Goal: Information Seeking & Learning: Check status

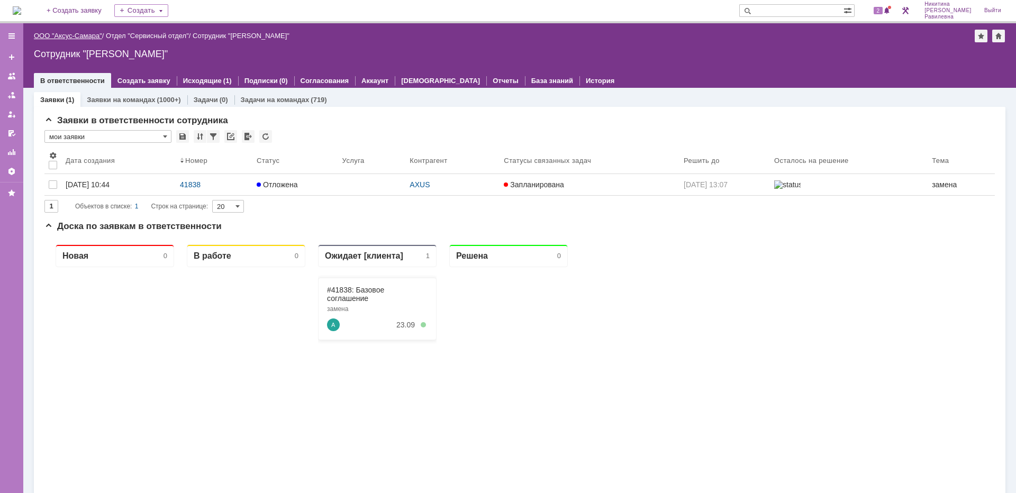
click at [77, 35] on link "ООО "Аксус-Самара"" at bounding box center [68, 36] width 68 height 8
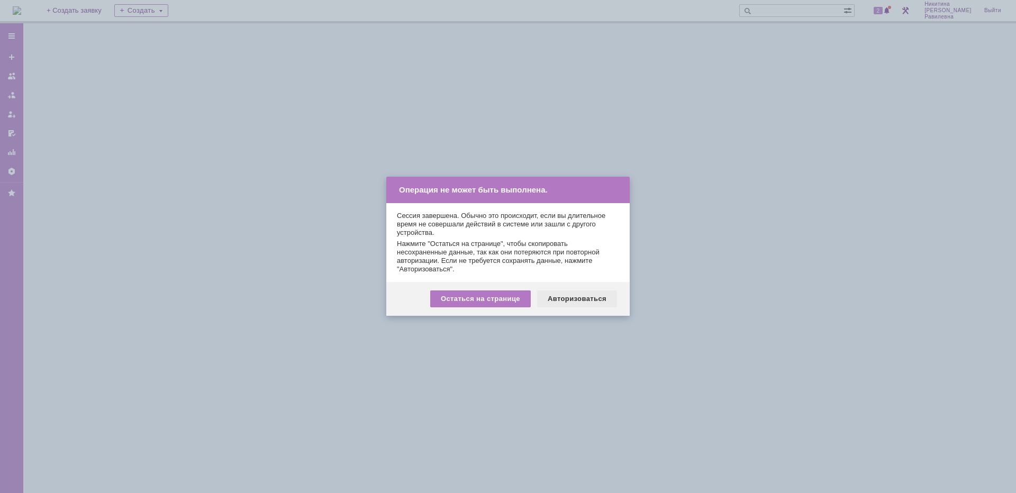
click at [579, 302] on div "Авторизоваться" at bounding box center [577, 298] width 80 height 17
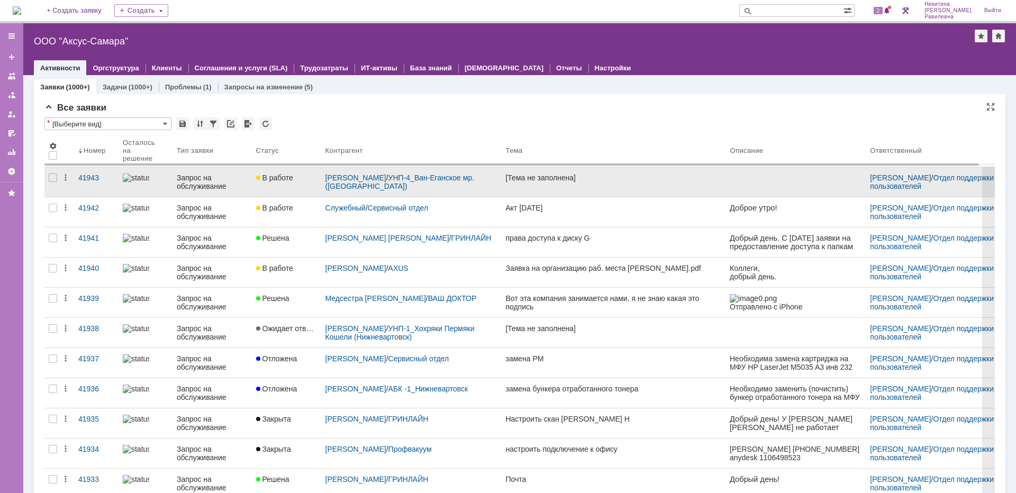
click at [195, 187] on div "Запрос на обслуживание" at bounding box center [212, 182] width 71 height 17
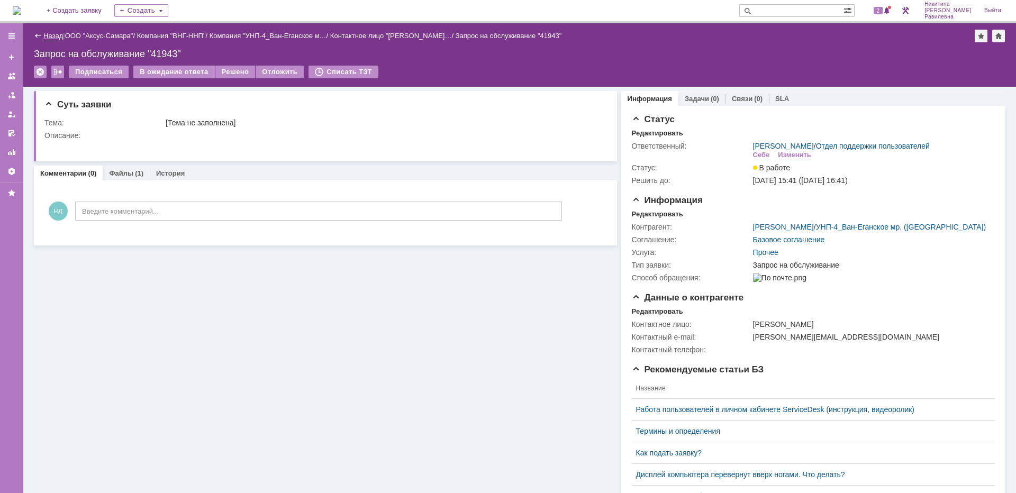
click at [60, 33] on link "Назад" at bounding box center [53, 36] width 20 height 8
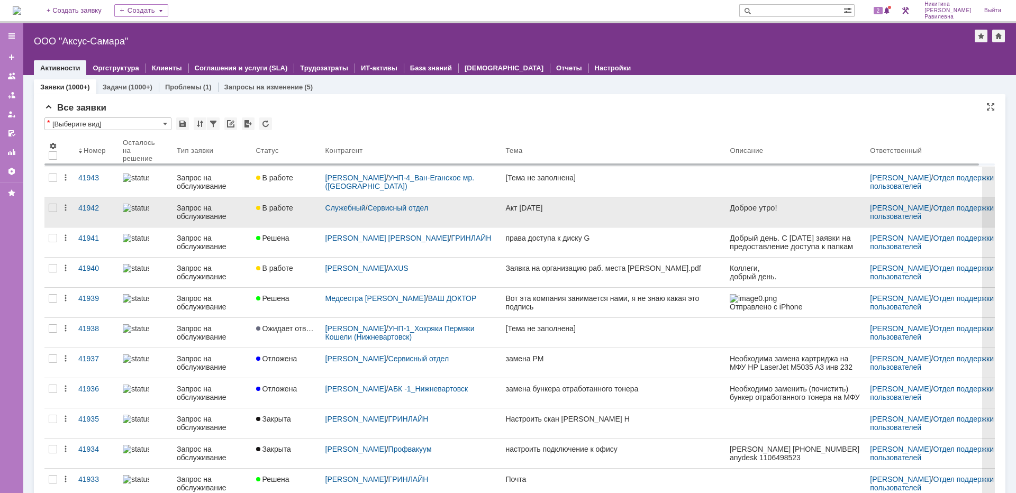
click at [204, 218] on div "Запрос на обслуживание" at bounding box center [212, 212] width 71 height 17
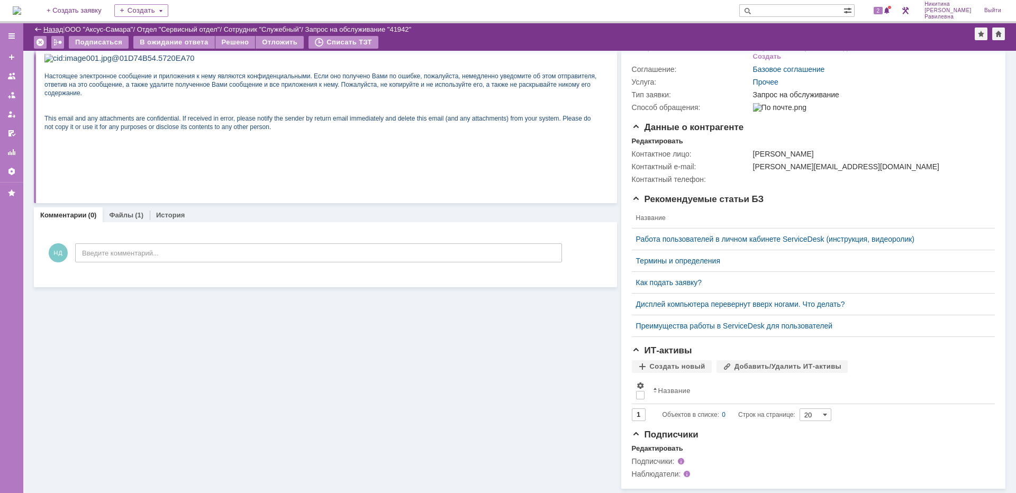
click at [57, 26] on link "Назад" at bounding box center [53, 29] width 20 height 8
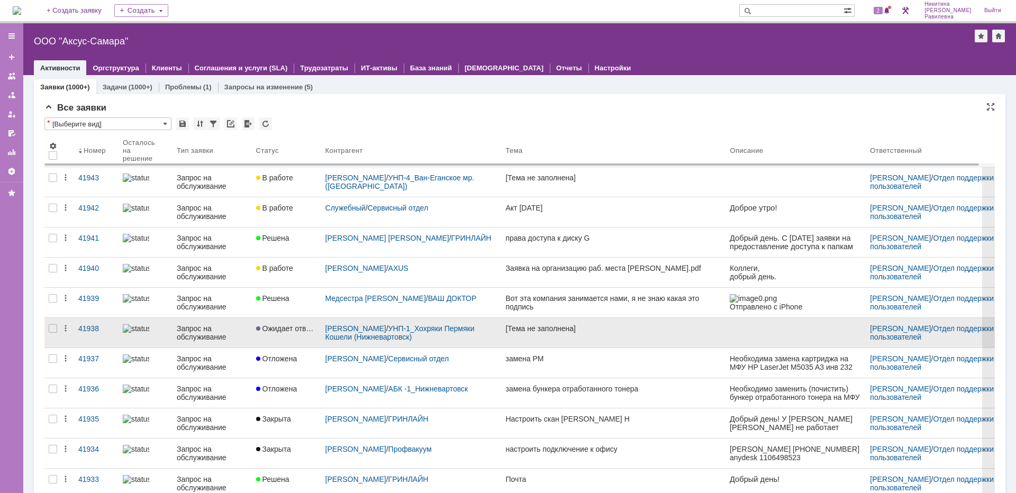
click at [203, 331] on div "Запрос на обслуживание" at bounding box center [212, 332] width 71 height 17
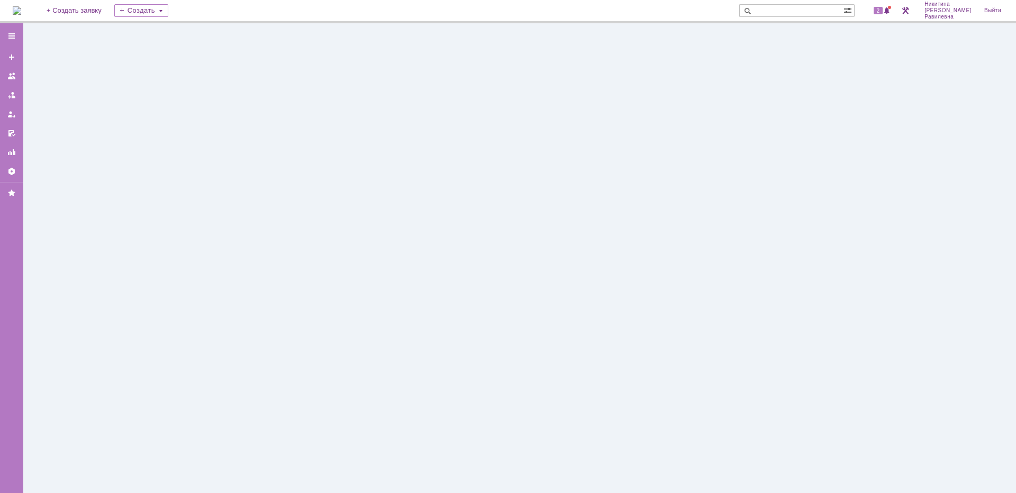
click at [203, 331] on div at bounding box center [519, 258] width 993 height 470
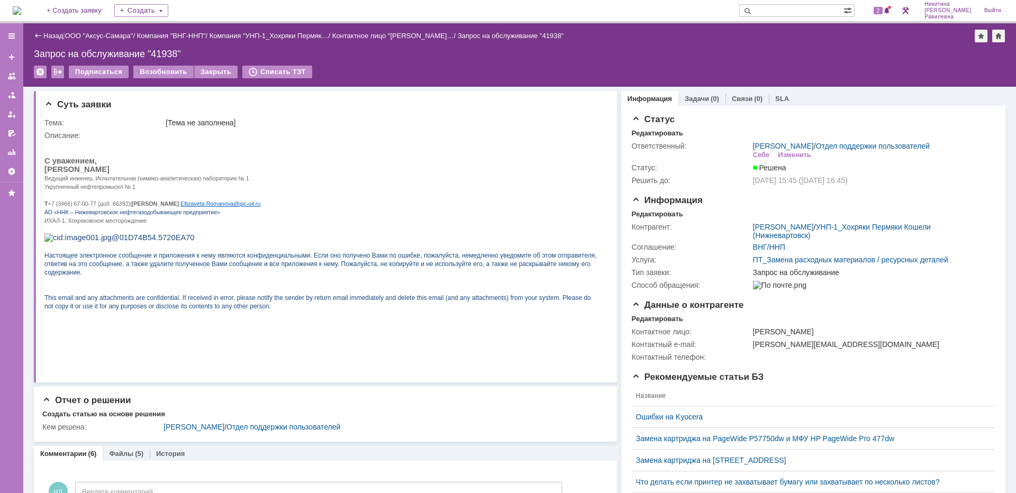
click at [40, 43] on div "Назад | ООО "Аксус-Самара" / Компания "ВНГ-ННП" / Компания "УНП-1_Хохряки Пермя…" at bounding box center [519, 54] width 993 height 63
click at [44, 35] on link "Назад" at bounding box center [53, 36] width 20 height 8
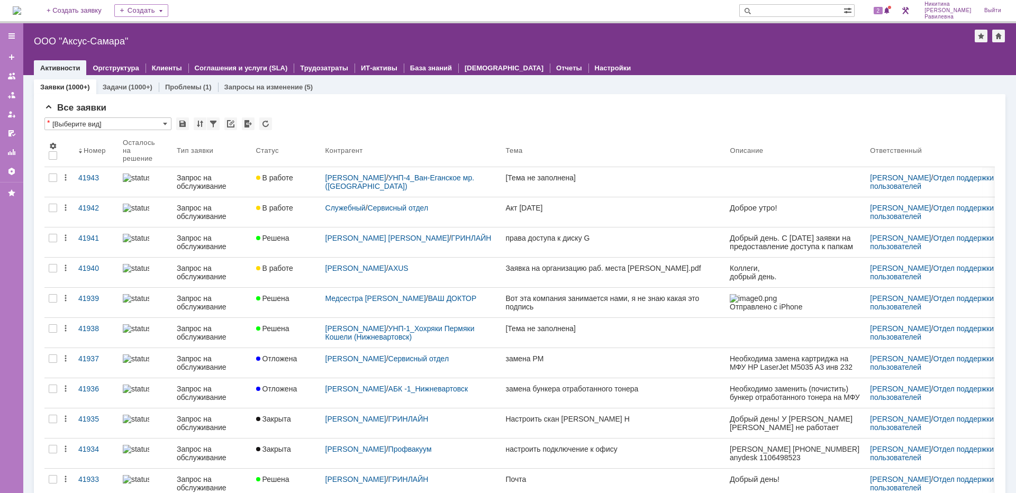
click at [801, 10] on input "text" at bounding box center [791, 10] width 104 height 13
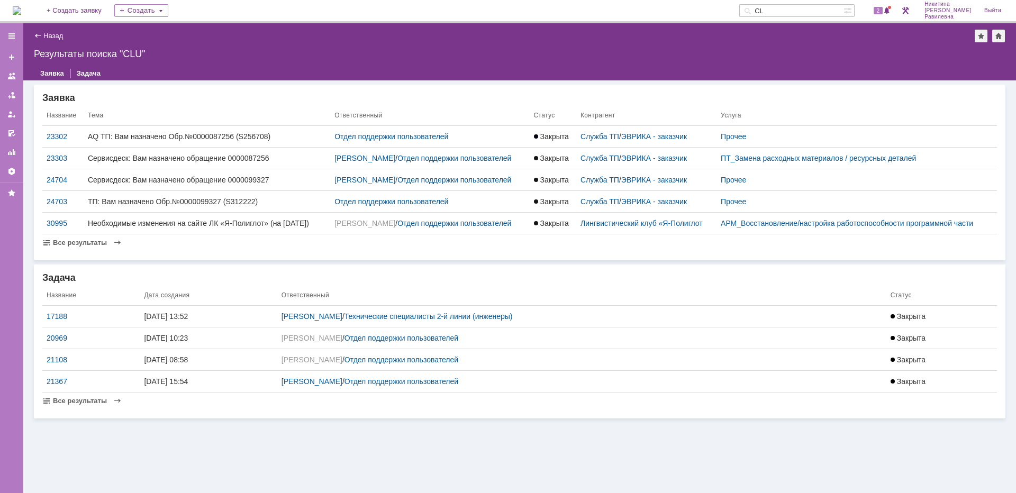
type input "C"
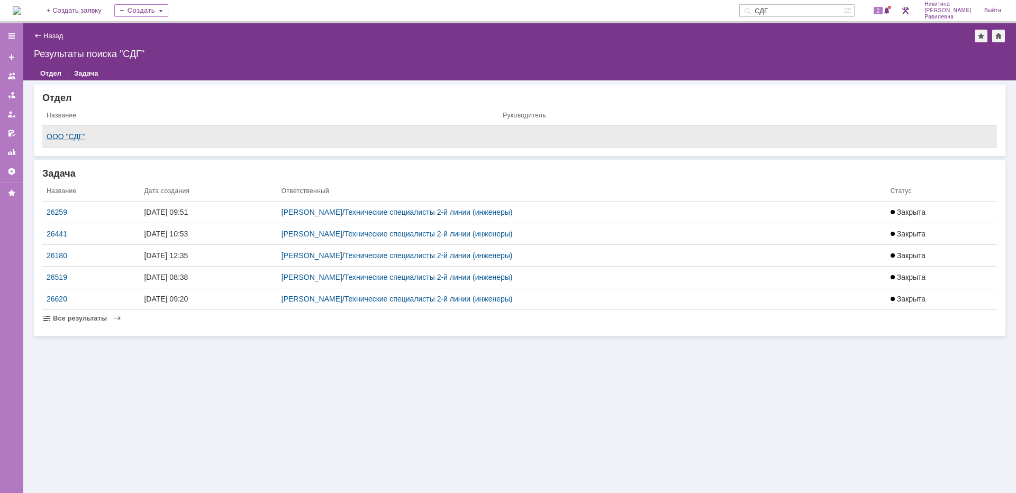
click at [74, 136] on div "ООО "СДГ"" at bounding box center [271, 136] width 448 height 8
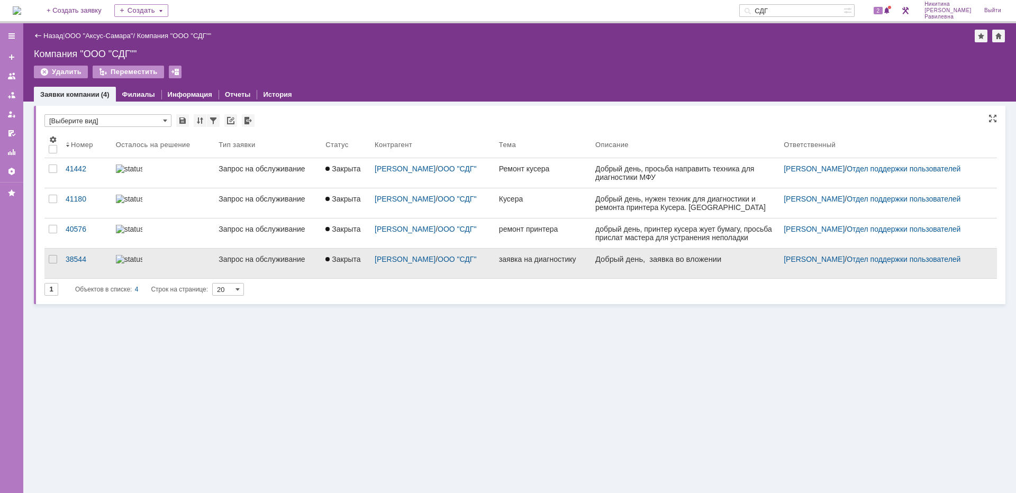
click at [144, 263] on div at bounding box center [163, 259] width 95 height 8
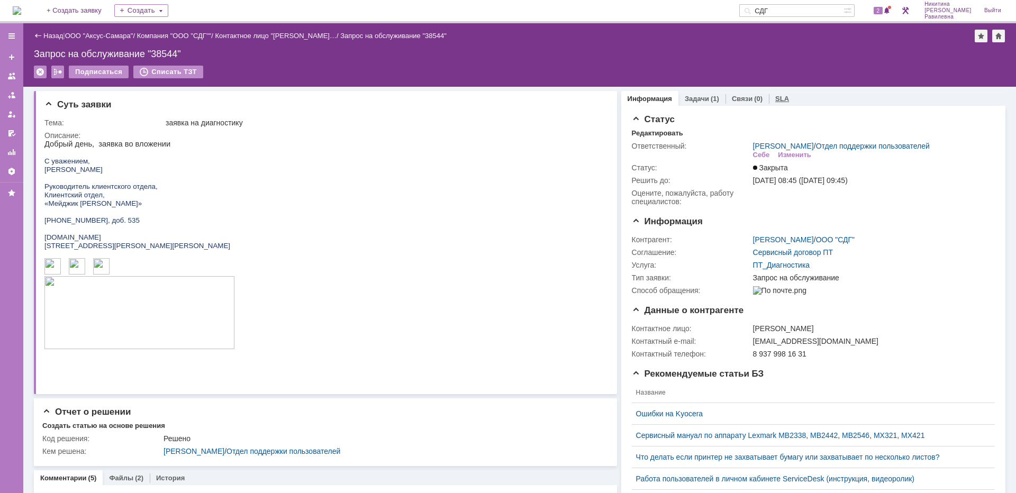
click at [775, 96] on link "SLA" at bounding box center [782, 99] width 14 height 8
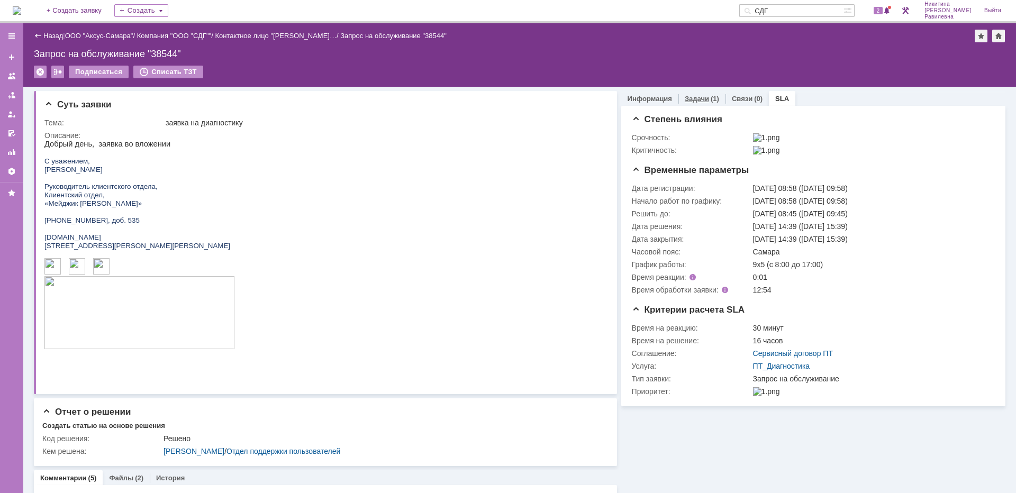
click at [685, 99] on link "Задачи" at bounding box center [697, 99] width 24 height 8
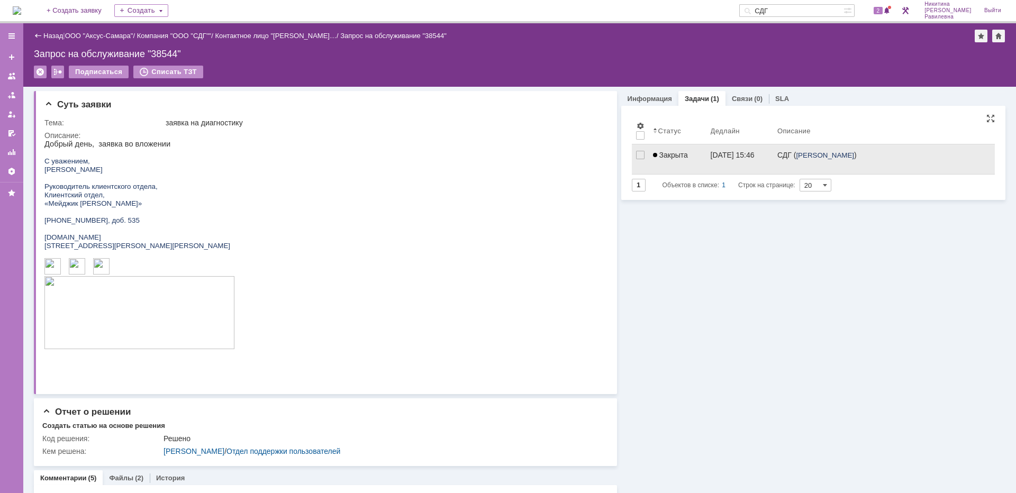
click at [671, 160] on link "Закрыта" at bounding box center [678, 159] width 58 height 30
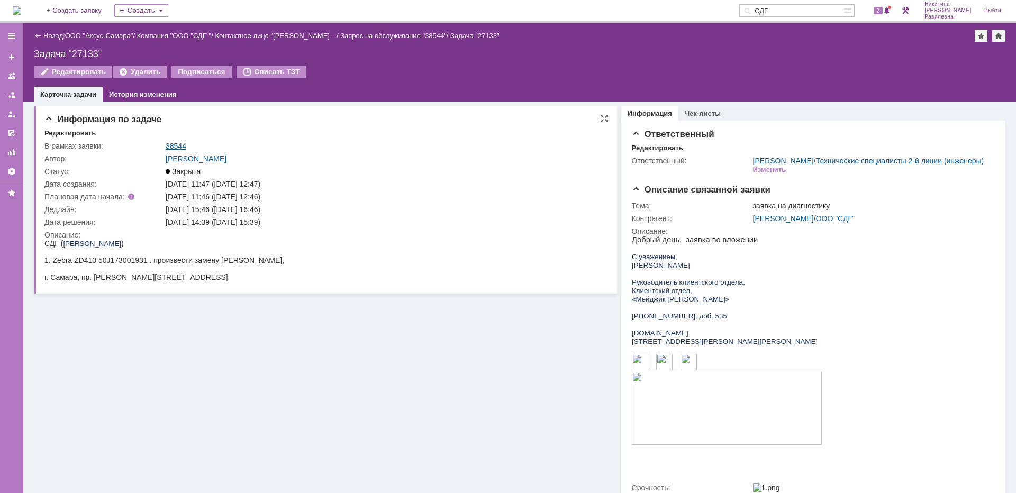
click at [174, 143] on link "38544" at bounding box center [176, 146] width 21 height 8
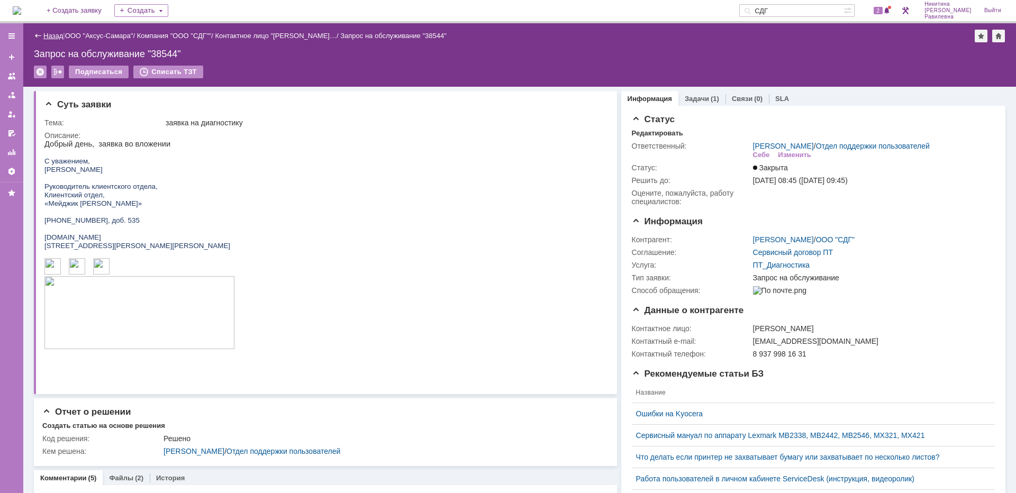
click at [49, 34] on link "Назад" at bounding box center [53, 36] width 20 height 8
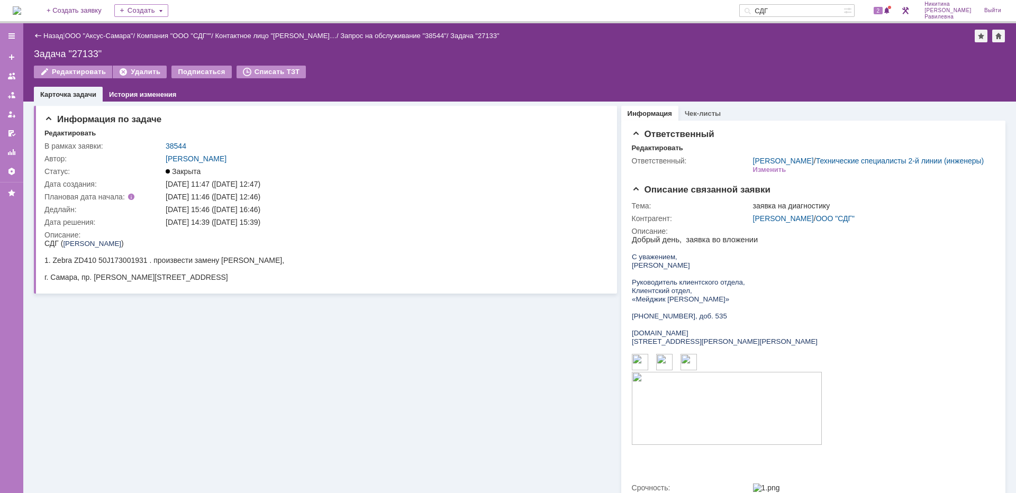
click at [50, 35] on link "Назад" at bounding box center [53, 36] width 20 height 8
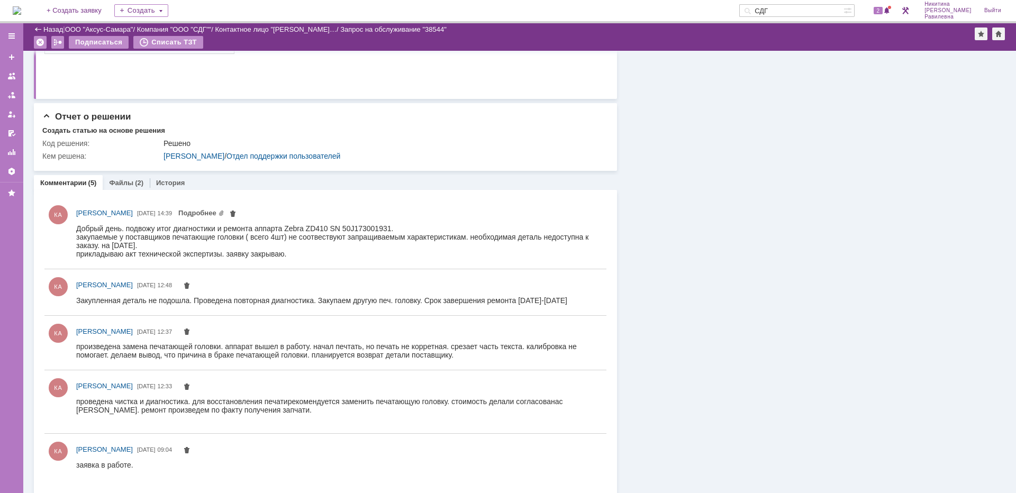
scroll to position [268, 0]
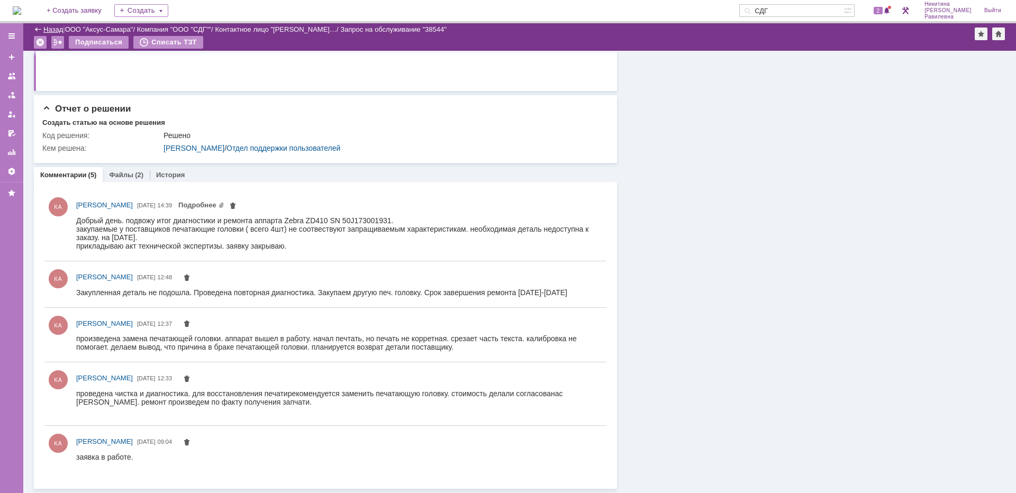
click at [58, 30] on link "Назад" at bounding box center [53, 29] width 20 height 8
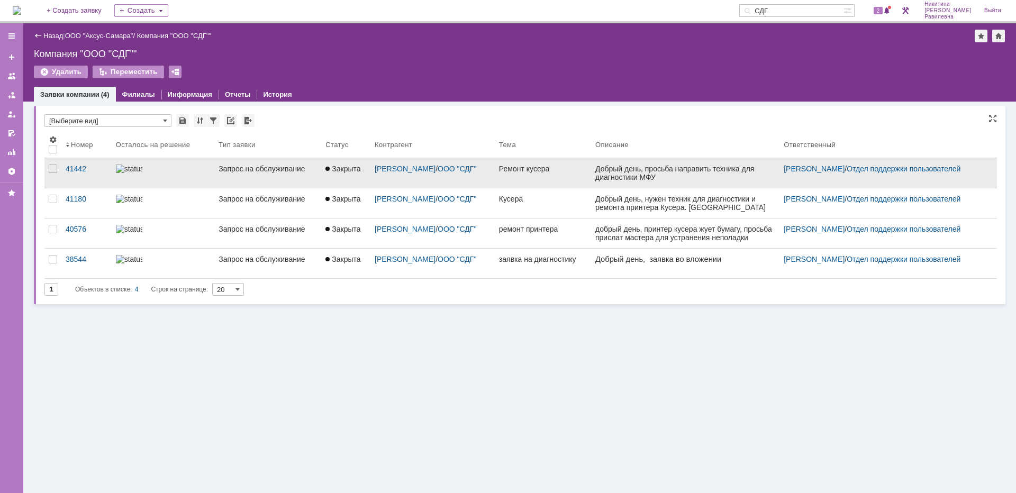
click at [135, 173] on img at bounding box center [129, 169] width 26 height 8
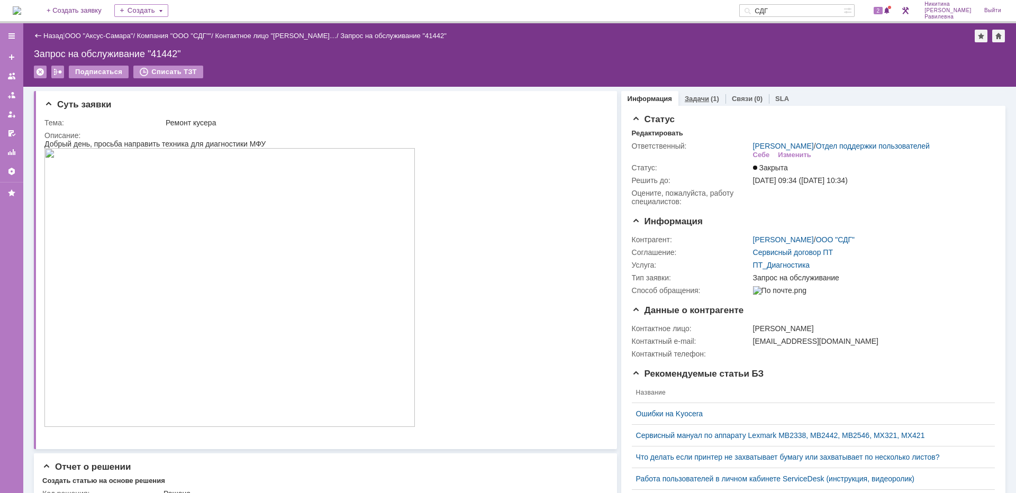
click at [687, 104] on div "Задачи (1)" at bounding box center [701, 98] width 47 height 15
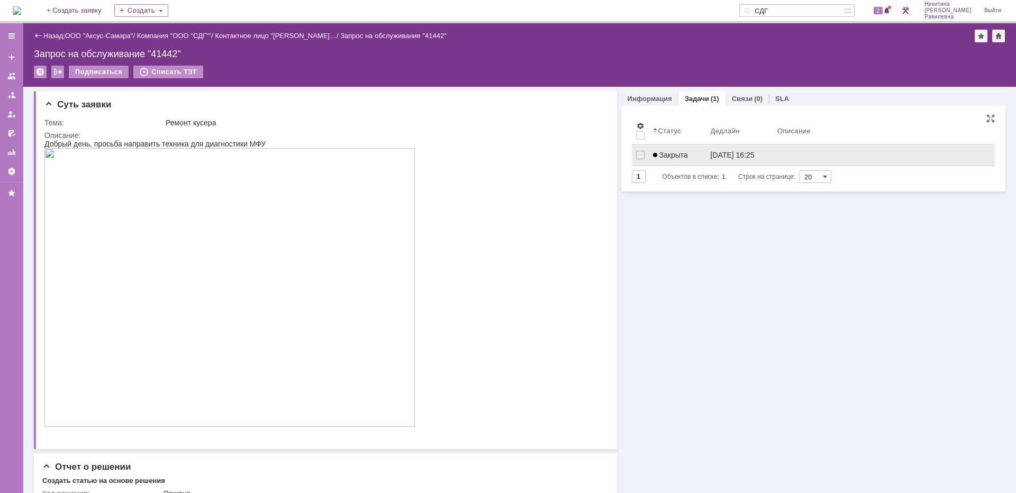
click at [674, 160] on link "Закрыта" at bounding box center [678, 154] width 58 height 21
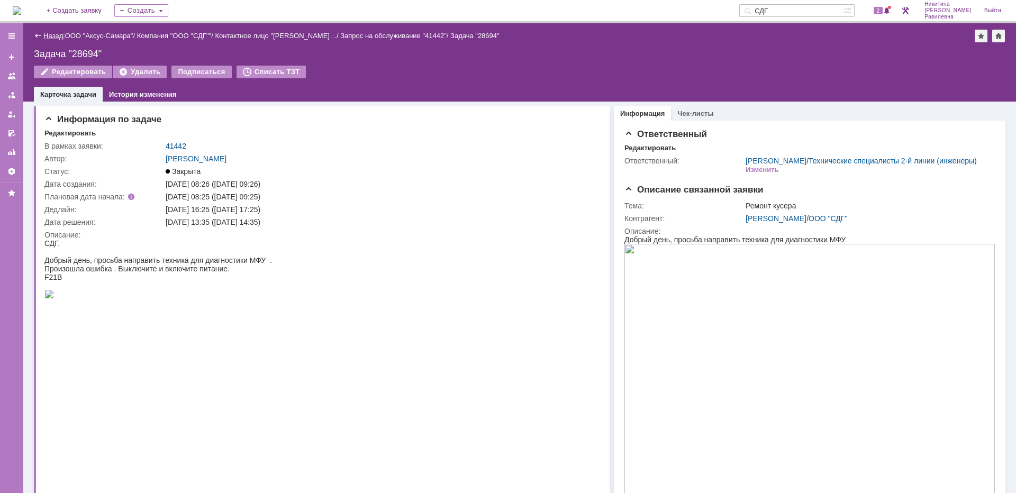
click at [54, 33] on link "Назад" at bounding box center [53, 36] width 20 height 8
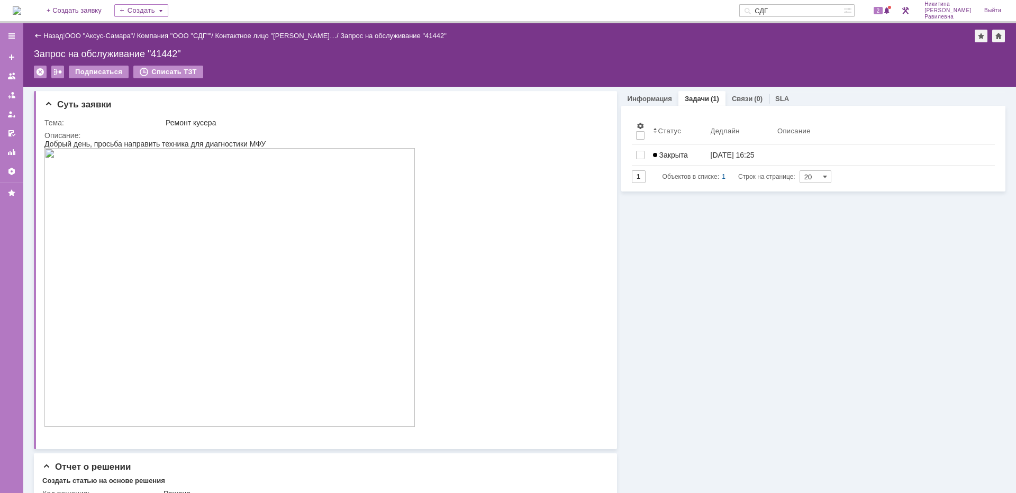
click at [54, 33] on link "Назад" at bounding box center [53, 36] width 20 height 8
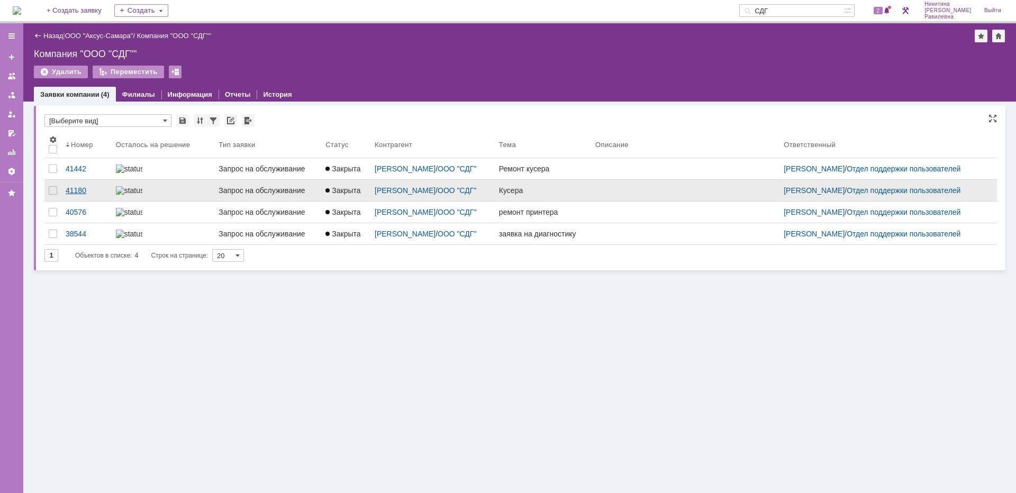
click at [83, 195] on div "41180" at bounding box center [87, 190] width 42 height 8
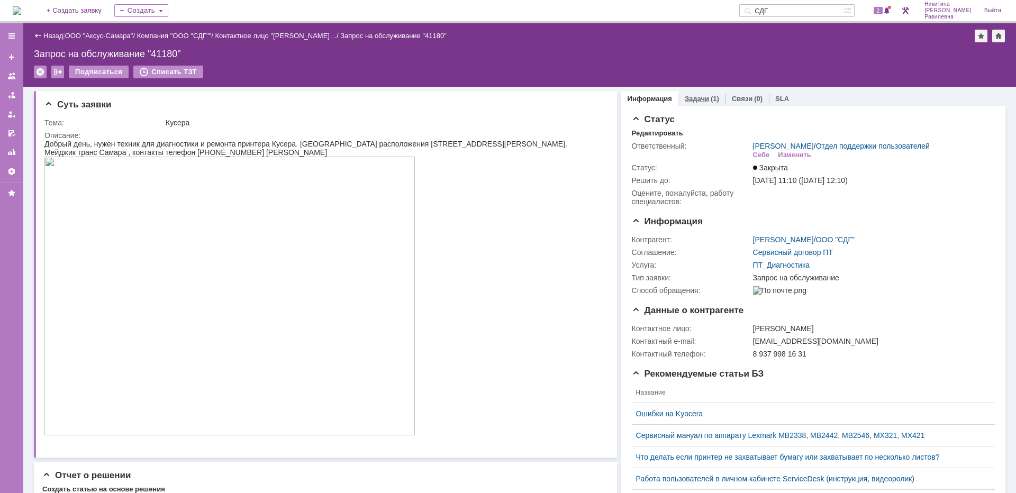
click at [687, 102] on link "Задачи" at bounding box center [697, 99] width 24 height 8
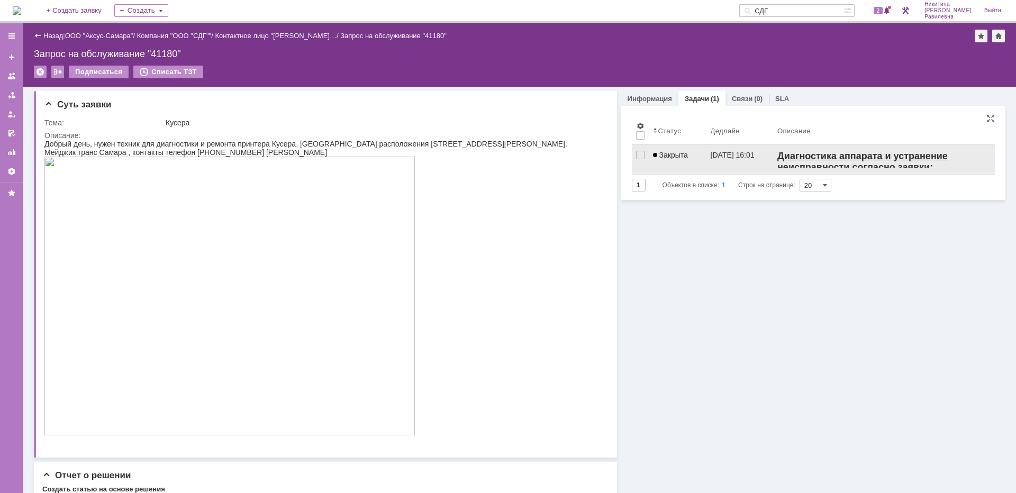
click at [678, 161] on link "Закрыта" at bounding box center [678, 159] width 58 height 30
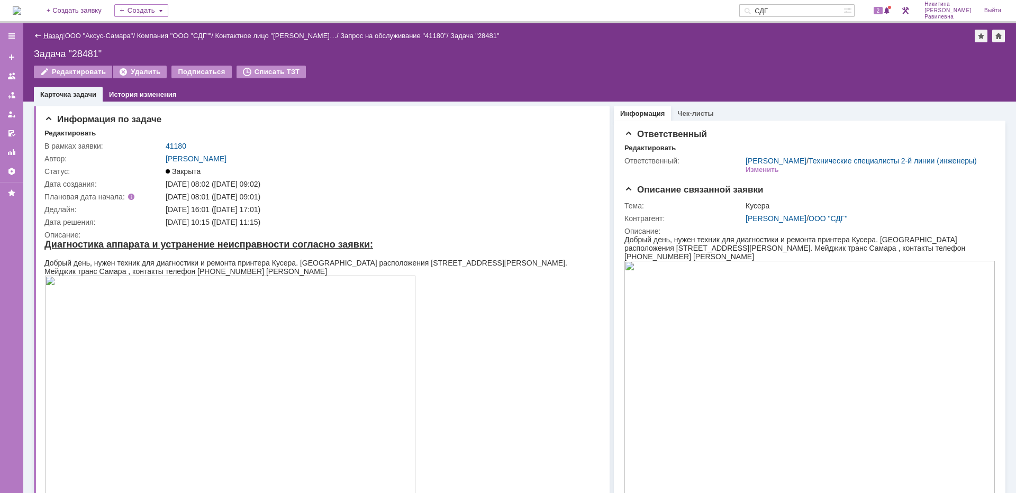
click at [53, 38] on link "Назад" at bounding box center [53, 36] width 20 height 8
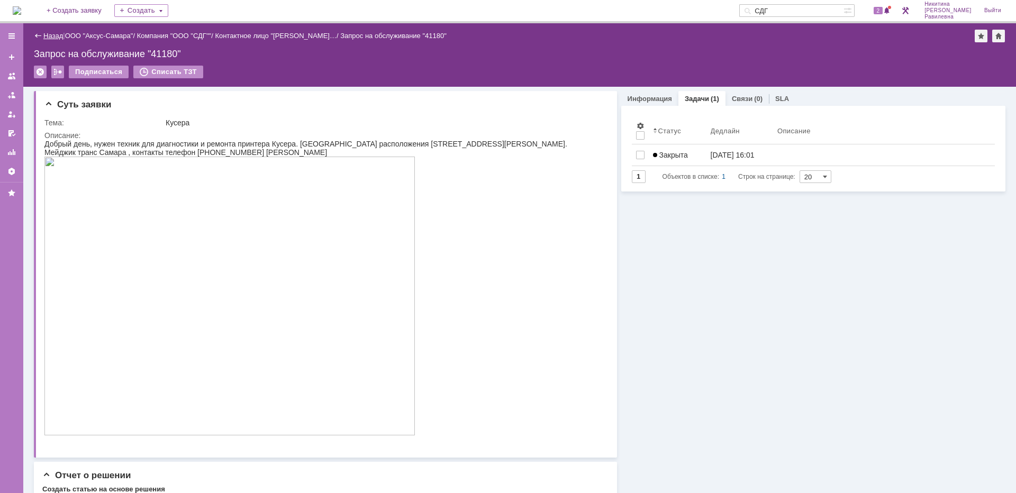
click at [53, 38] on link "Назад" at bounding box center [53, 36] width 20 height 8
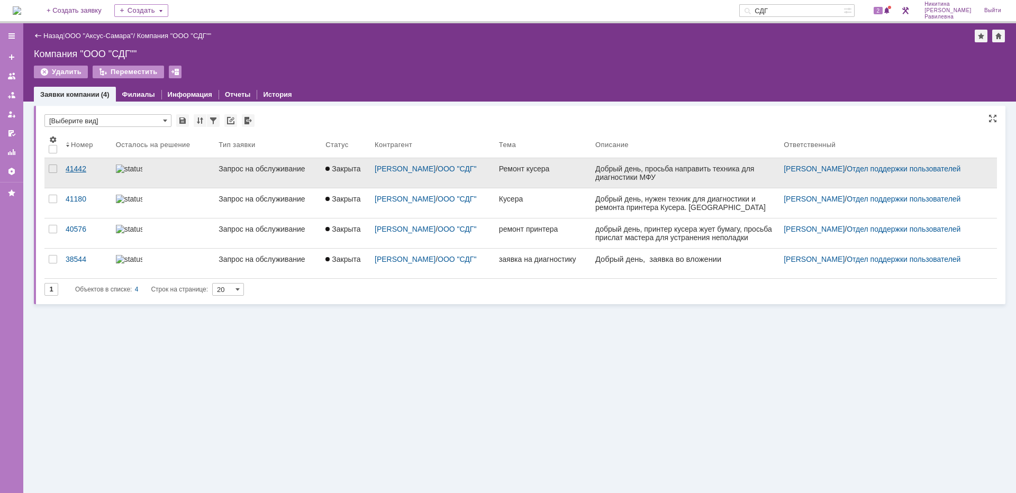
click at [103, 174] on link "41442" at bounding box center [86, 173] width 50 height 30
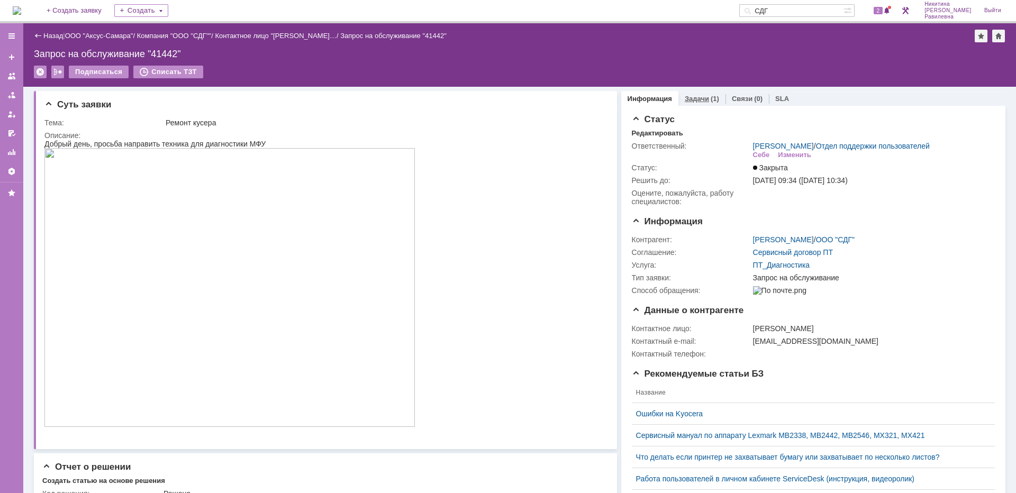
click at [711, 100] on div "(1)" at bounding box center [715, 99] width 8 height 8
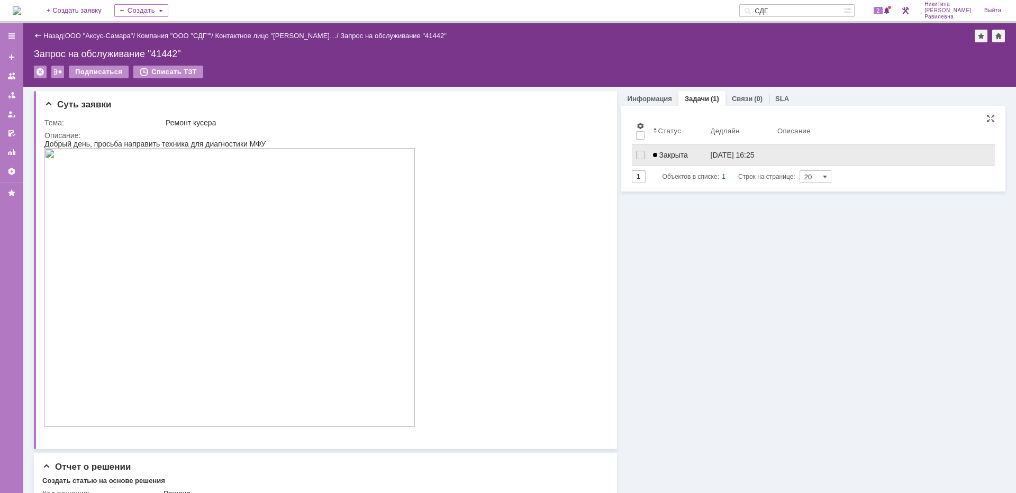
click at [678, 153] on span "Закрыта" at bounding box center [670, 155] width 35 height 8
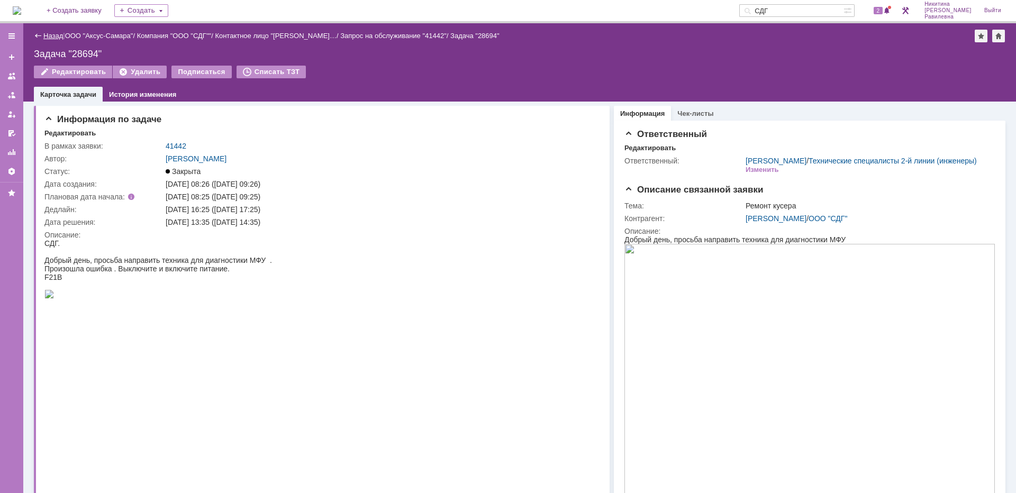
click at [53, 32] on link "Назад" at bounding box center [53, 36] width 20 height 8
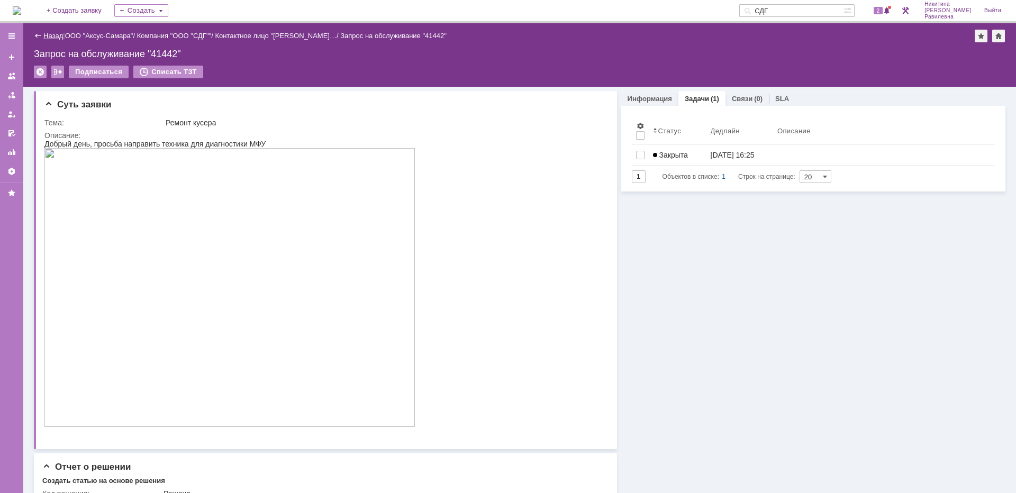
click at [56, 38] on link "Назад" at bounding box center [53, 36] width 20 height 8
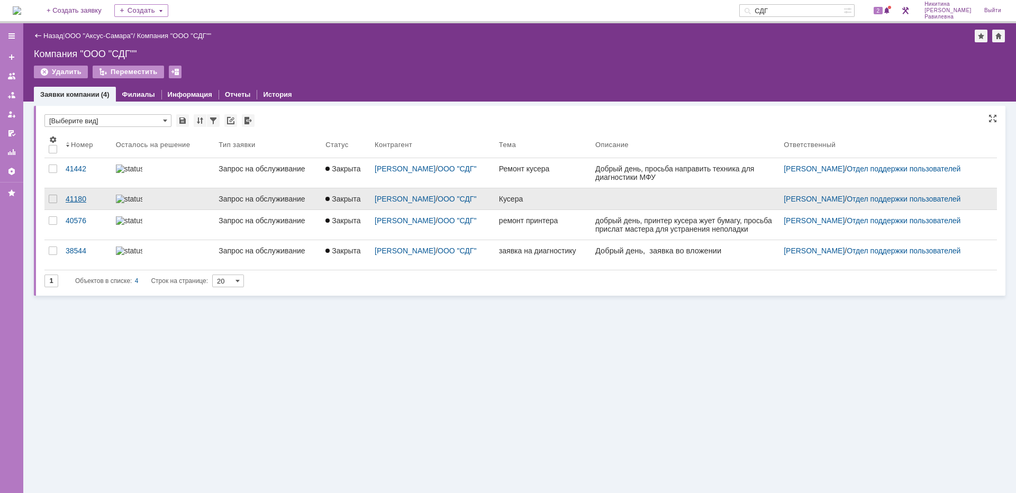
click at [72, 198] on div "41180" at bounding box center [87, 199] width 42 height 8
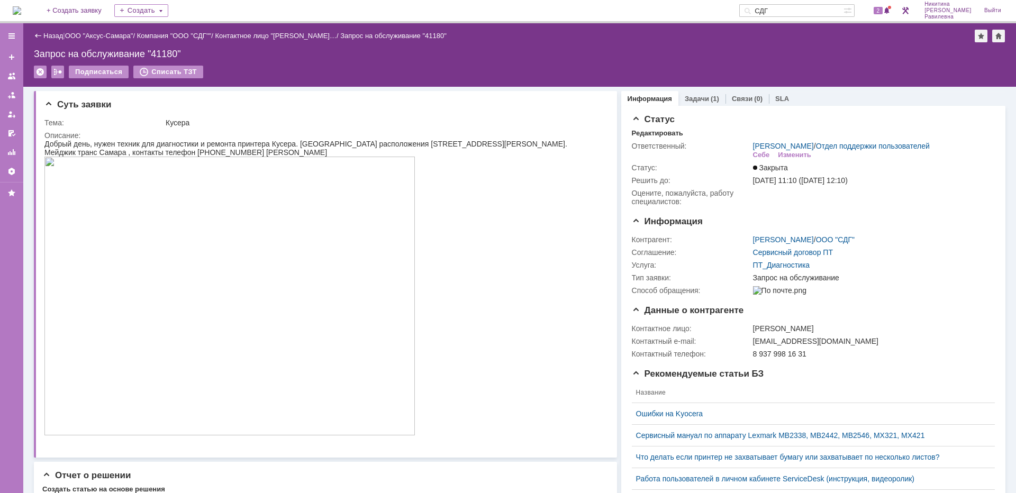
click at [688, 99] on link "Задачи" at bounding box center [697, 99] width 24 height 8
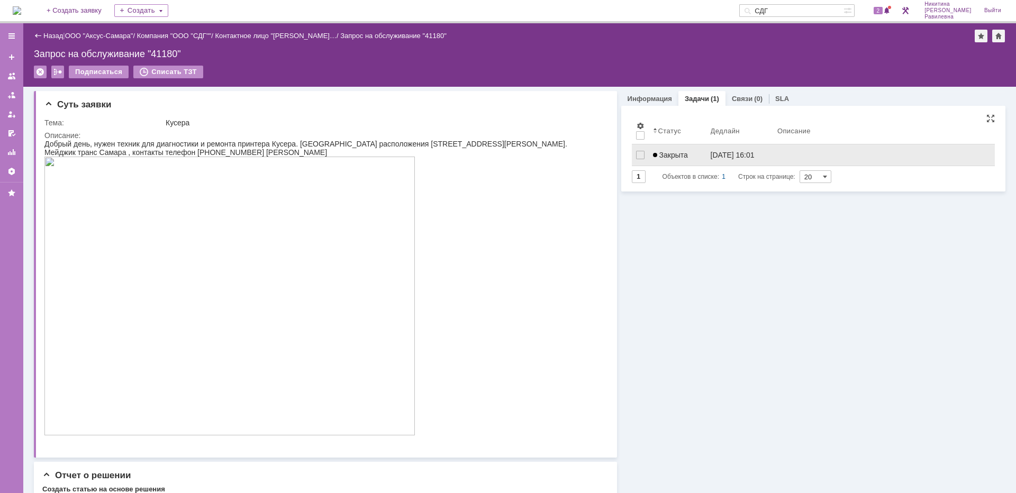
click at [688, 157] on div "Закрыта" at bounding box center [677, 155] width 49 height 8
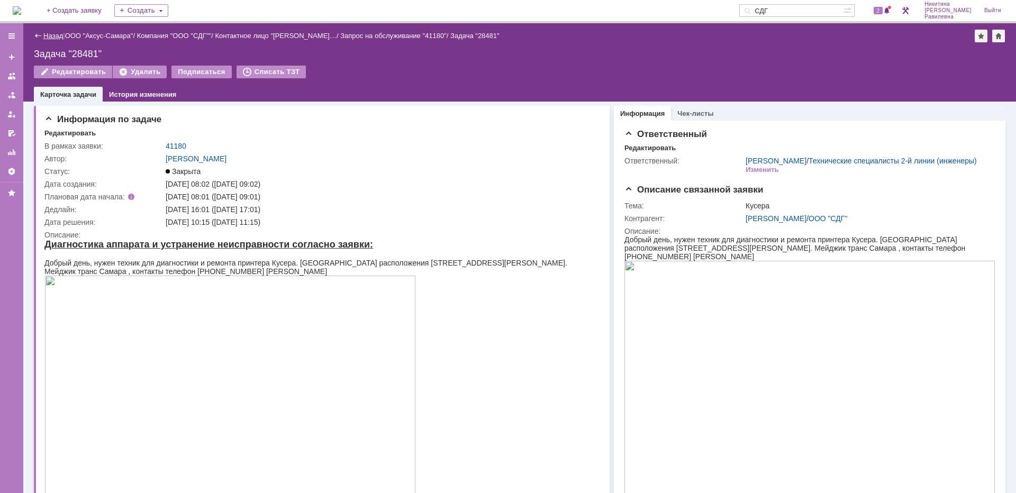
click at [52, 33] on link "Назад" at bounding box center [53, 36] width 20 height 8
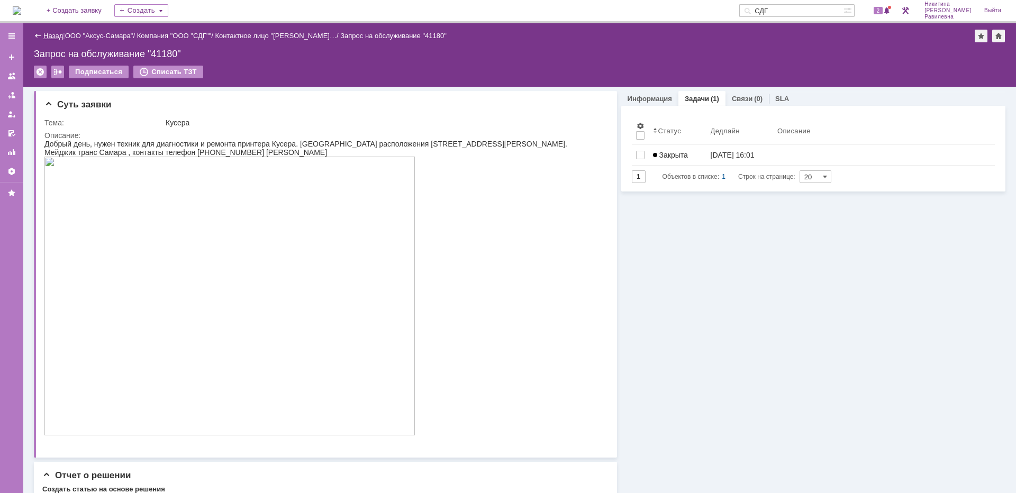
click at [49, 36] on link "Назад" at bounding box center [53, 36] width 20 height 8
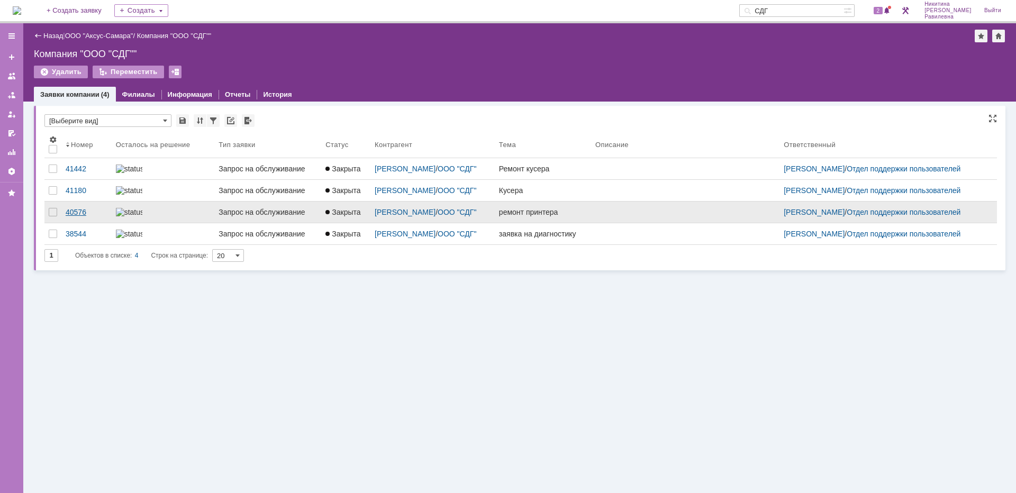
click at [79, 216] on div "40576" at bounding box center [87, 212] width 42 height 8
click at [79, 221] on div "Назад | ООО "Аксус-Самара" / Компания "ООО "СДГ"" Компания "ООО "СДГ"" Удалить …" at bounding box center [519, 258] width 993 height 470
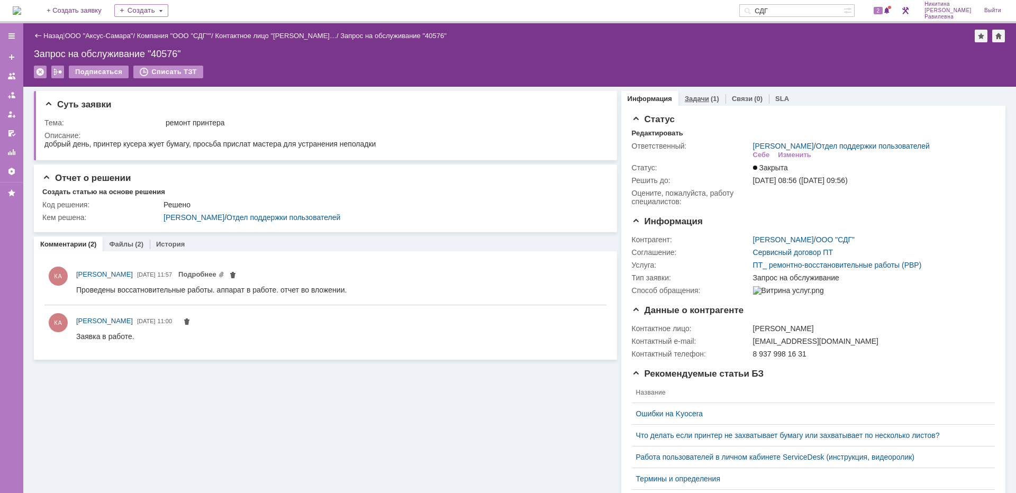
click at [698, 101] on link "Задачи" at bounding box center [697, 99] width 24 height 8
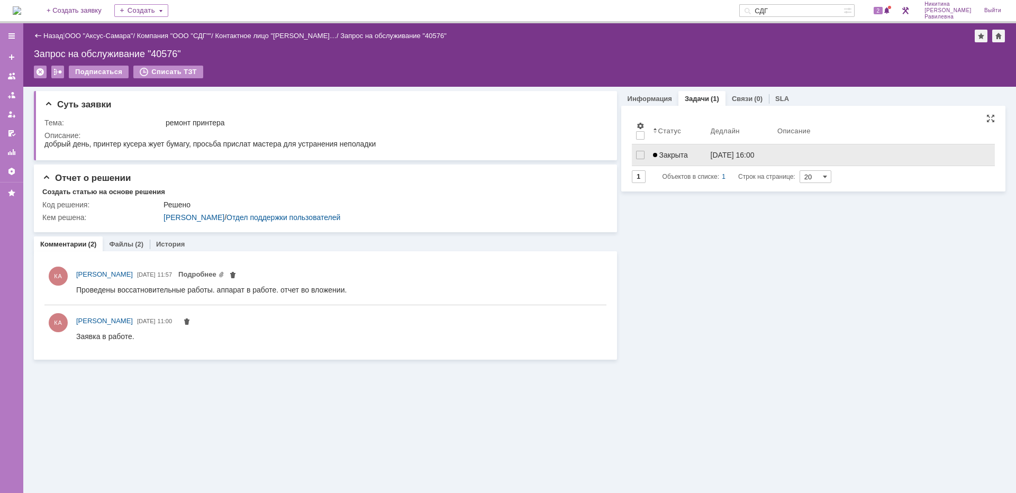
click at [689, 153] on div "Закрыта" at bounding box center [677, 155] width 49 height 8
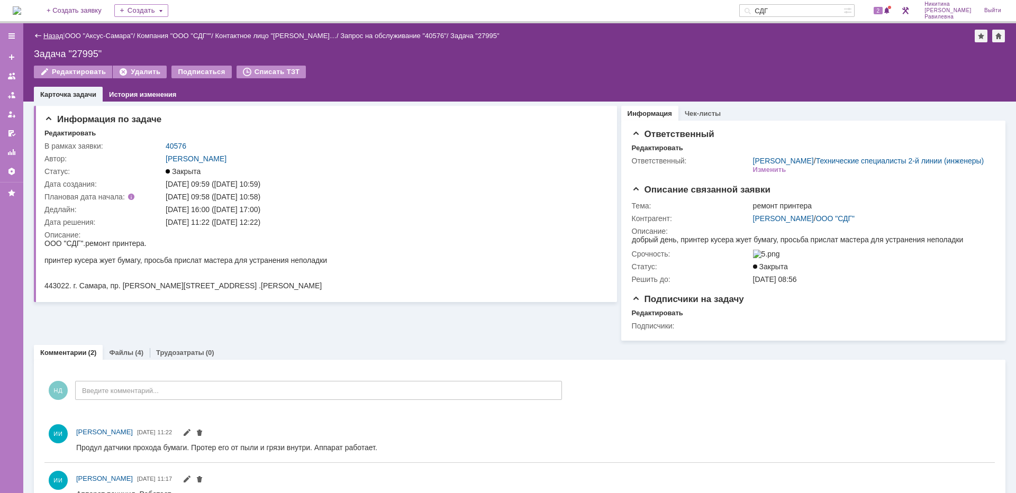
click at [57, 37] on link "Назад" at bounding box center [53, 36] width 20 height 8
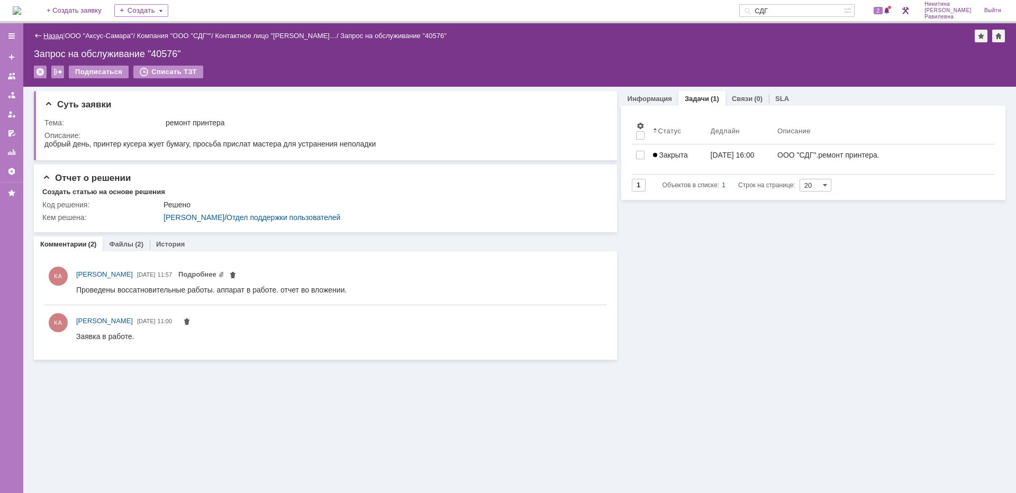
click at [58, 35] on link "Назад" at bounding box center [53, 36] width 20 height 8
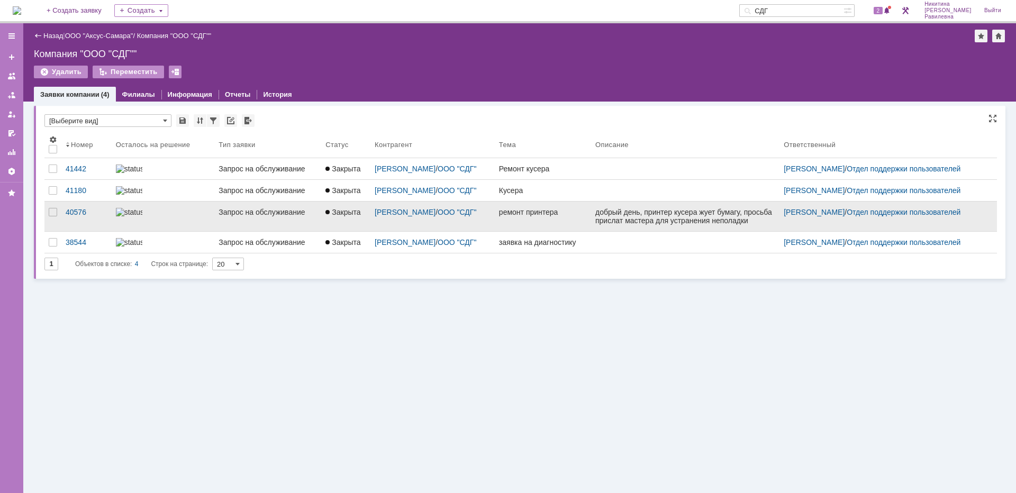
click at [149, 231] on link at bounding box center [163, 217] width 103 height 30
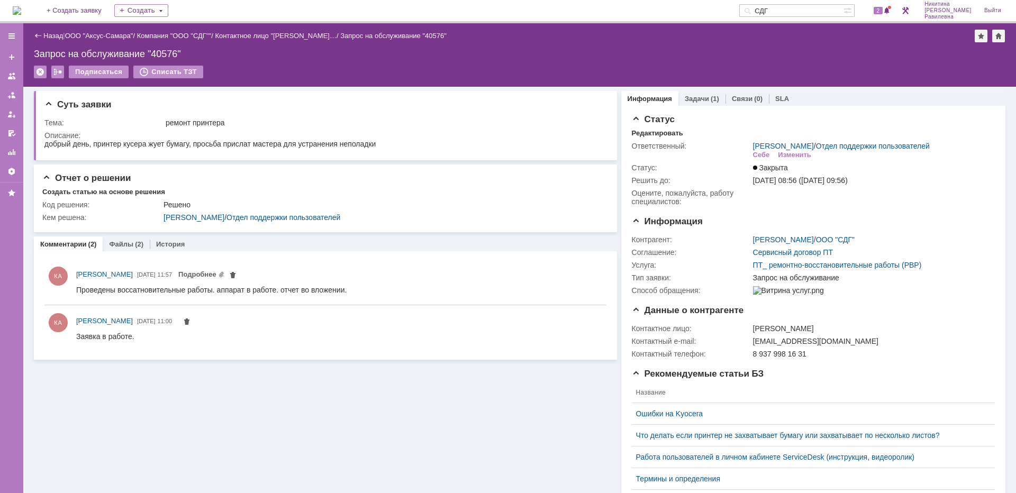
click at [46, 34] on link "Назад" at bounding box center [53, 36] width 20 height 8
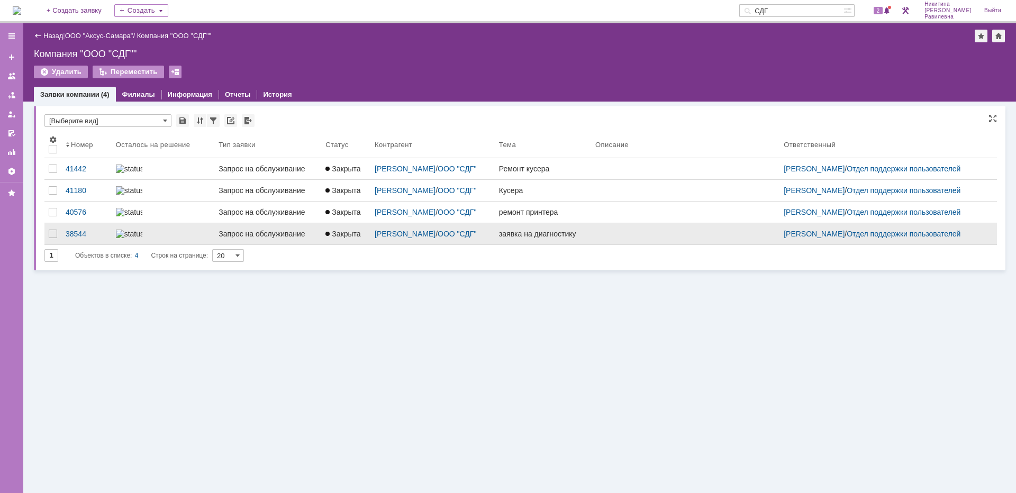
click at [153, 238] on div at bounding box center [163, 234] width 95 height 8
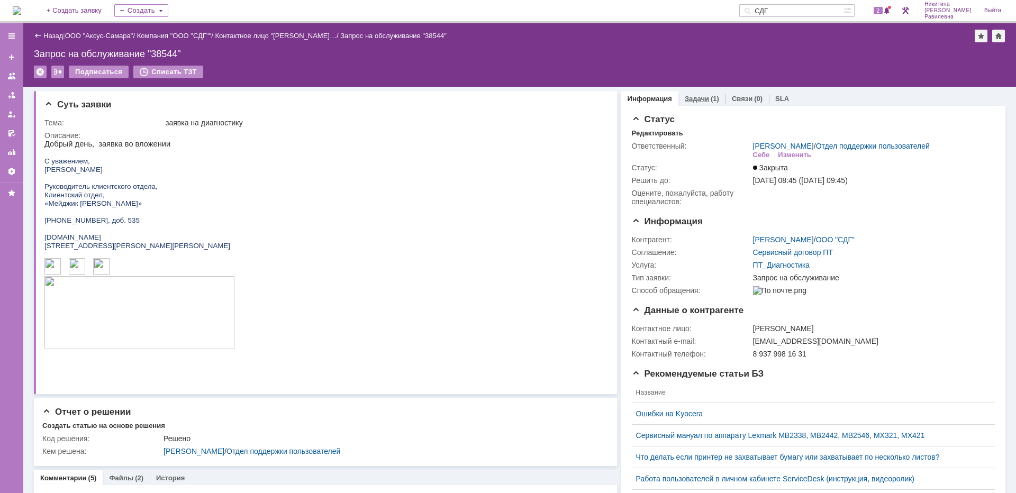
click at [711, 101] on div "(1)" at bounding box center [715, 99] width 8 height 8
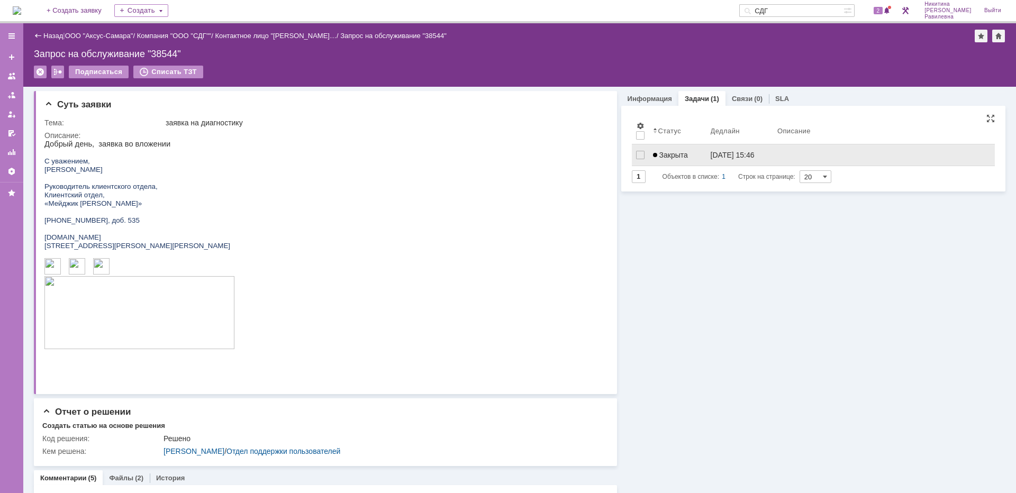
click at [693, 156] on div "Закрыта" at bounding box center [677, 155] width 49 height 8
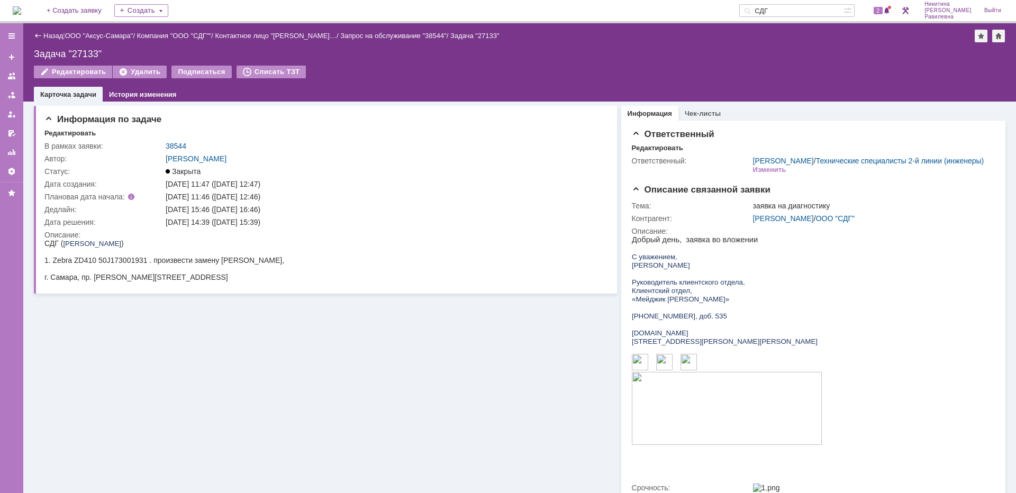
click at [803, 9] on input "СДГ" at bounding box center [791, 10] width 104 height 13
type input "сладпром"
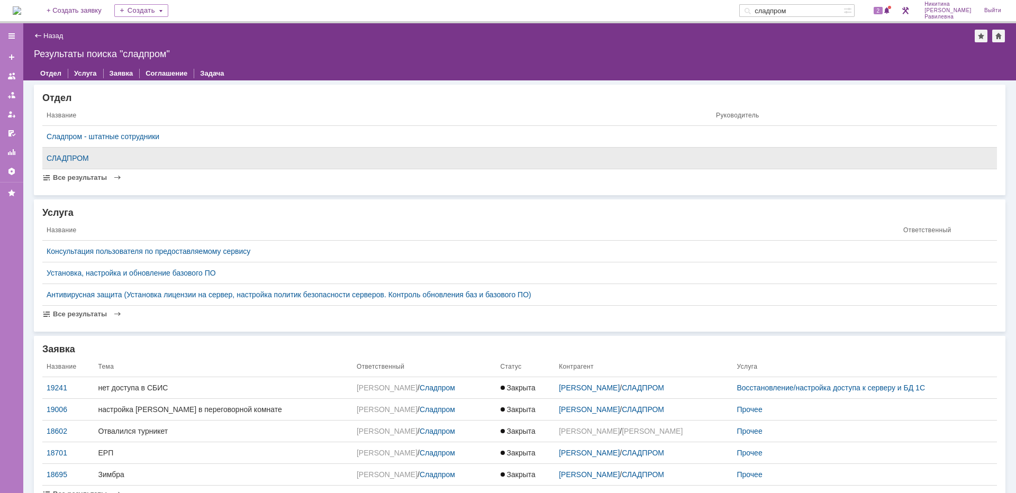
click at [76, 150] on td "СЛАДПРОМ" at bounding box center [376, 159] width 669 height 22
click at [75, 154] on div "СЛАДПРОМ" at bounding box center [377, 158] width 661 height 8
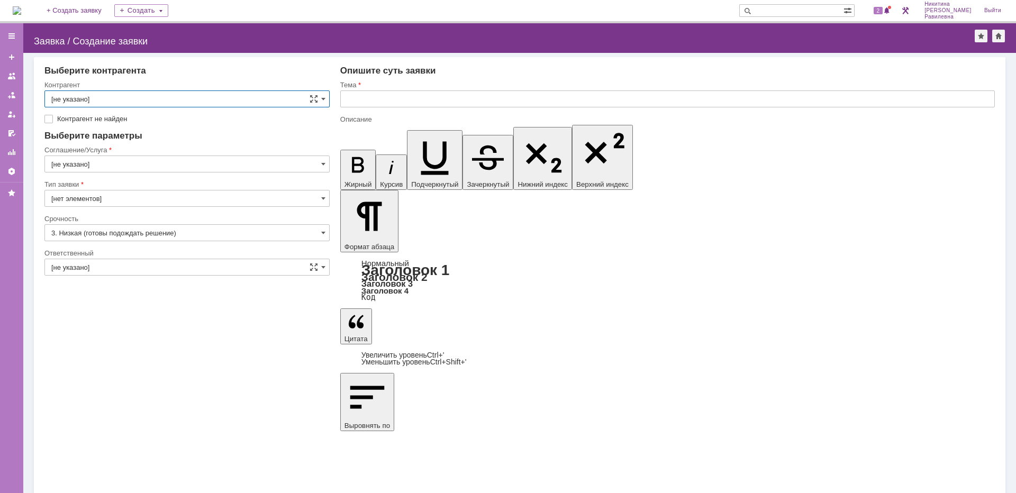
click at [21, 15] on img at bounding box center [17, 10] width 8 height 8
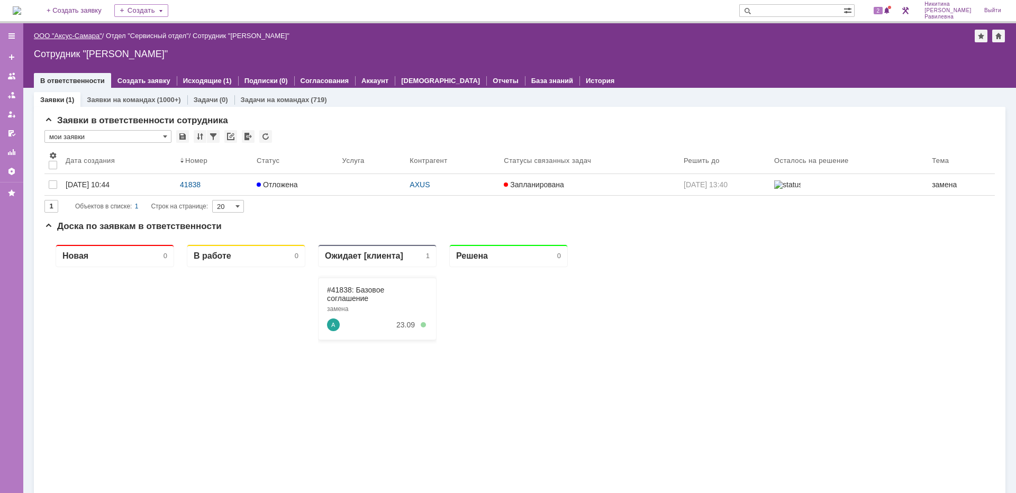
click at [89, 34] on link "ООО "Аксус-Самара"" at bounding box center [68, 36] width 68 height 8
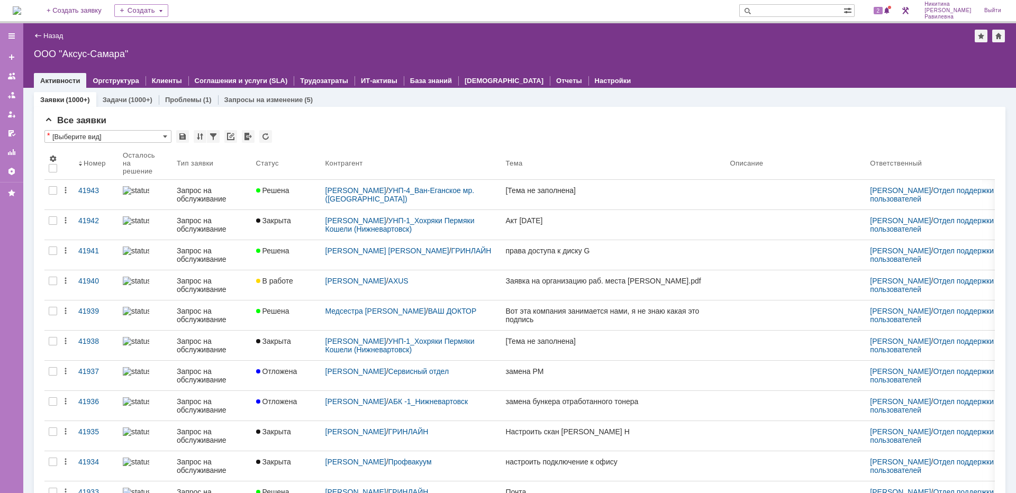
click at [801, 11] on input "text" at bounding box center [791, 10] width 104 height 13
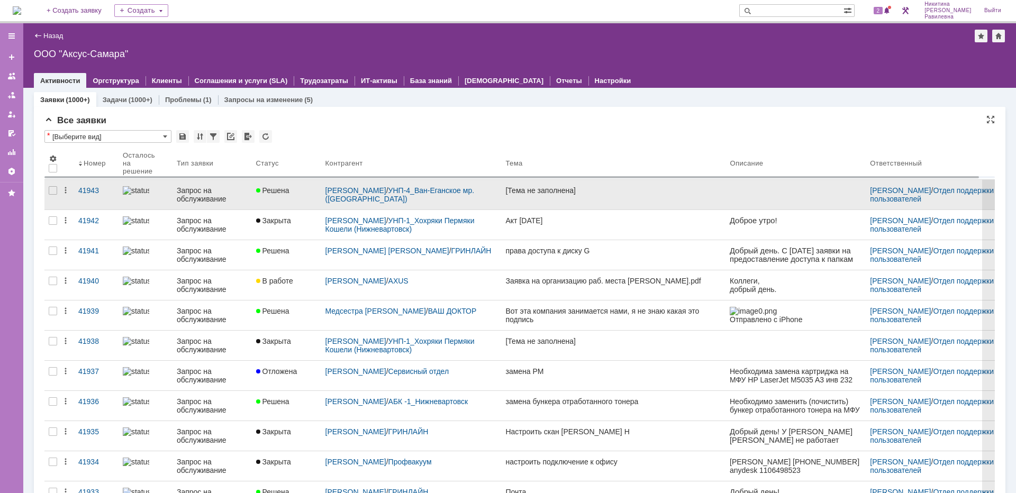
click at [194, 195] on div "Запрос на обслуживание" at bounding box center [212, 194] width 71 height 17
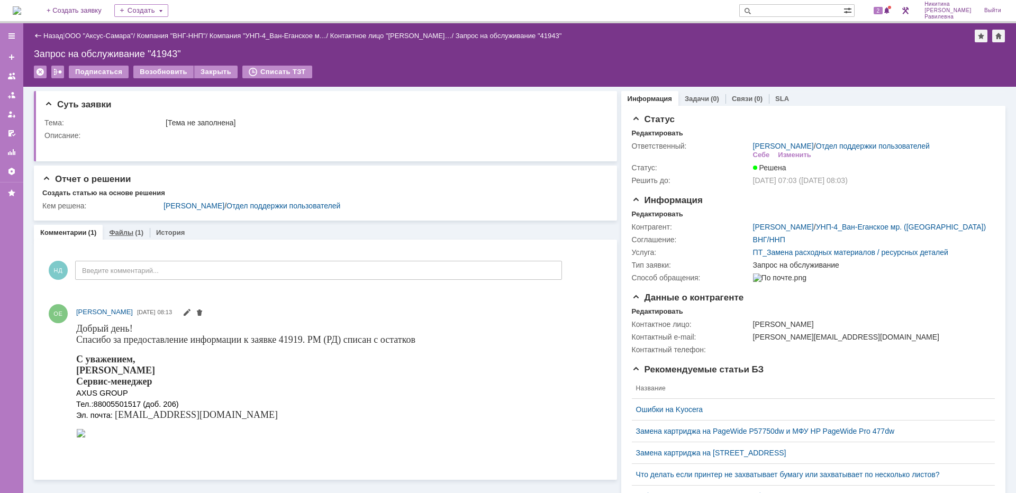
click at [135, 234] on div "(1)" at bounding box center [139, 233] width 8 height 8
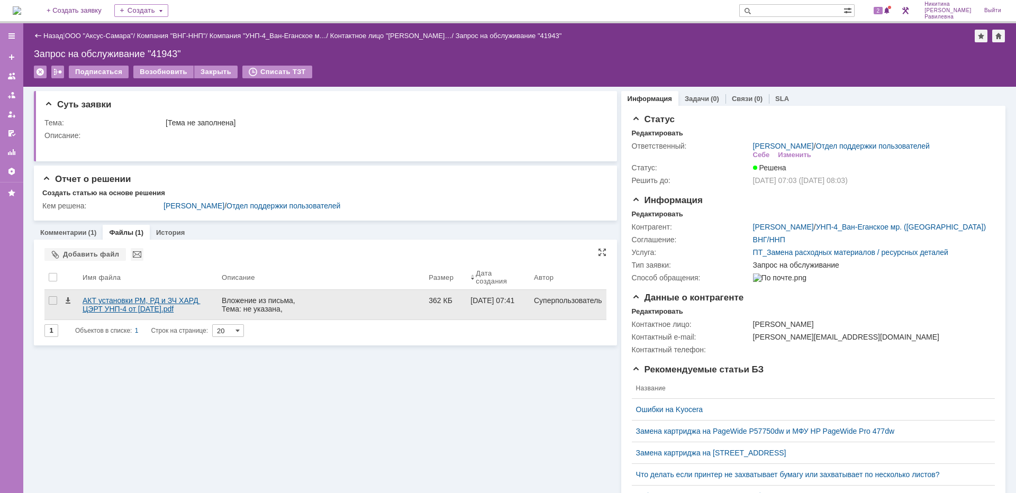
click at [150, 305] on div "АКТ установки РМ, РД и ЗЧ ХАРД ЦЭРТ УНП-4 от 23.09.2024.pdf" at bounding box center [148, 304] width 131 height 17
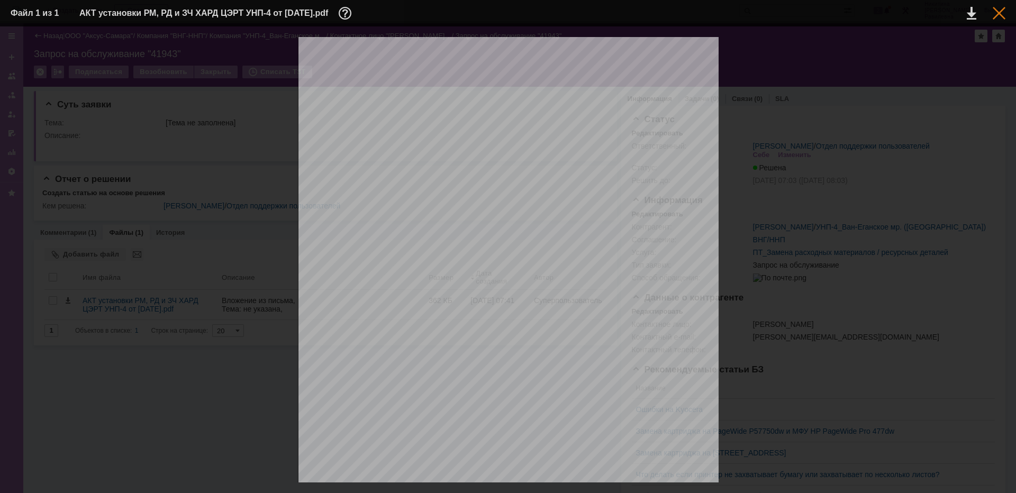
click at [994, 19] on div at bounding box center [999, 13] width 13 height 13
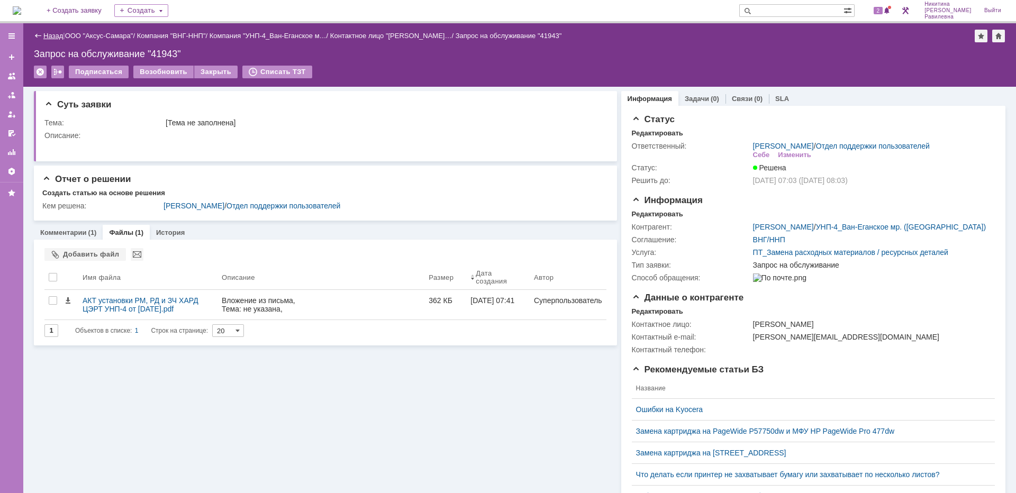
click at [60, 39] on link "Назад" at bounding box center [53, 36] width 20 height 8
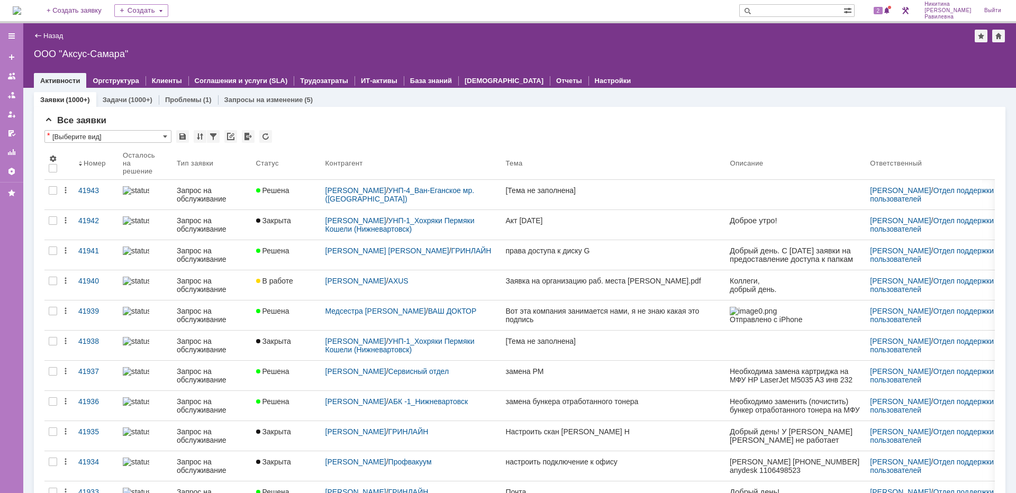
click at [825, 14] on input "text" at bounding box center [791, 10] width 104 height 13
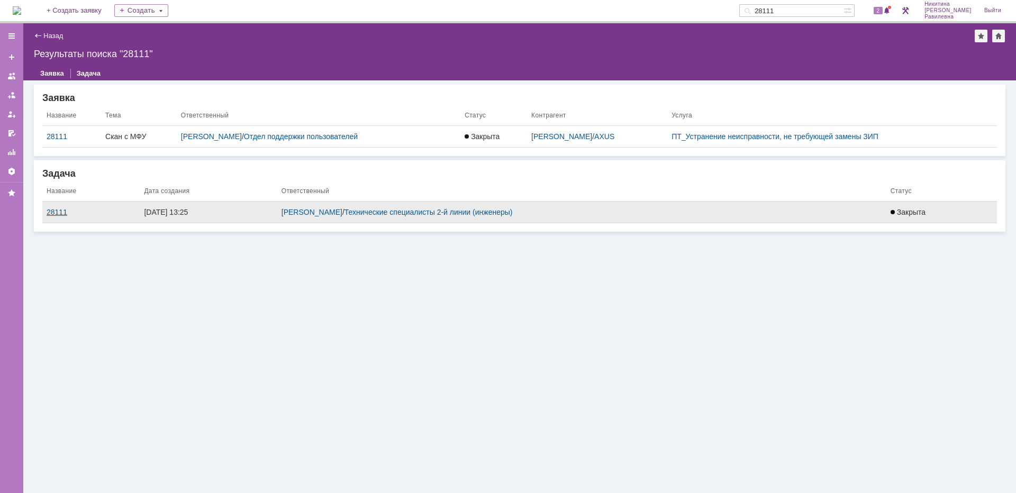
click at [61, 211] on div "28111" at bounding box center [91, 212] width 89 height 8
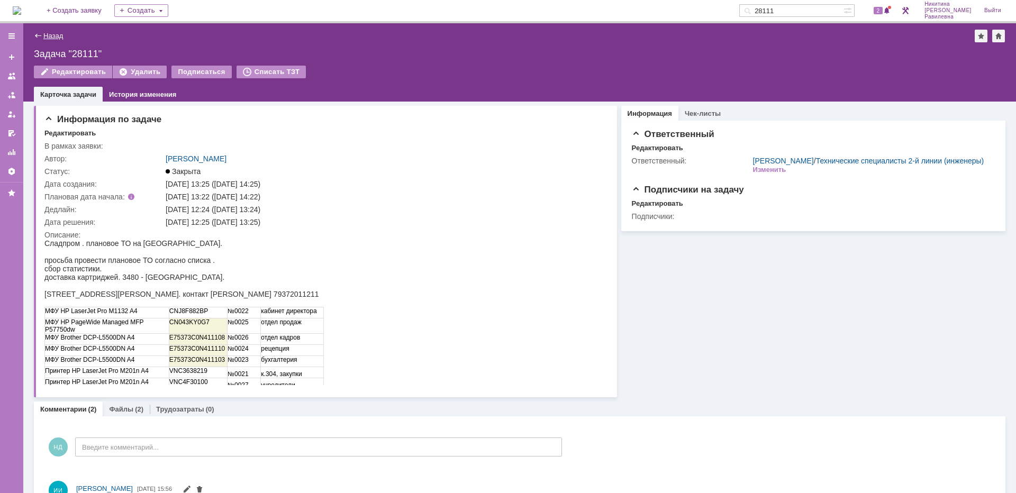
click at [47, 33] on link "Назад" at bounding box center [53, 36] width 20 height 8
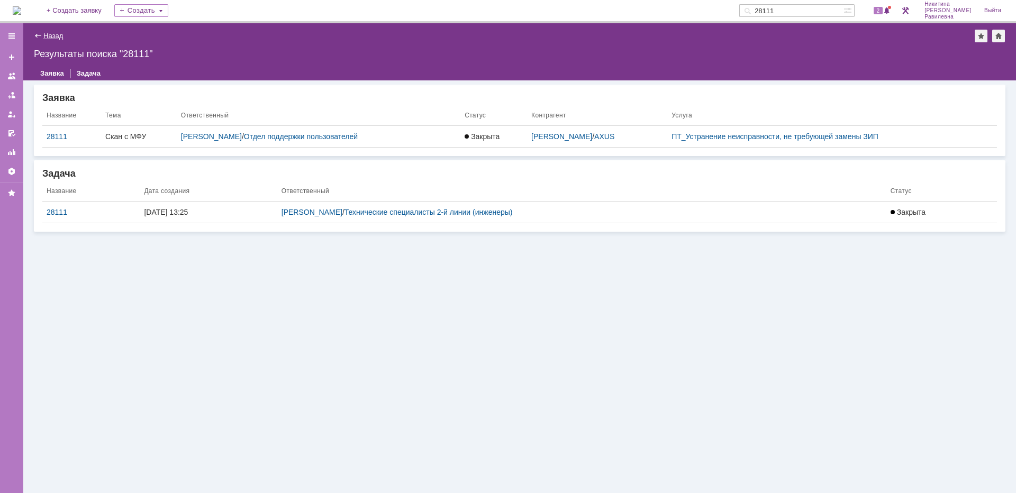
click at [57, 37] on link "Назад" at bounding box center [53, 36] width 20 height 8
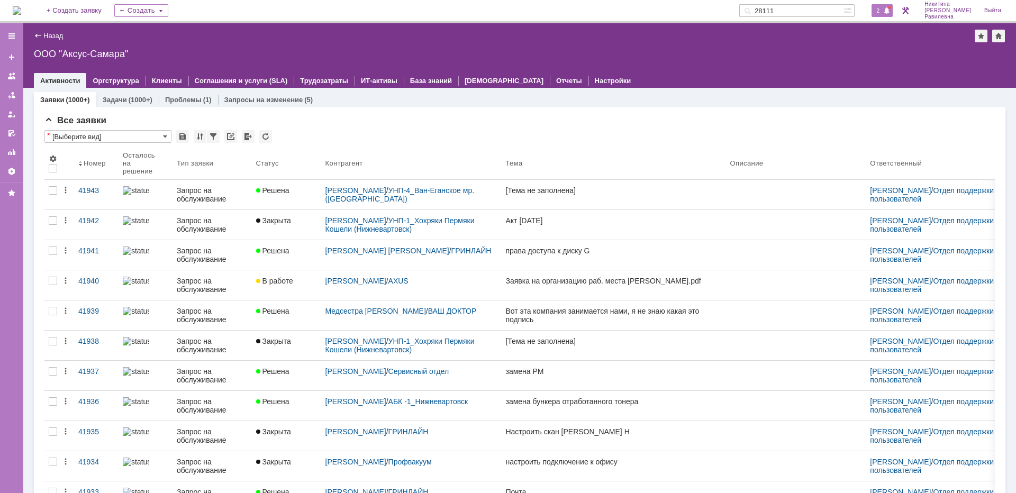
click at [890, 10] on span at bounding box center [886, 11] width 7 height 8
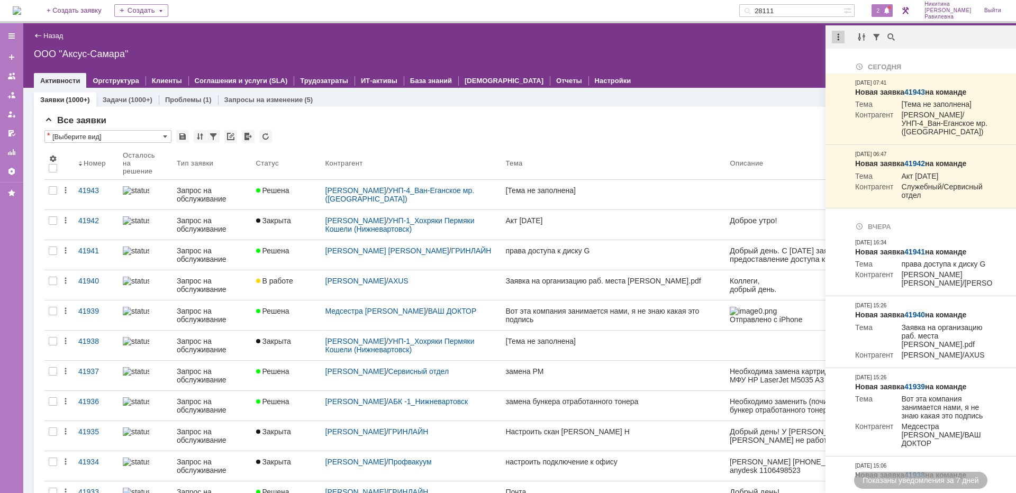
click at [841, 39] on div at bounding box center [838, 37] width 13 height 13
click at [851, 63] on div "Отметить уведомления прочитанными" at bounding box center [911, 63] width 142 height 7
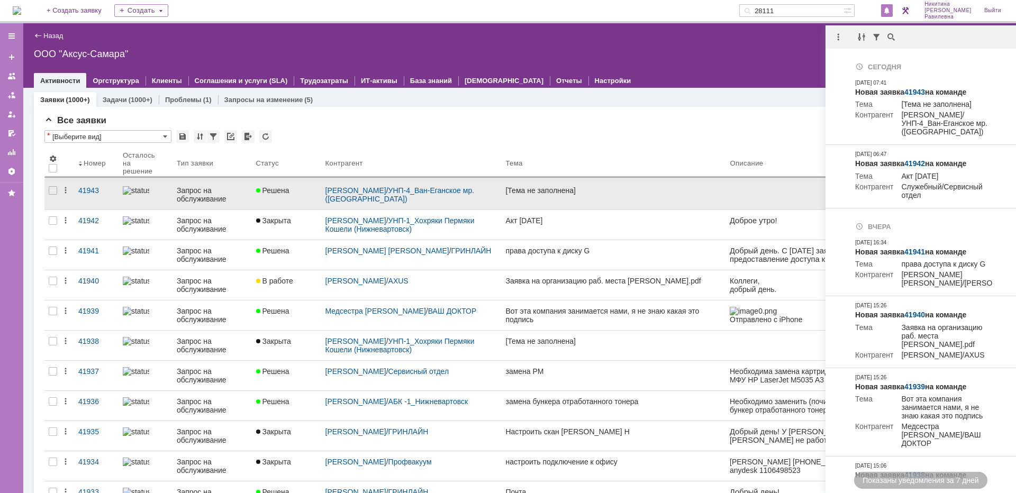
click at [201, 202] on div "Запрос на обслуживание" at bounding box center [212, 194] width 71 height 17
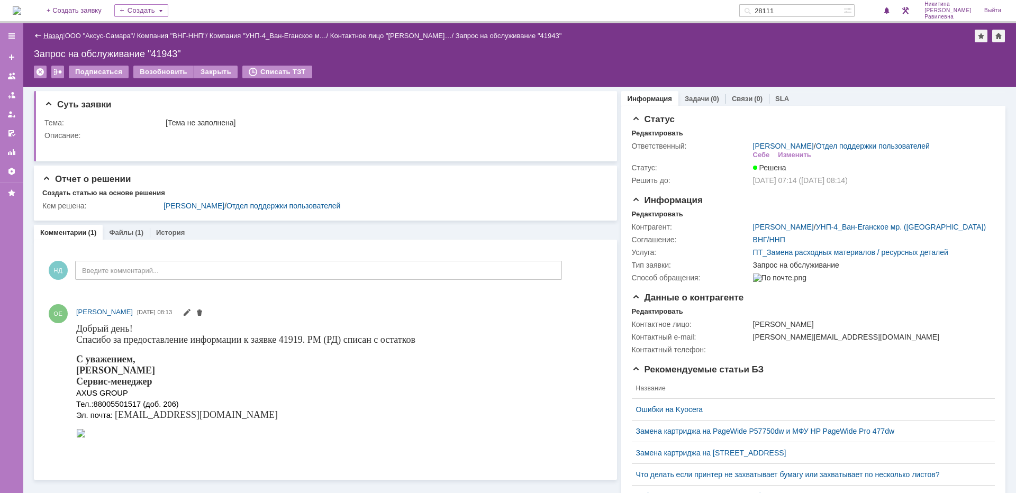
click at [43, 33] on link "Назад" at bounding box center [53, 36] width 20 height 8
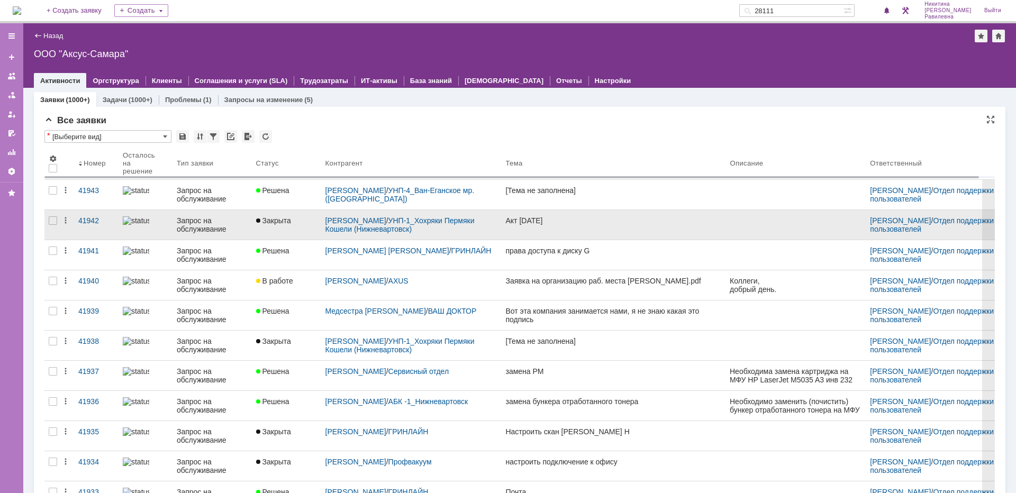
click at [216, 219] on div "Запрос на обслуживание" at bounding box center [212, 224] width 71 height 17
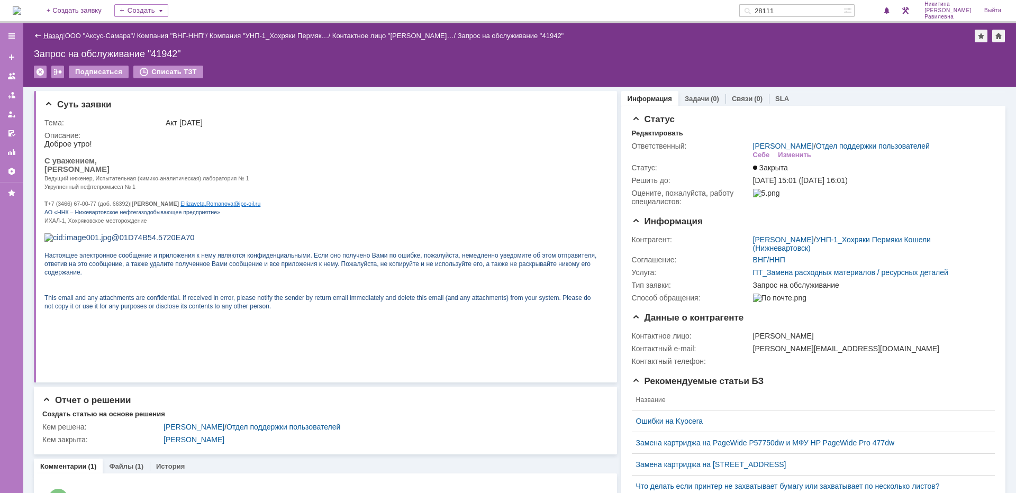
click at [51, 34] on link "Назад" at bounding box center [53, 36] width 20 height 8
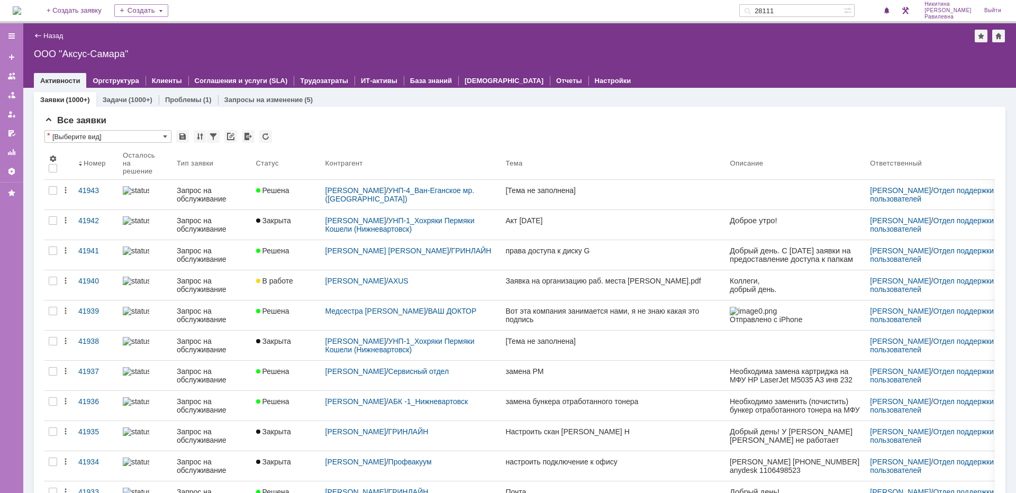
click at [833, 15] on input "28111" at bounding box center [791, 10] width 104 height 13
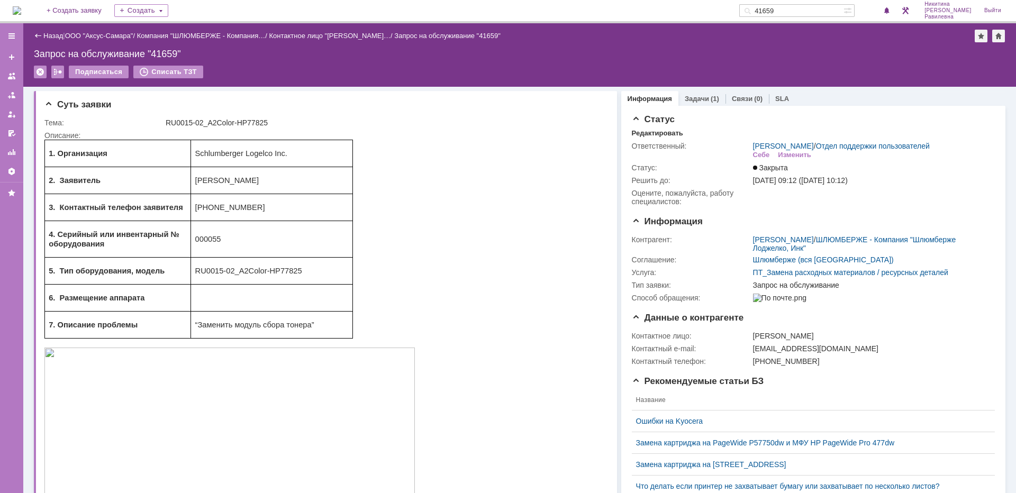
drag, startPoint x: 812, startPoint y: 11, endPoint x: 792, endPoint y: 10, distance: 20.6
click at [792, 10] on input "41659" at bounding box center [791, 10] width 104 height 13
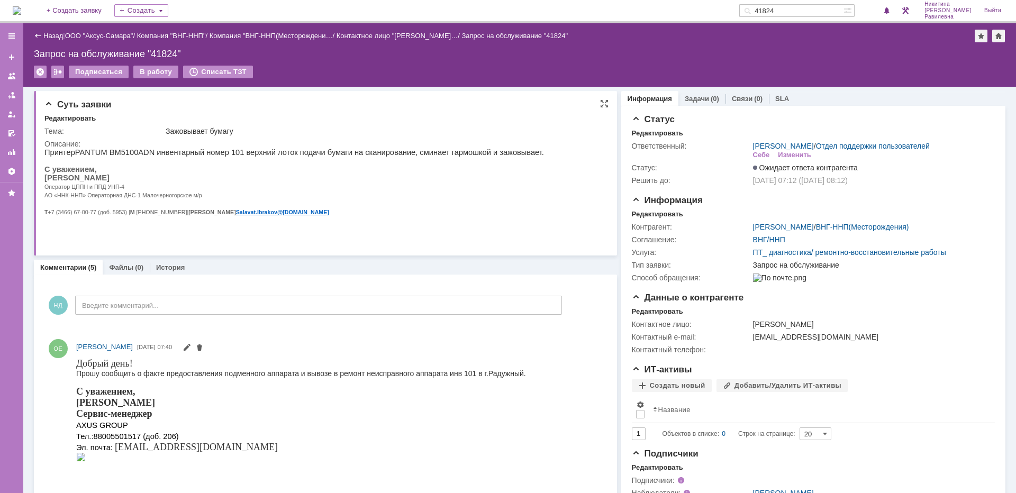
scroll to position [106, 0]
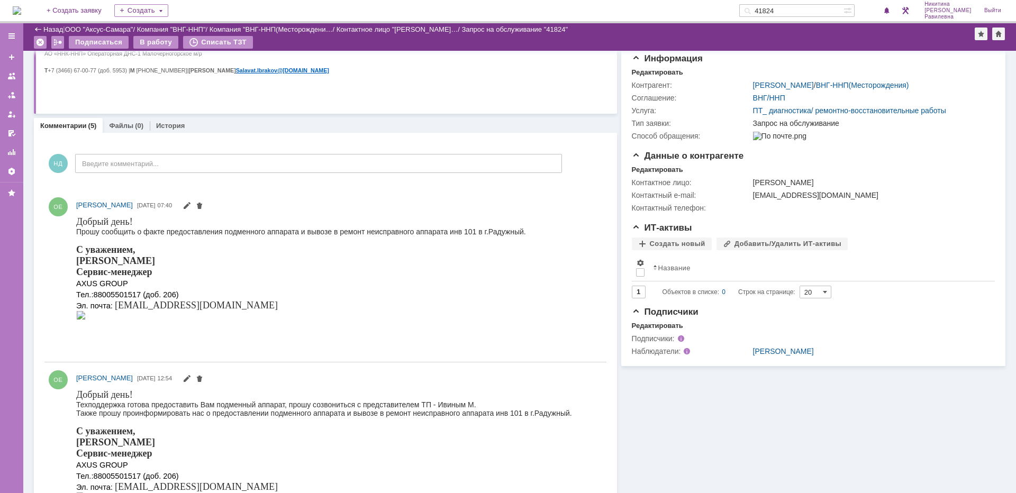
drag, startPoint x: 813, startPoint y: 12, endPoint x: 789, endPoint y: 14, distance: 24.4
click at [789, 14] on input "41824" at bounding box center [791, 10] width 104 height 13
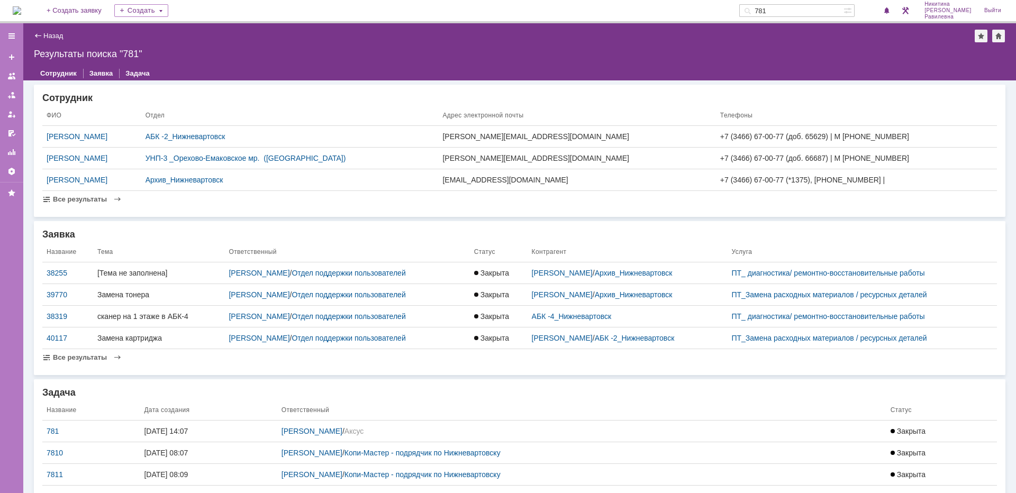
click at [781, 9] on input "781" at bounding box center [791, 10] width 104 height 13
type input "41781"
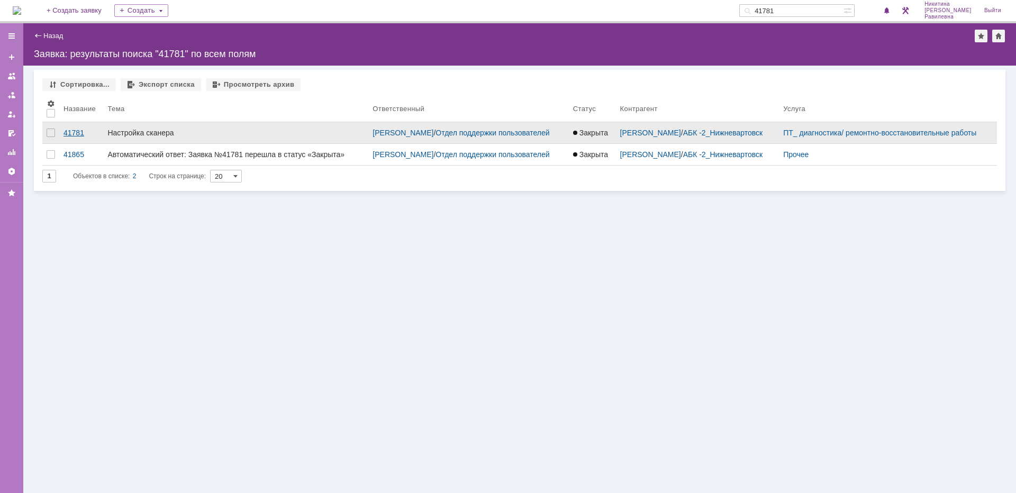
click at [74, 133] on div "41781" at bounding box center [80, 133] width 35 height 8
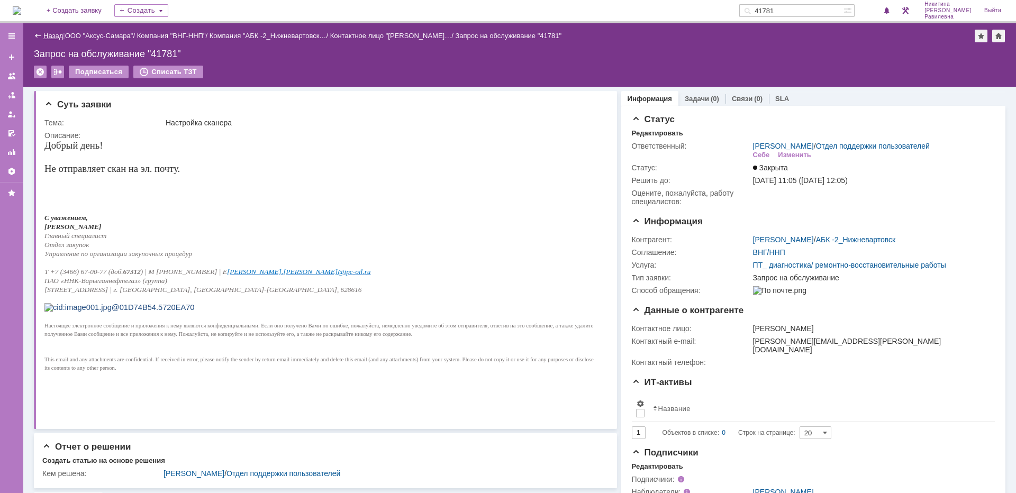
click at [57, 34] on link "Назад" at bounding box center [53, 36] width 20 height 8
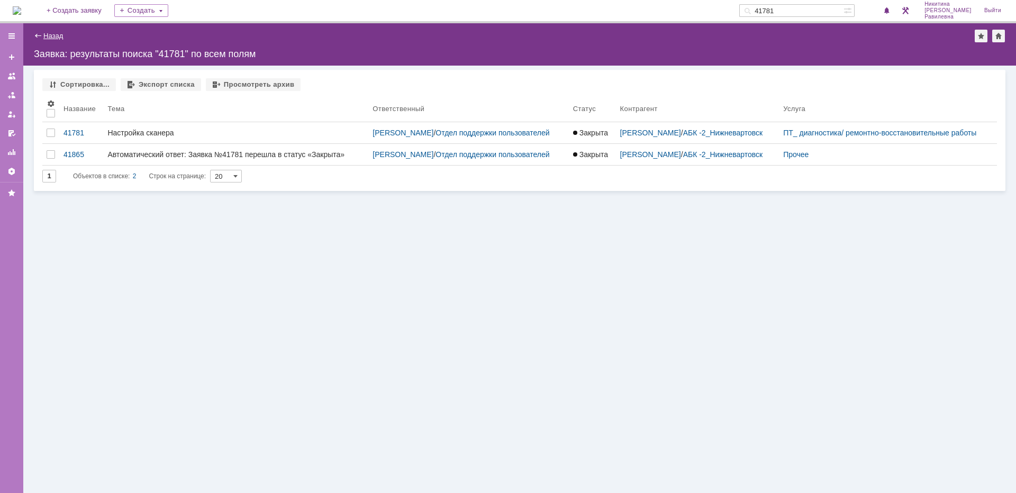
click at [57, 37] on link "Назад" at bounding box center [53, 36] width 20 height 8
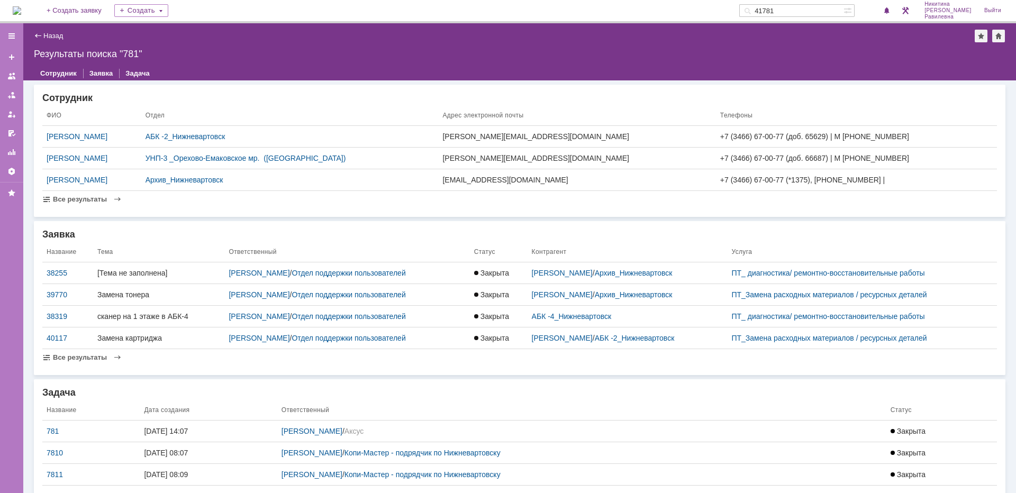
click at [56, 42] on div "Назад | Результаты поиска "781"" at bounding box center [519, 36] width 971 height 13
click at [54, 37] on link "Назад" at bounding box center [53, 36] width 20 height 8
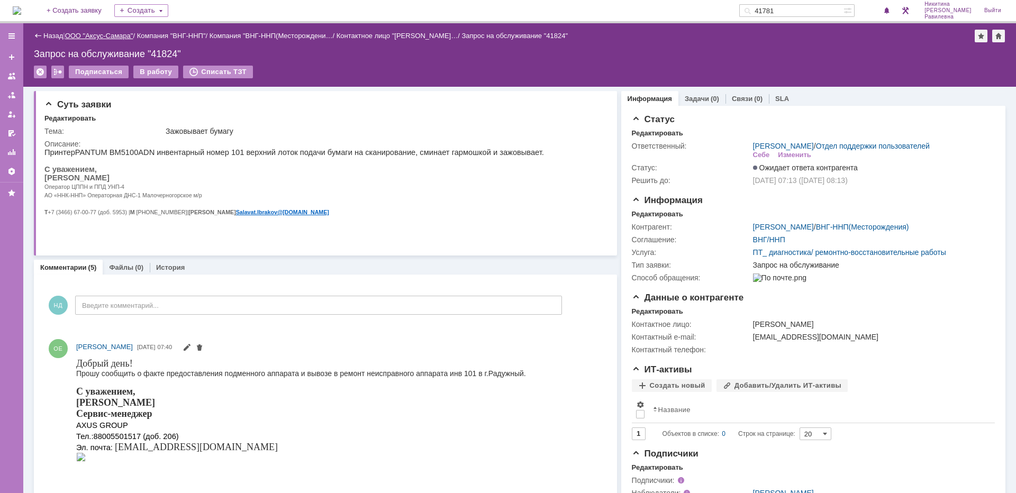
click at [115, 39] on link "ООО "Аксус-Самара"" at bounding box center [99, 36] width 68 height 8
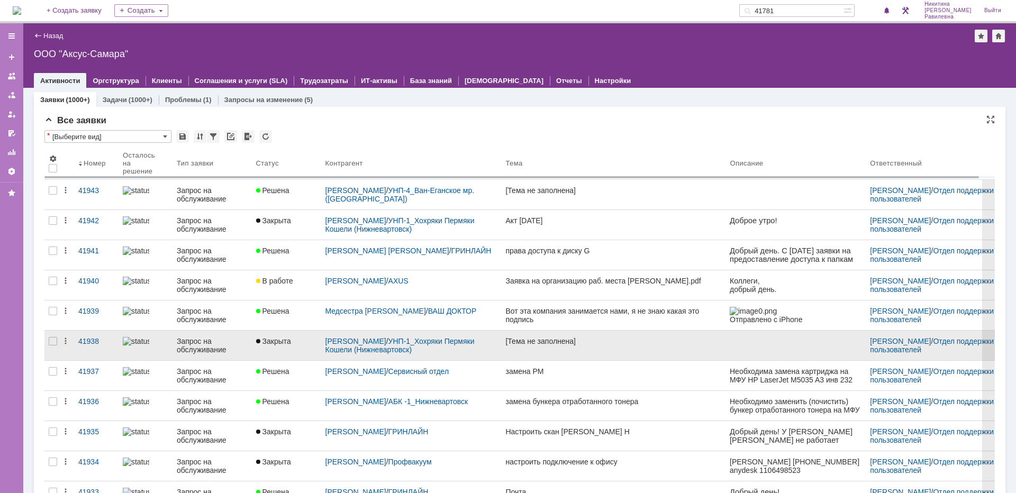
click at [196, 341] on div "Запрос на обслуживание" at bounding box center [212, 345] width 71 height 17
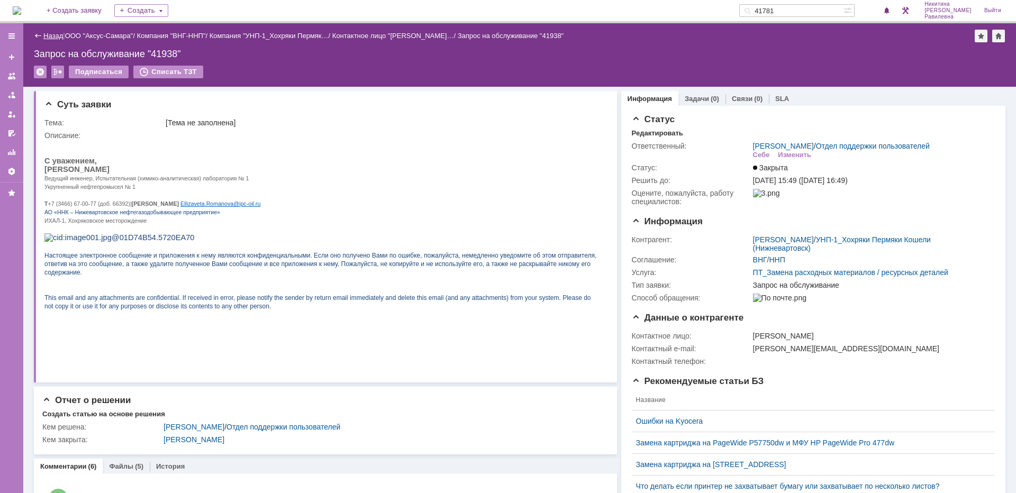
click at [52, 38] on link "Назад" at bounding box center [53, 36] width 20 height 8
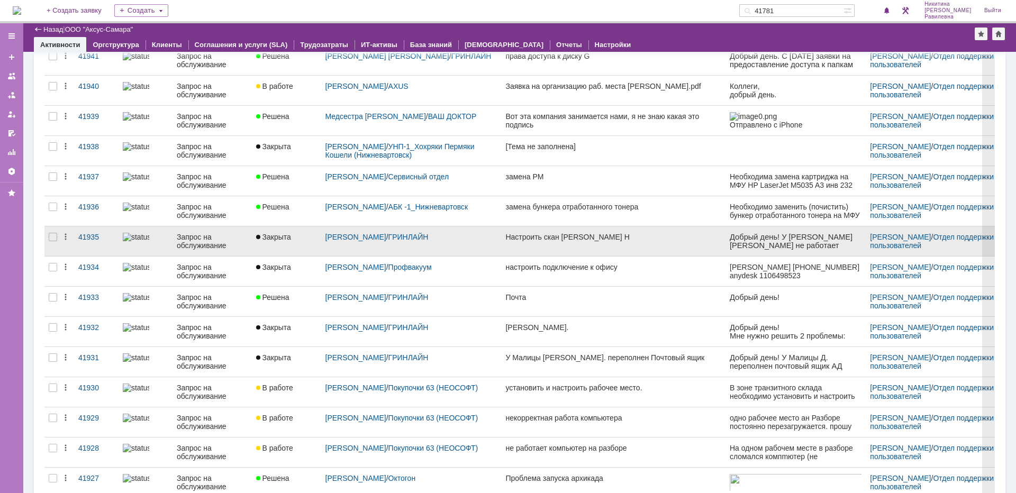
click at [166, 238] on div at bounding box center [146, 237] width 46 height 8
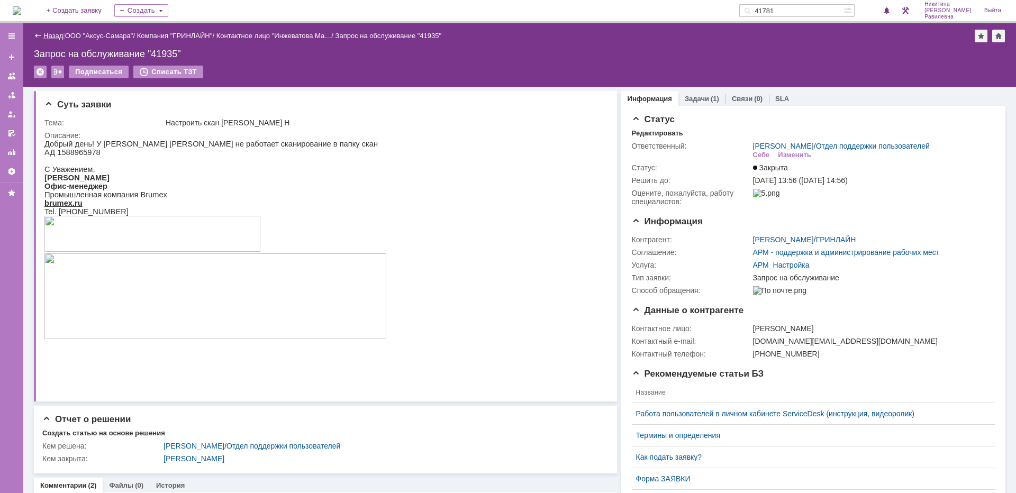
click at [50, 35] on link "Назад" at bounding box center [53, 36] width 20 height 8
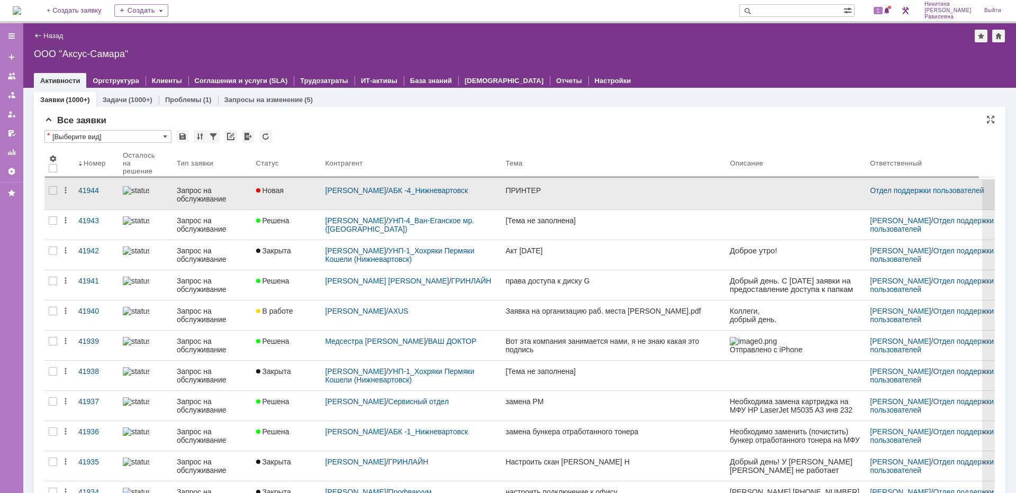
click at [187, 195] on div "Запрос на обслуживание" at bounding box center [212, 194] width 71 height 17
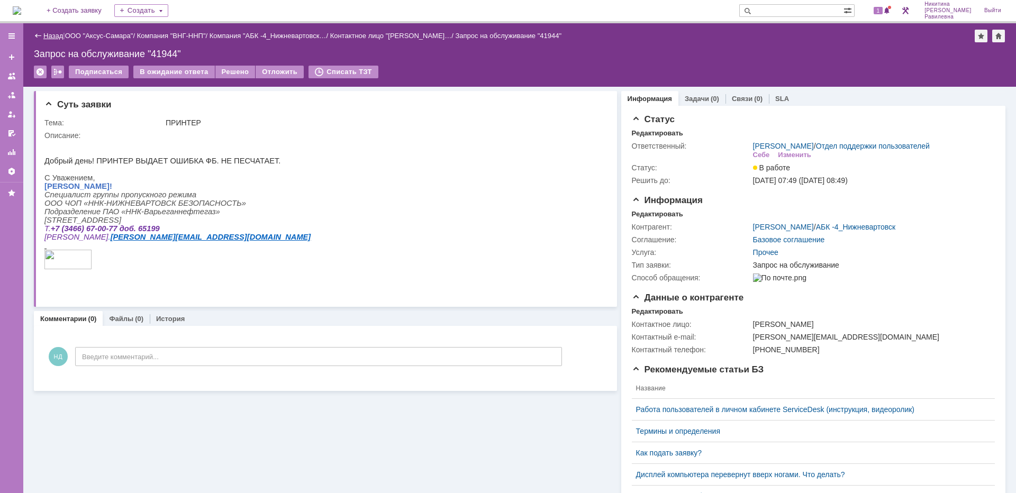
click at [56, 33] on link "Назад" at bounding box center [53, 36] width 20 height 8
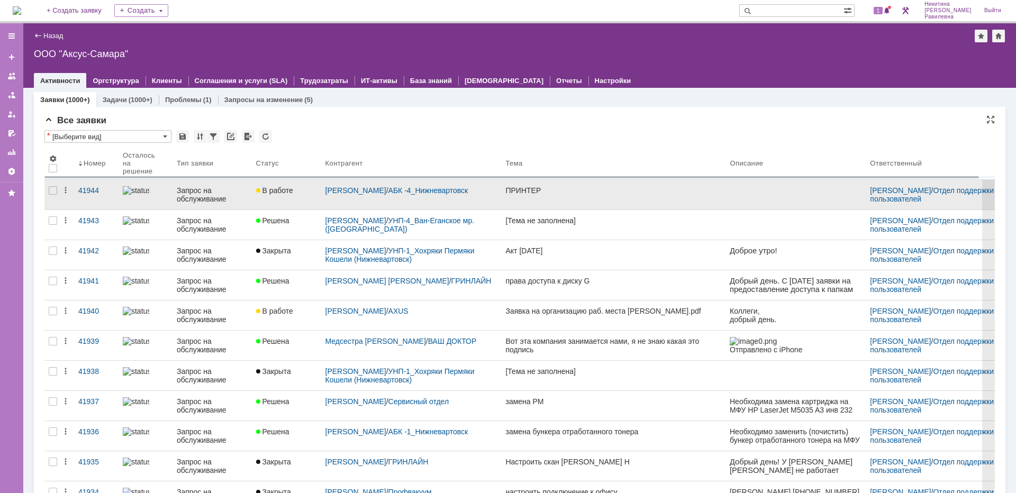
click at [154, 191] on div at bounding box center [146, 190] width 46 height 8
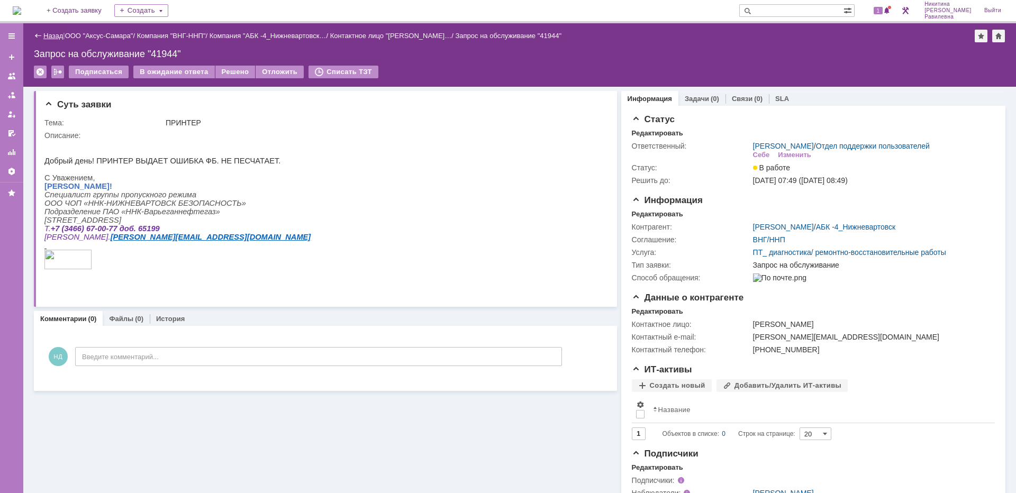
click at [54, 34] on link "Назад" at bounding box center [53, 36] width 20 height 8
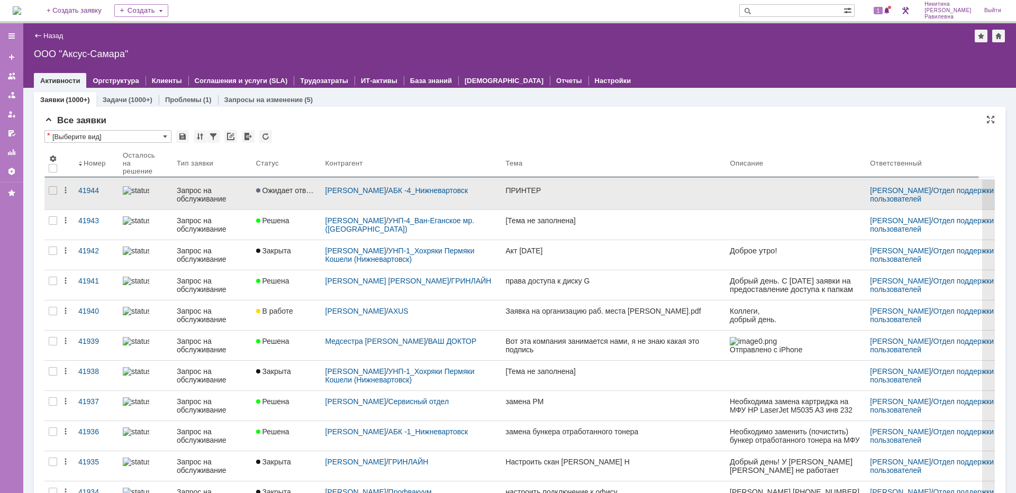
click at [199, 192] on div "Запрос на обслуживание" at bounding box center [212, 194] width 71 height 17
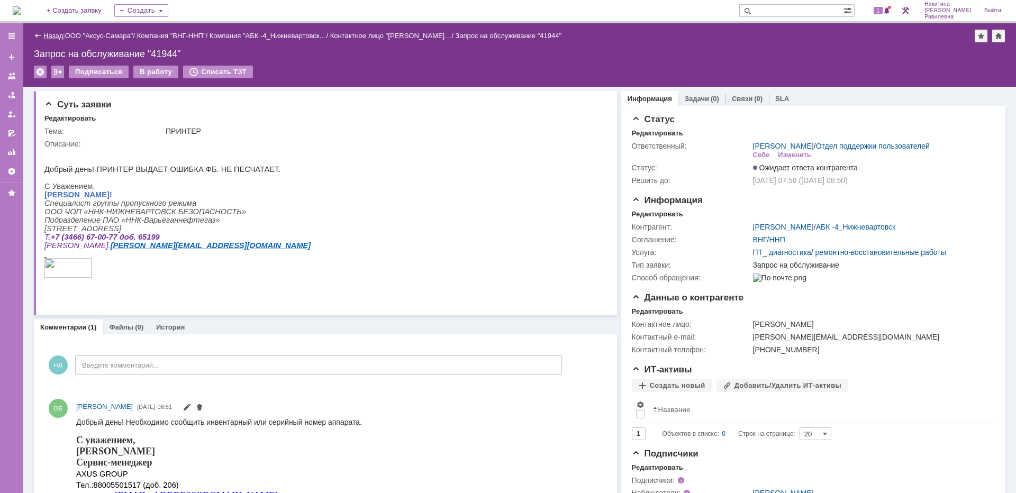
click at [60, 38] on link "Назад" at bounding box center [53, 36] width 20 height 8
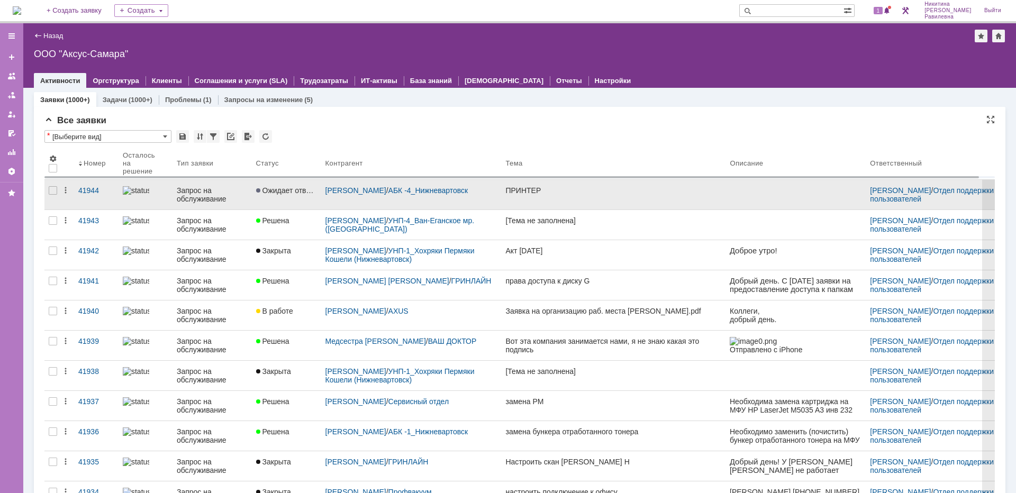
click at [158, 195] on div at bounding box center [146, 190] width 46 height 8
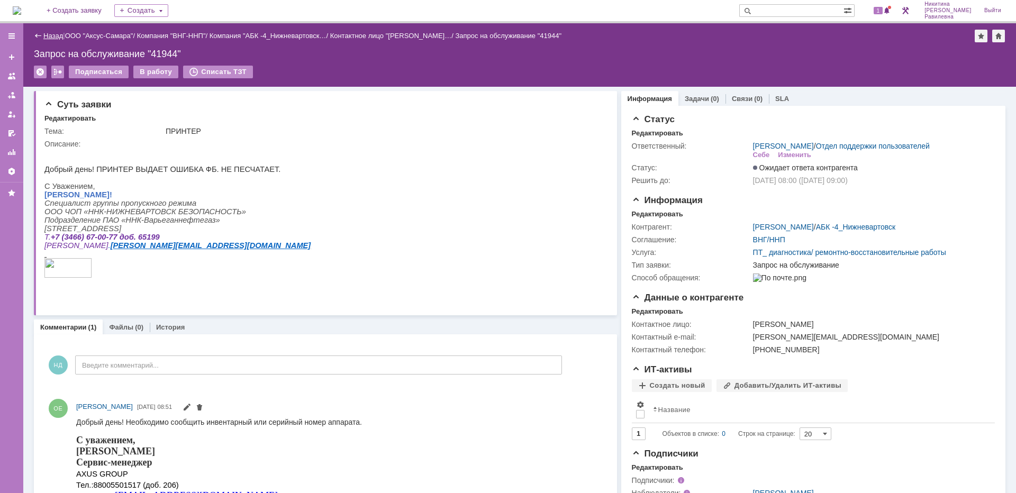
click at [63, 36] on link "Назад" at bounding box center [53, 36] width 20 height 8
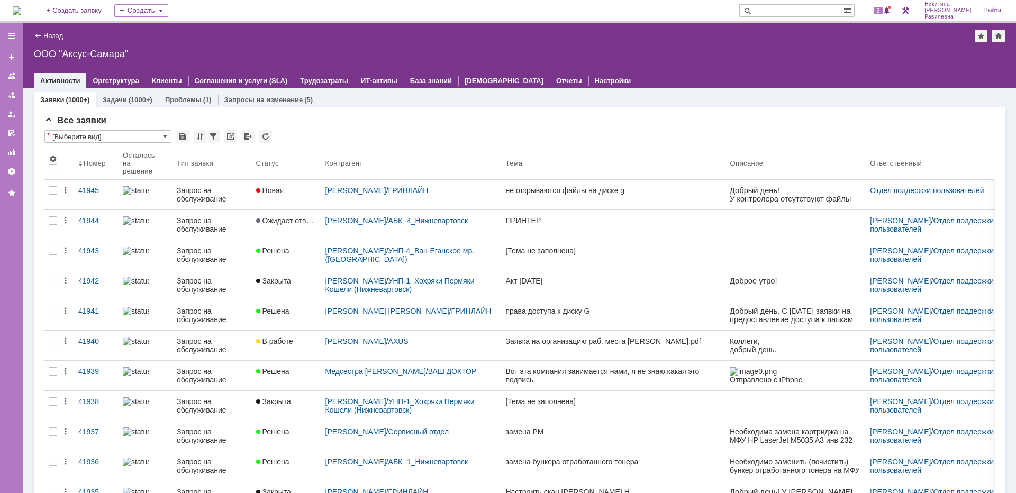
click at [787, 8] on input "text" at bounding box center [791, 10] width 104 height 13
type input "28109"
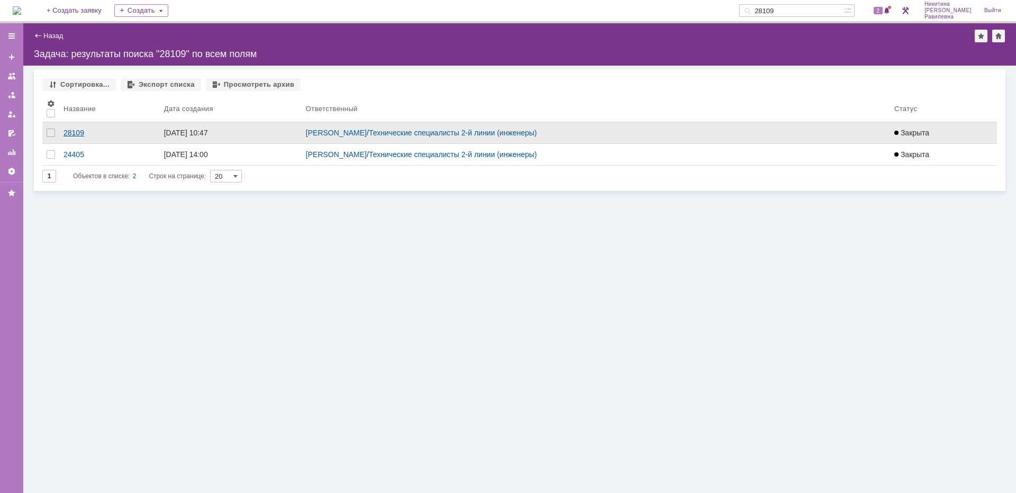
click at [75, 134] on div "28109" at bounding box center [109, 133] width 92 height 8
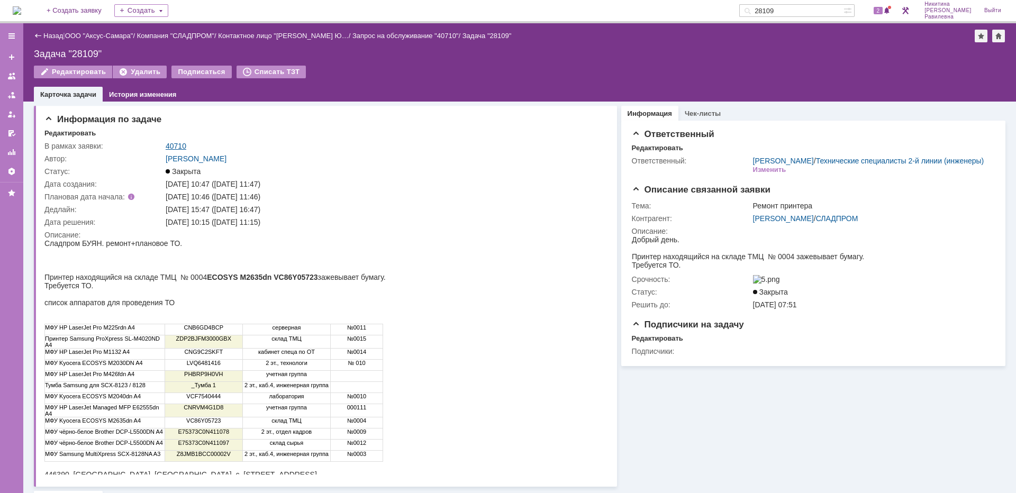
click at [174, 143] on link "40710" at bounding box center [176, 146] width 21 height 8
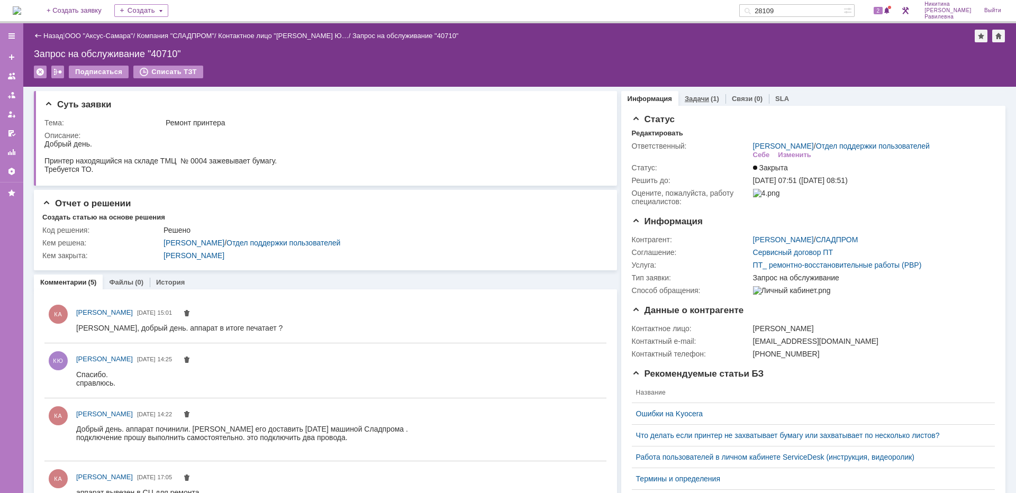
click at [699, 96] on link "Задачи" at bounding box center [697, 99] width 24 height 8
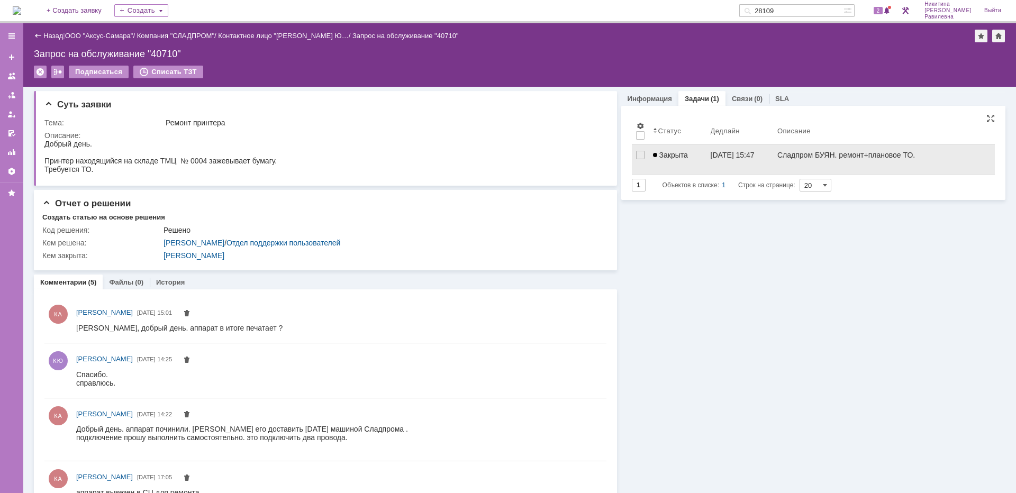
click at [683, 152] on span "Закрыта" at bounding box center [670, 155] width 35 height 8
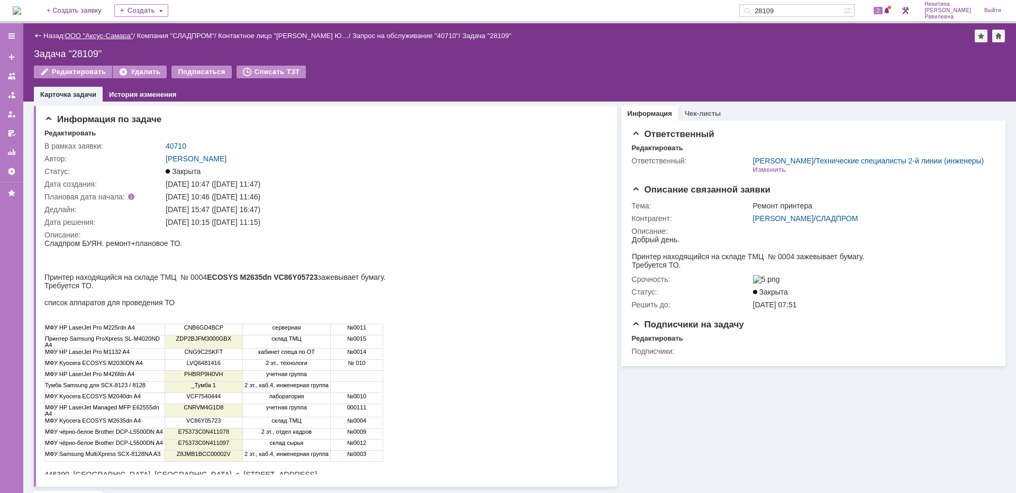
click at [103, 37] on link "ООО "Аксус-Самара"" at bounding box center [99, 36] width 68 height 8
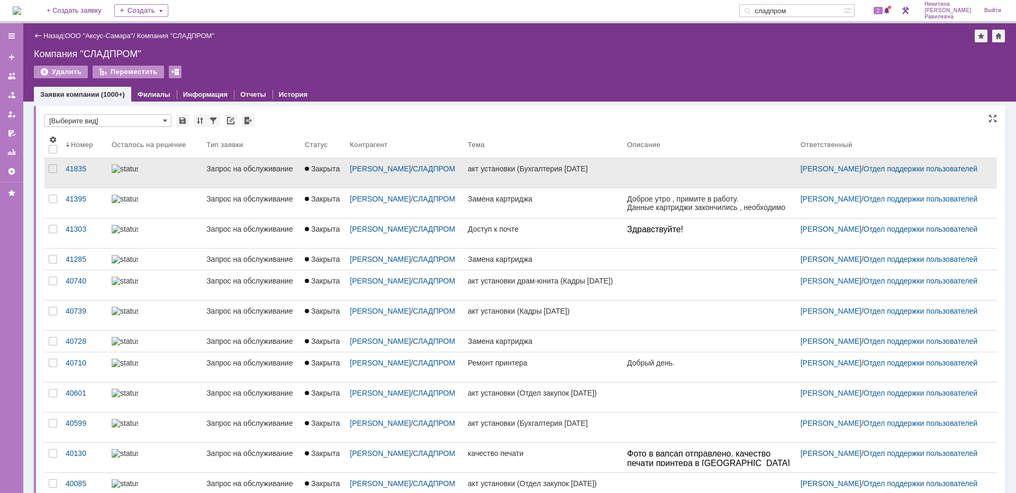
click at [144, 183] on link at bounding box center [154, 173] width 95 height 30
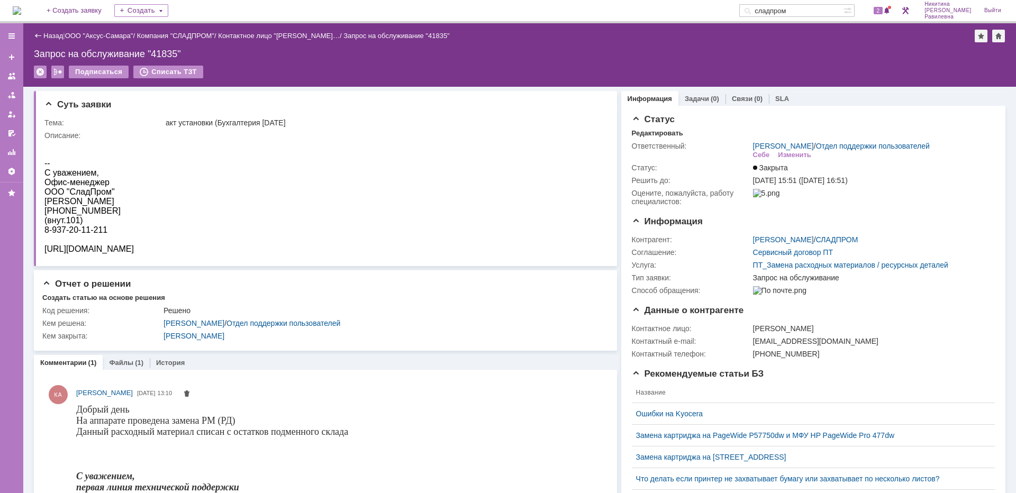
click at [56, 35] on link "Назад" at bounding box center [53, 36] width 20 height 8
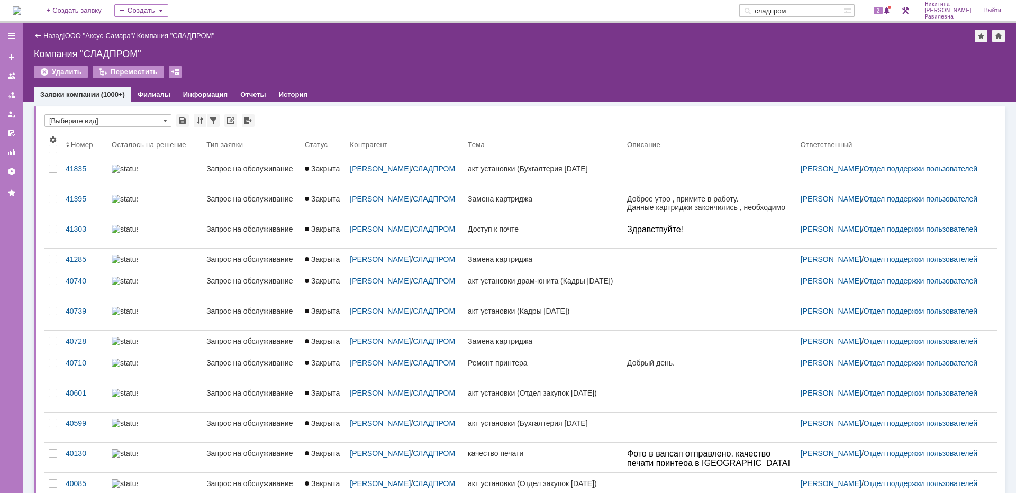
click at [56, 37] on link "Назад" at bounding box center [53, 36] width 20 height 8
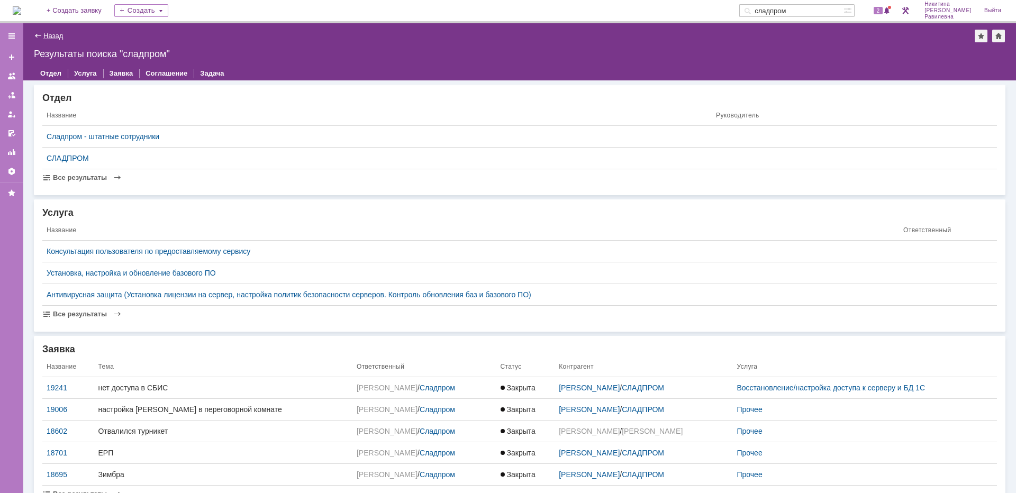
click at [46, 38] on link "Назад" at bounding box center [53, 36] width 20 height 8
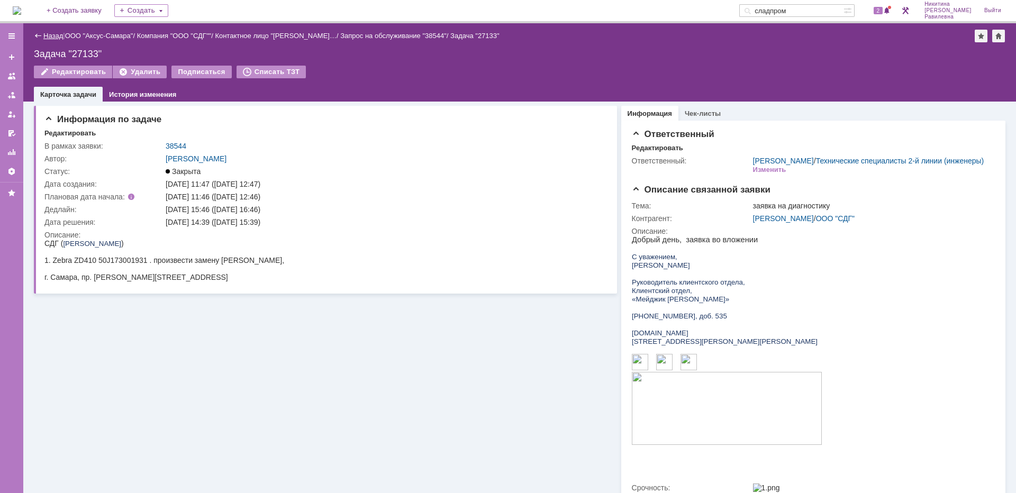
click at [57, 35] on link "Назад" at bounding box center [53, 36] width 20 height 8
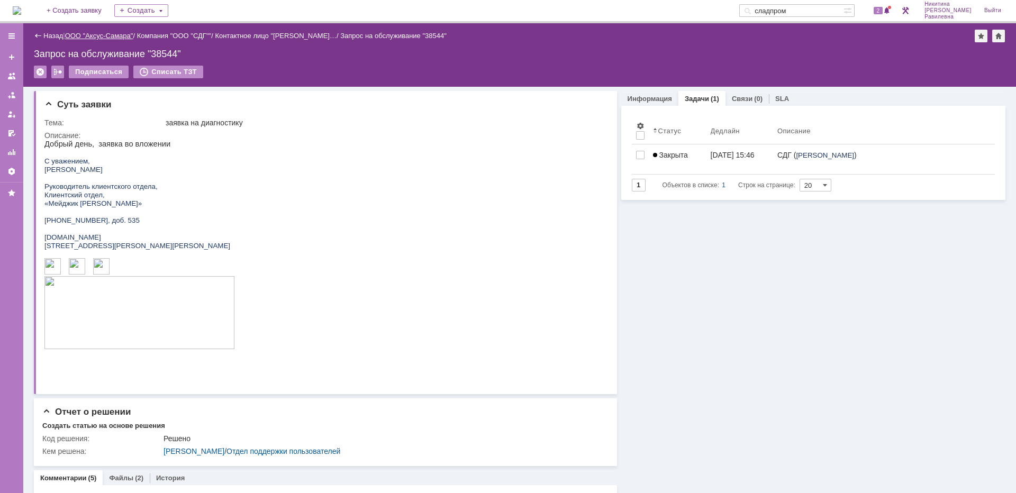
click at [99, 34] on link "ООО "Аксус-Самара"" at bounding box center [99, 36] width 68 height 8
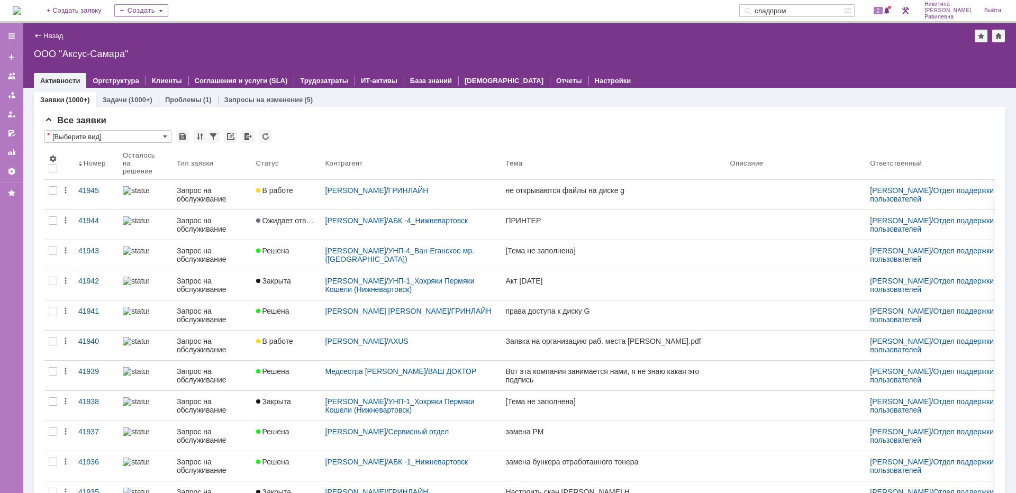
click at [827, 13] on input "сладпром" at bounding box center [791, 10] width 104 height 13
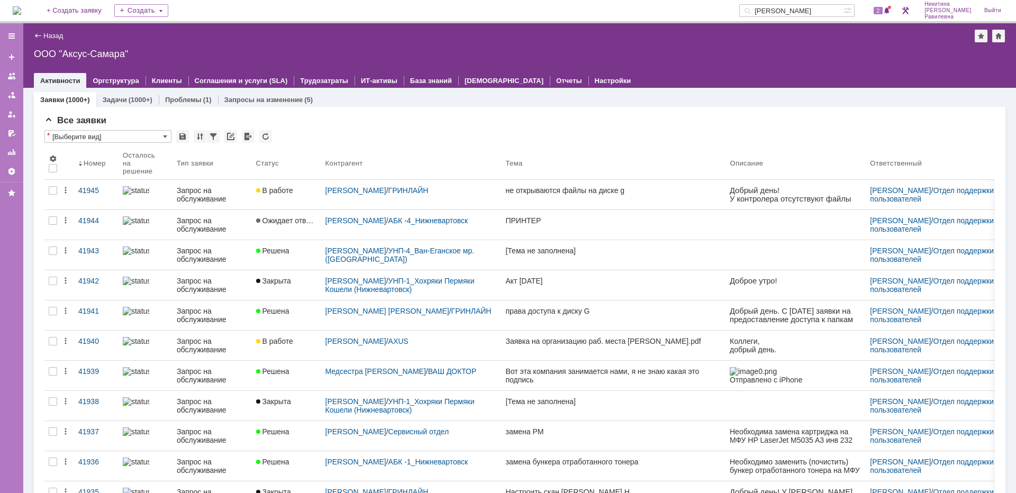
type input "[PERSON_NAME]"
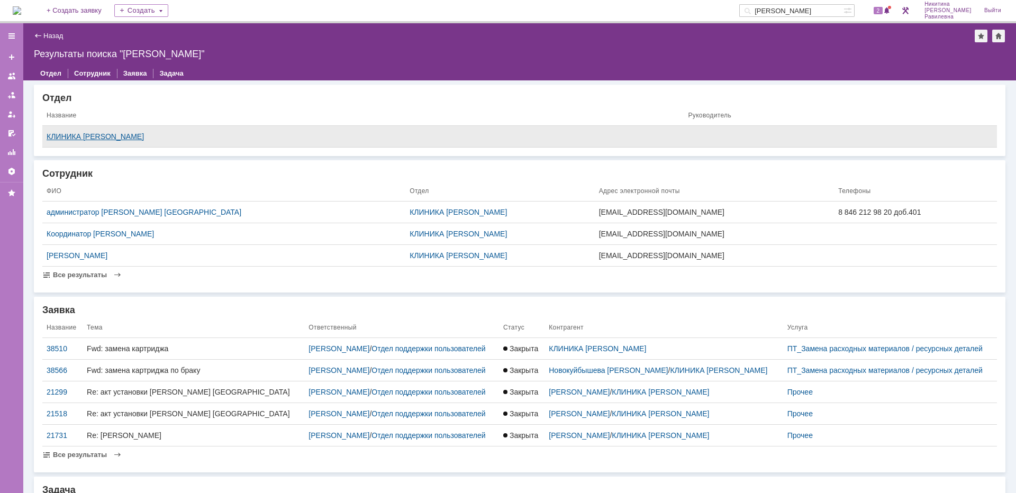
click at [91, 136] on div "КЛИНИКА [PERSON_NAME]" at bounding box center [363, 136] width 633 height 8
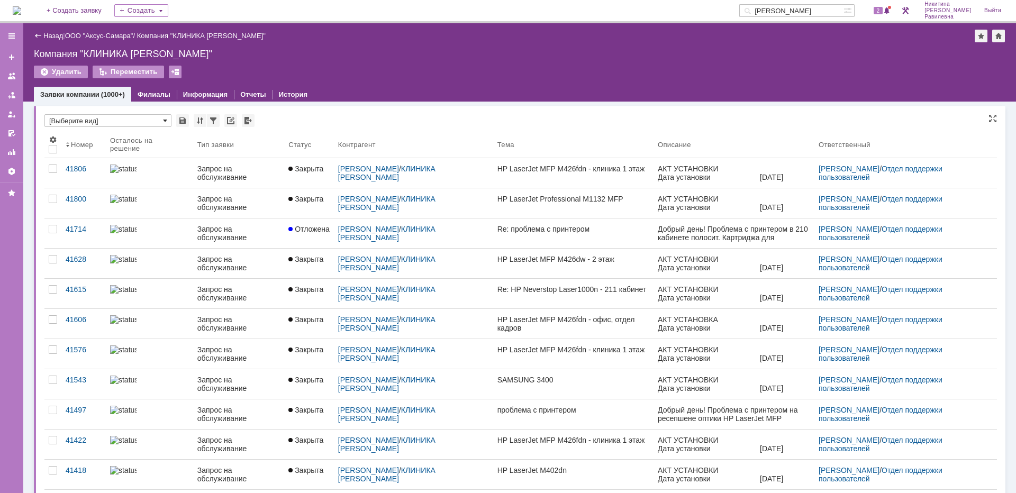
click at [167, 119] on span at bounding box center [165, 120] width 4 height 8
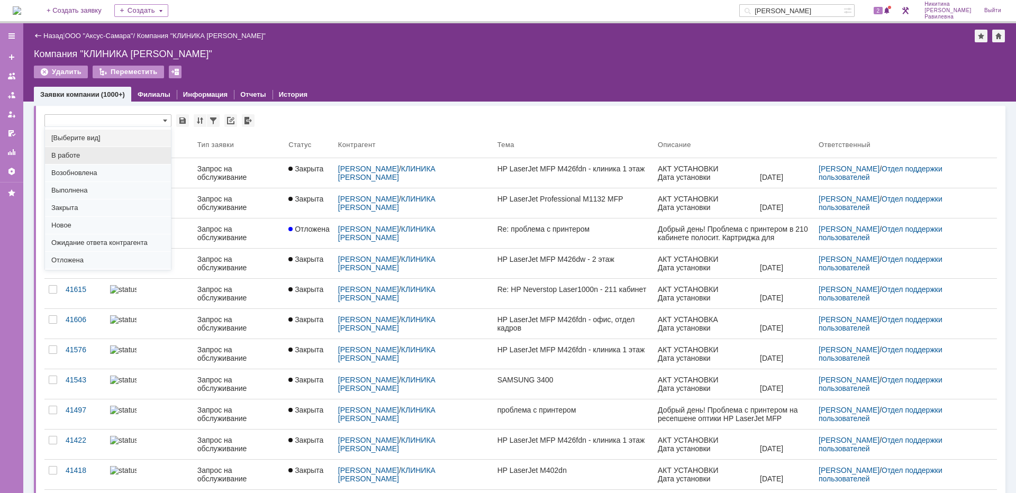
click at [75, 150] on div "В работе" at bounding box center [108, 155] width 126 height 17
type input "В работе"
type input "100"
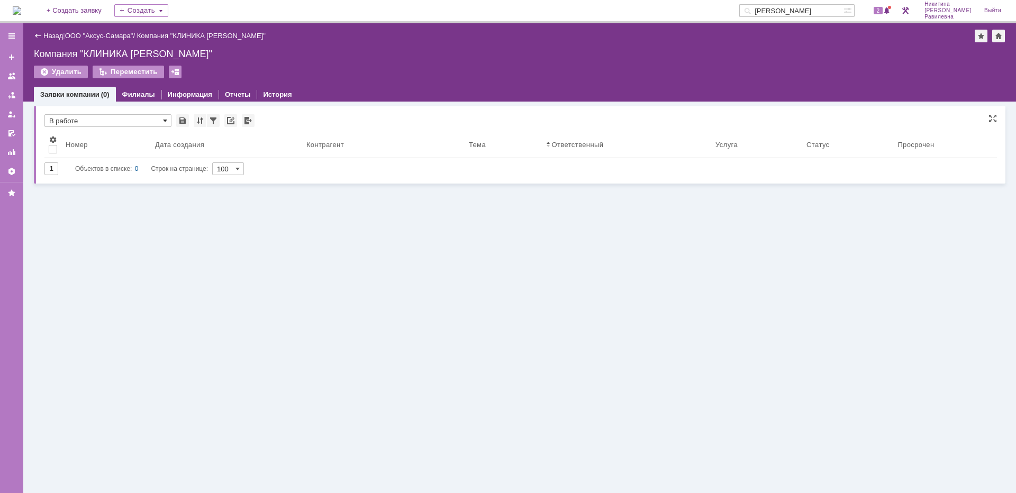
click at [165, 122] on span at bounding box center [165, 120] width 4 height 8
click at [79, 259] on span "Отложена" at bounding box center [107, 260] width 113 height 8
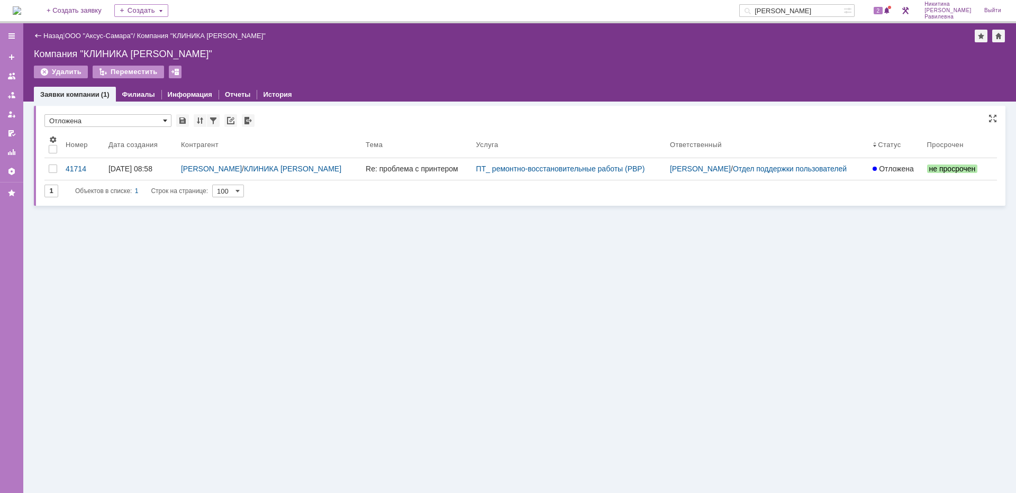
click at [166, 120] on span at bounding box center [165, 120] width 4 height 8
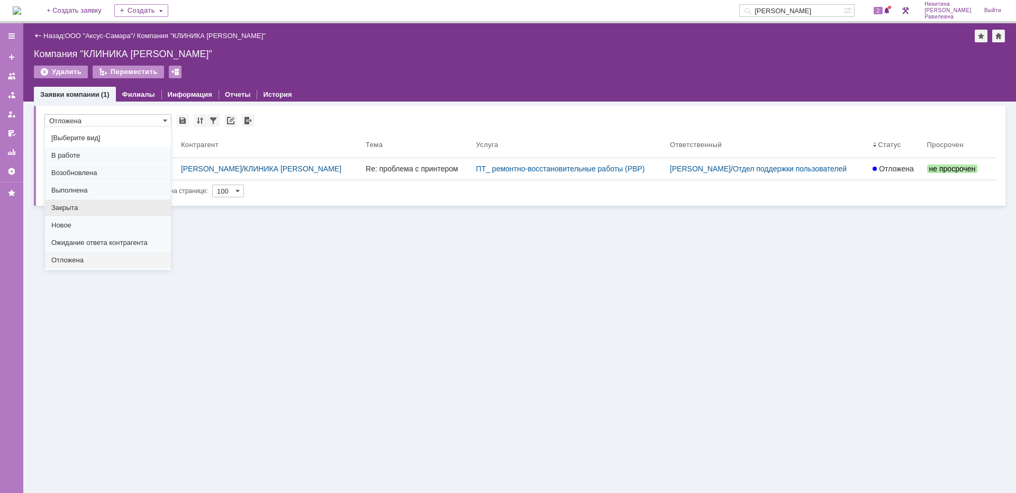
click at [82, 210] on span "Закрыта" at bounding box center [107, 208] width 113 height 8
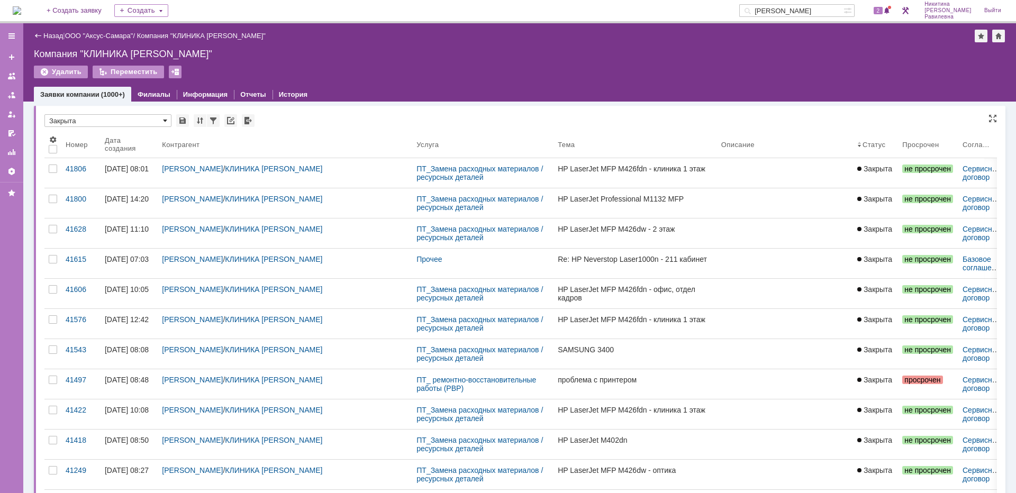
click at [166, 123] on span at bounding box center [165, 120] width 4 height 8
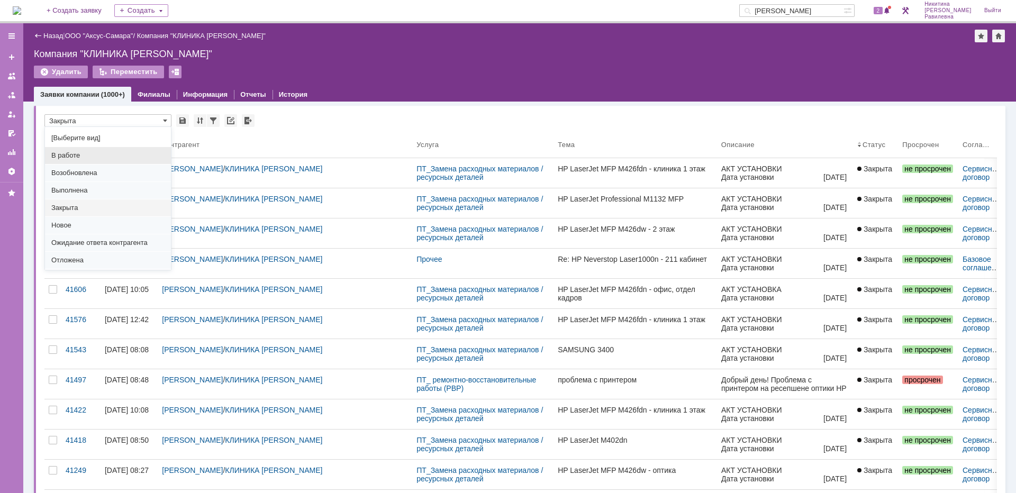
click at [76, 156] on span "В работе" at bounding box center [107, 155] width 113 height 8
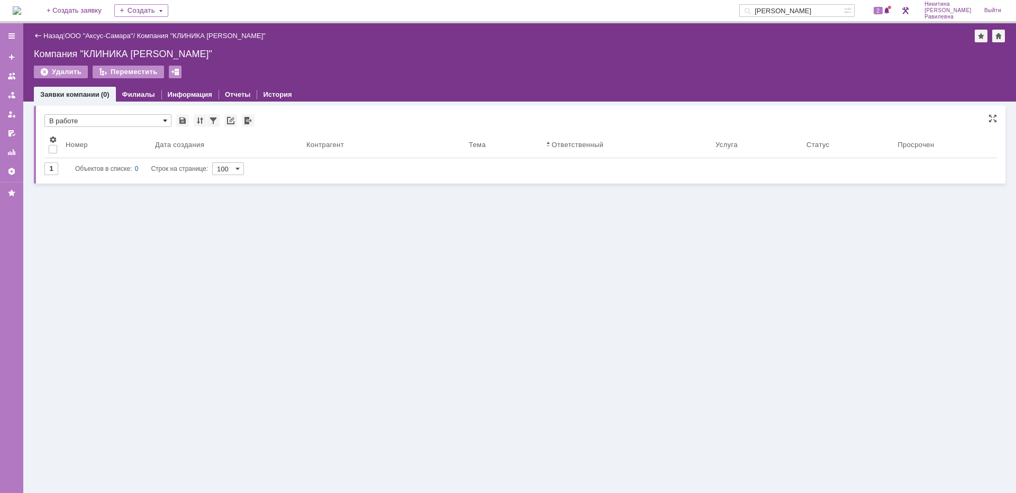
click at [164, 120] on span at bounding box center [165, 120] width 4 height 8
click at [77, 137] on span "[Выберите вид]" at bounding box center [107, 138] width 113 height 8
type input "[Выберите вид]"
type input "20"
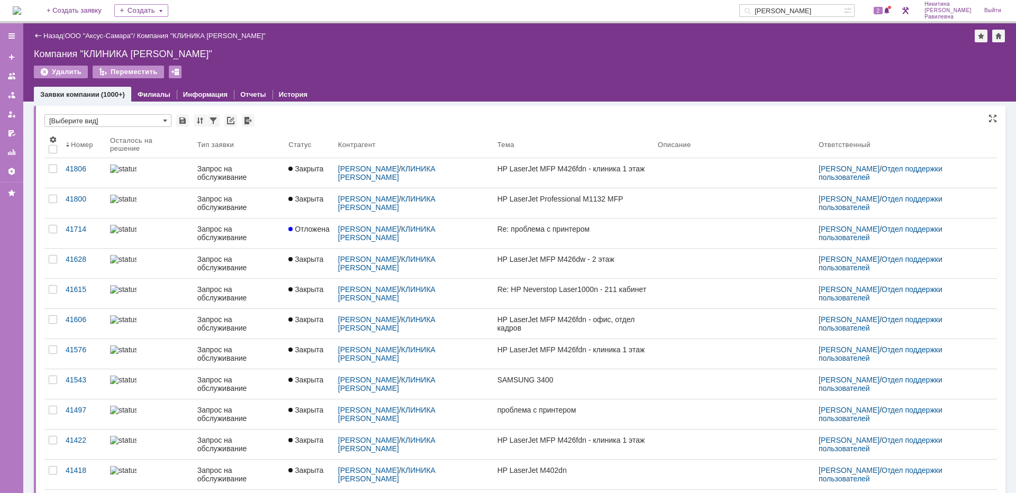
type input "[Выберите вид]"
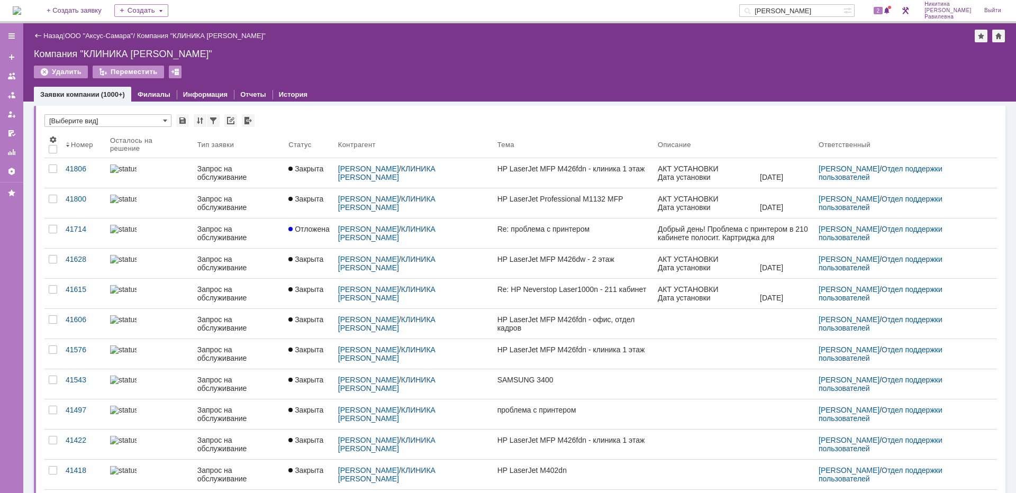
click at [822, 10] on input "косма" at bounding box center [791, 10] width 104 height 13
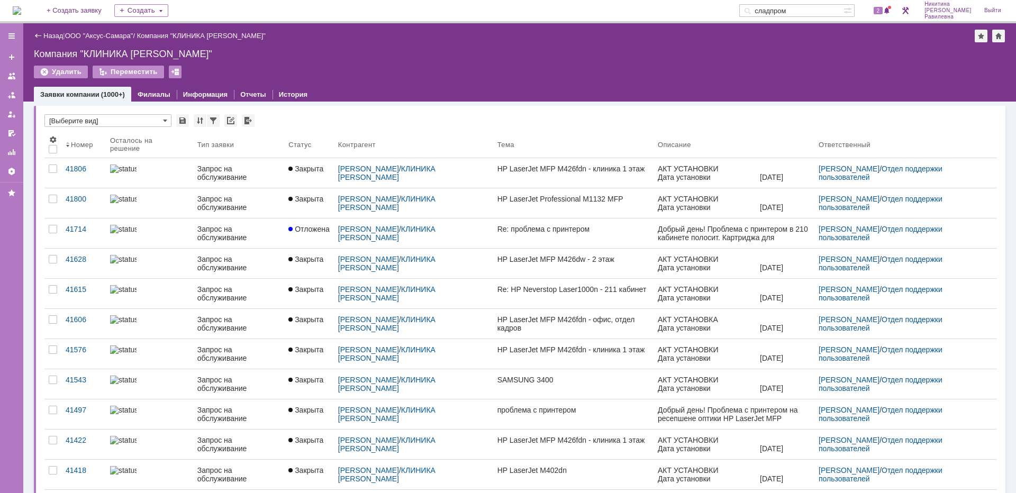
type input "сладпром"
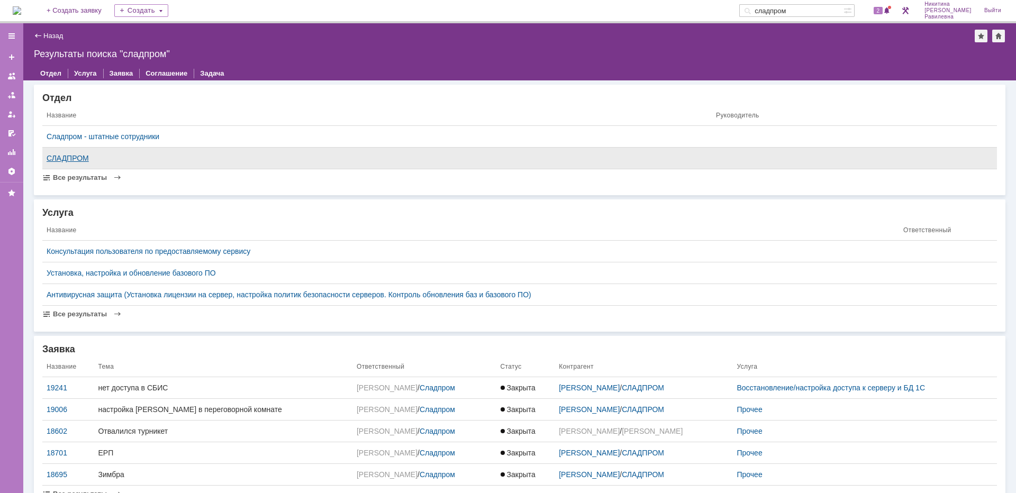
click at [80, 155] on div "СЛАДПРОМ" at bounding box center [377, 158] width 661 height 8
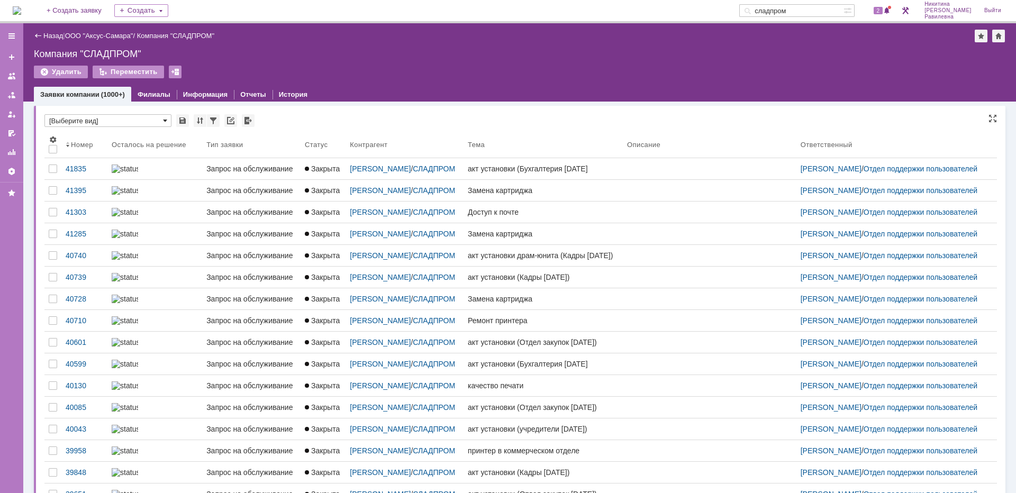
click at [166, 119] on span at bounding box center [165, 120] width 4 height 8
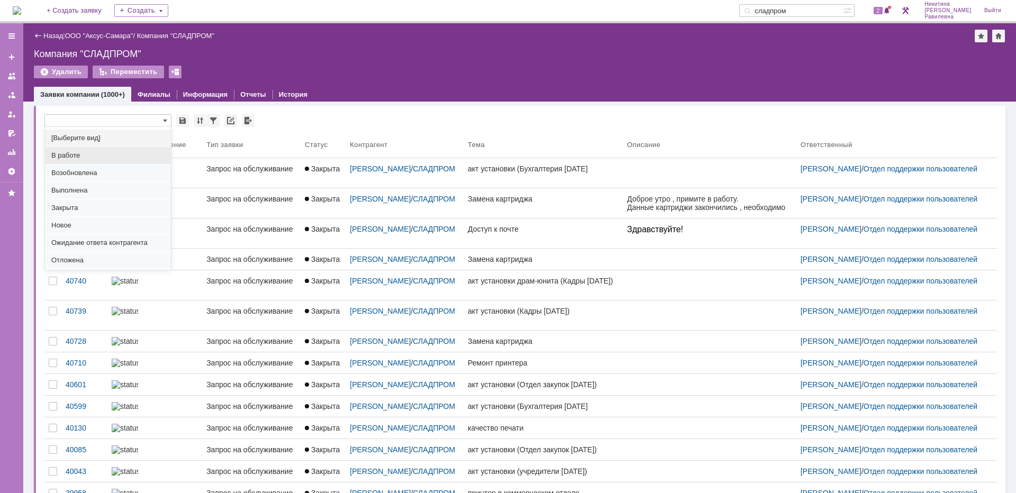
click at [78, 150] on div "В работе" at bounding box center [108, 155] width 126 height 17
type input "В работе"
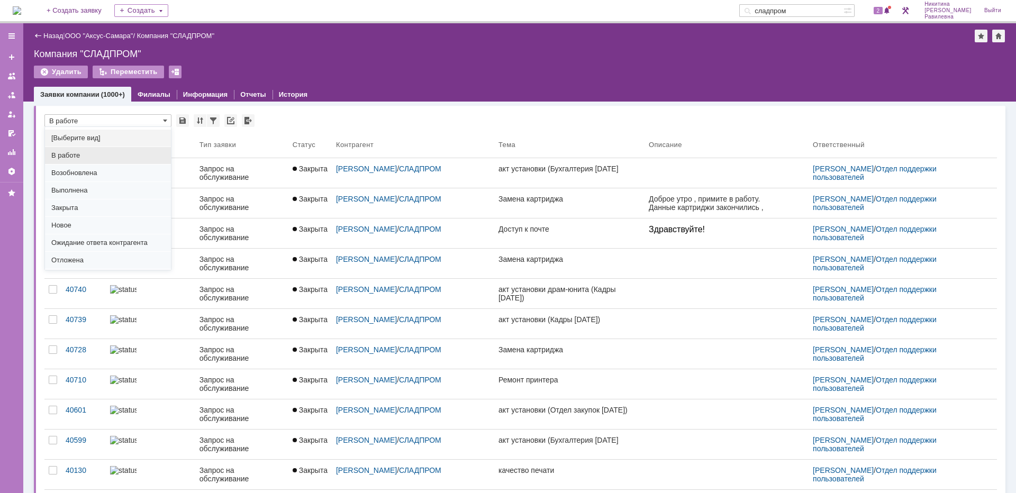
type input "100"
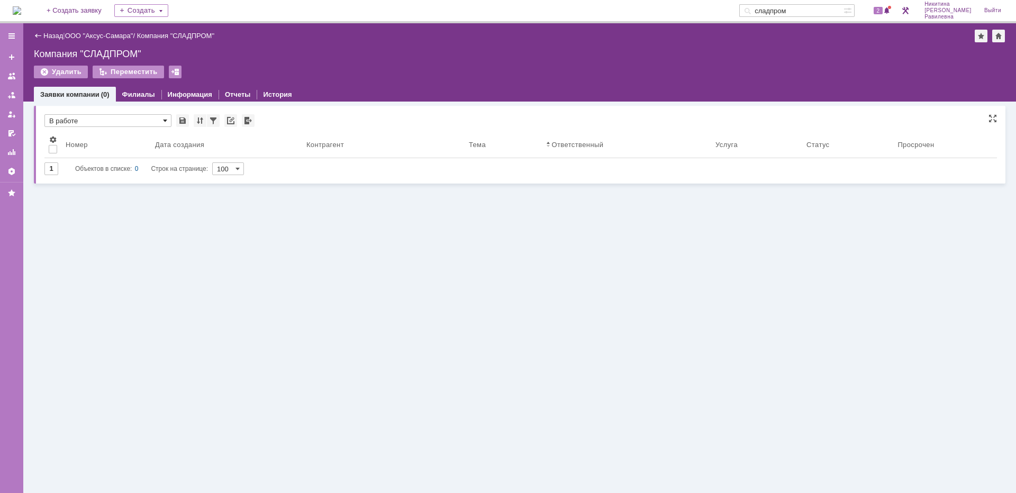
click at [167, 119] on span at bounding box center [165, 120] width 4 height 8
click at [89, 255] on div "Отложена" at bounding box center [108, 260] width 126 height 17
click at [168, 119] on input "Отложена" at bounding box center [107, 120] width 127 height 13
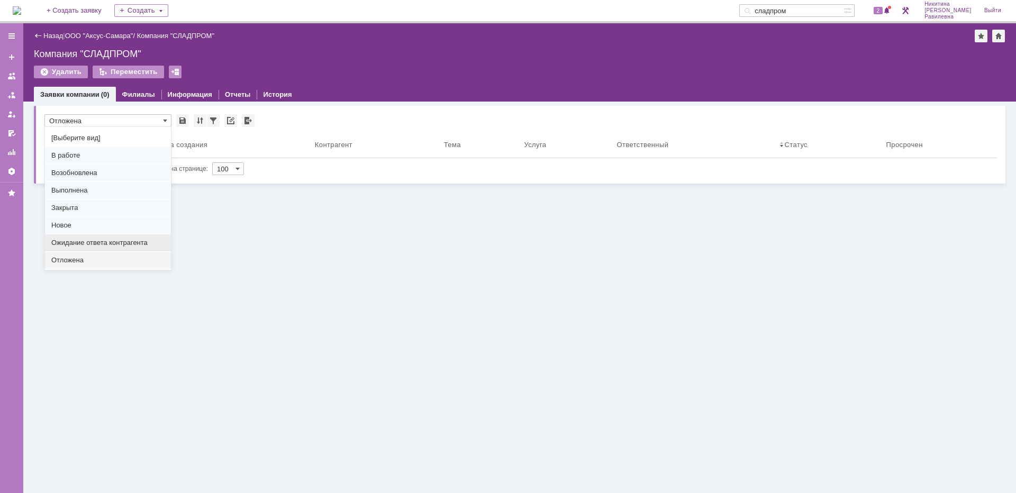
click at [94, 242] on span "Ожидание ответа контрагента" at bounding box center [107, 243] width 113 height 8
type input "Ожидание ответа контрагента"
type input "20"
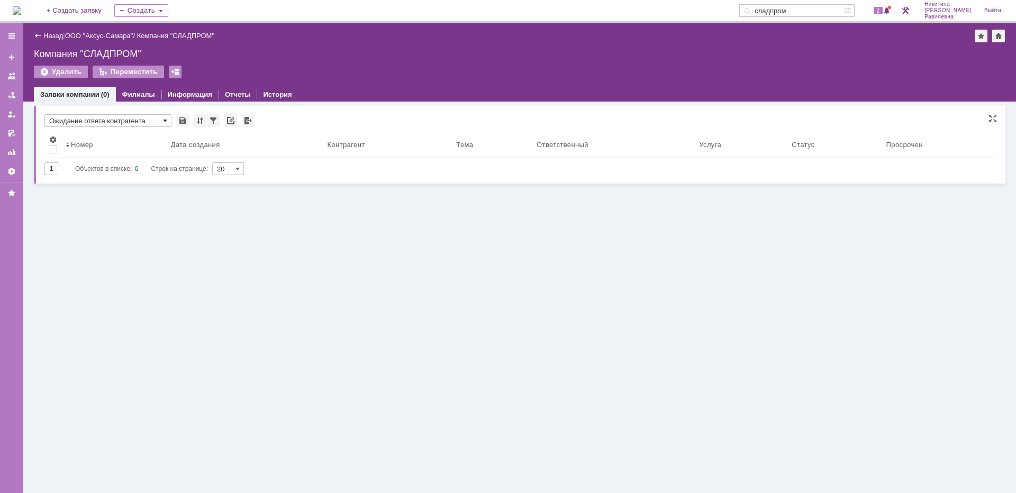
click at [165, 120] on span at bounding box center [165, 120] width 4 height 8
click at [68, 205] on span "Закрыта" at bounding box center [107, 208] width 113 height 8
type input "Закрыта"
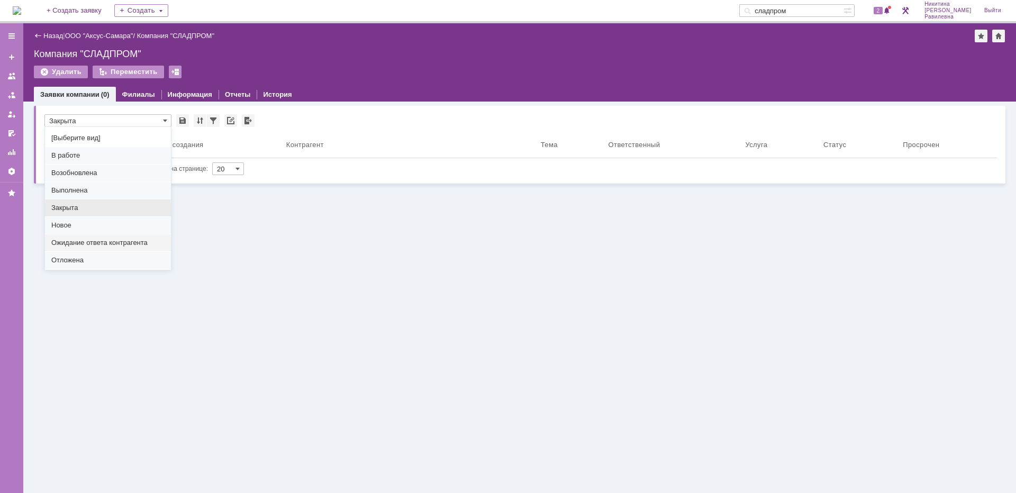
type input "100"
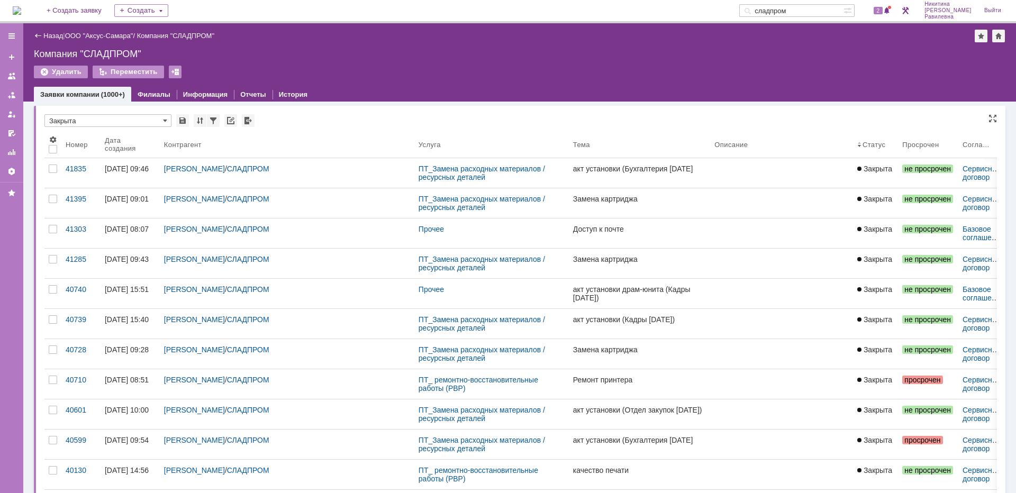
type input "Закрыта"
click at [822, 11] on input "сладпром" at bounding box center [791, 10] width 104 height 13
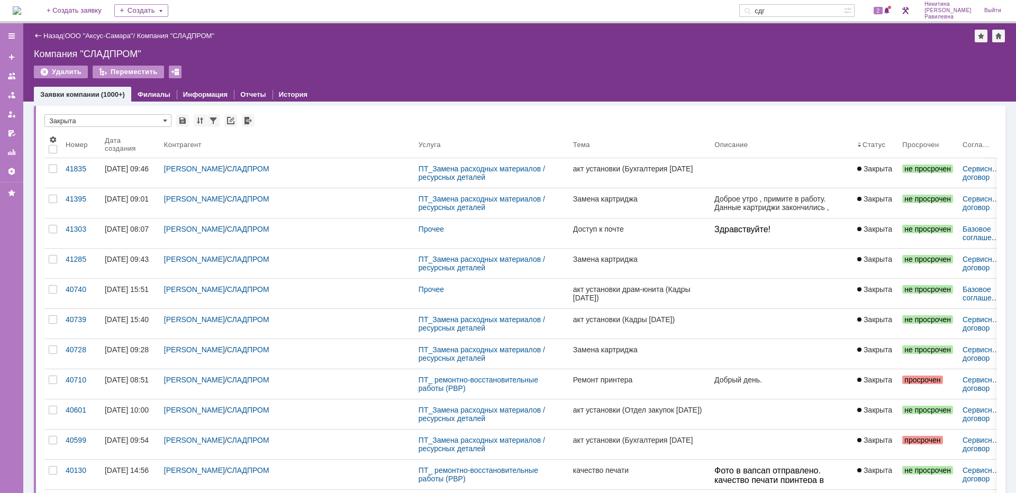
type input "сдг"
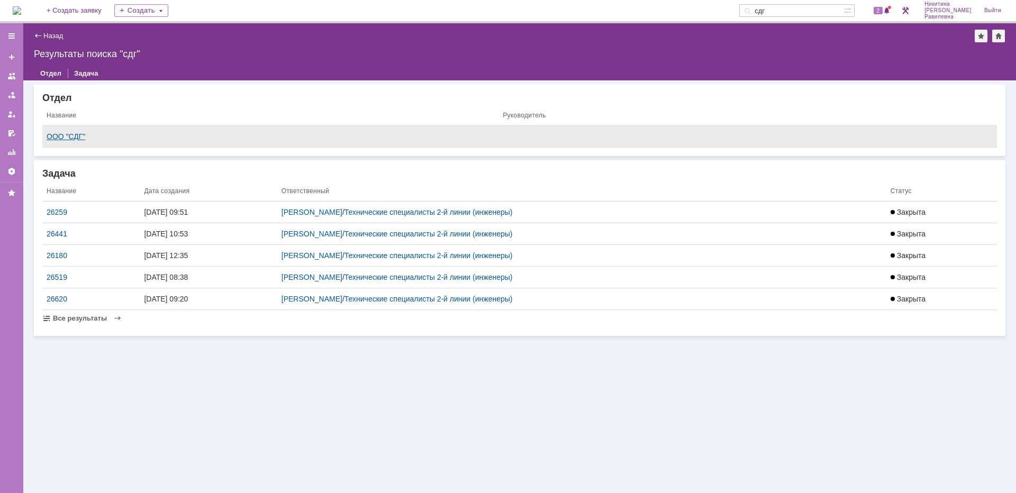
click at [74, 136] on div "ООО "СДГ"" at bounding box center [271, 136] width 448 height 8
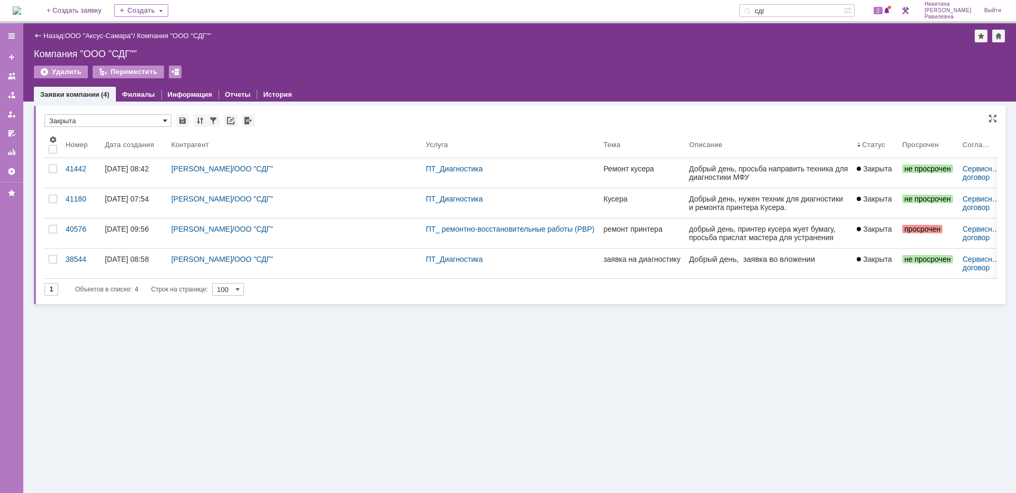
click at [164, 120] on span at bounding box center [165, 120] width 4 height 8
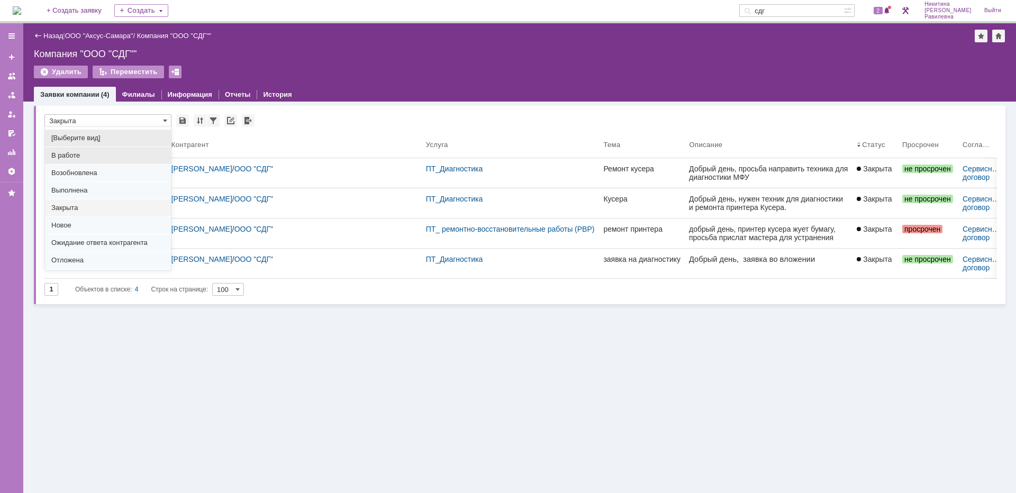
click at [80, 159] on span "В работе" at bounding box center [107, 155] width 113 height 8
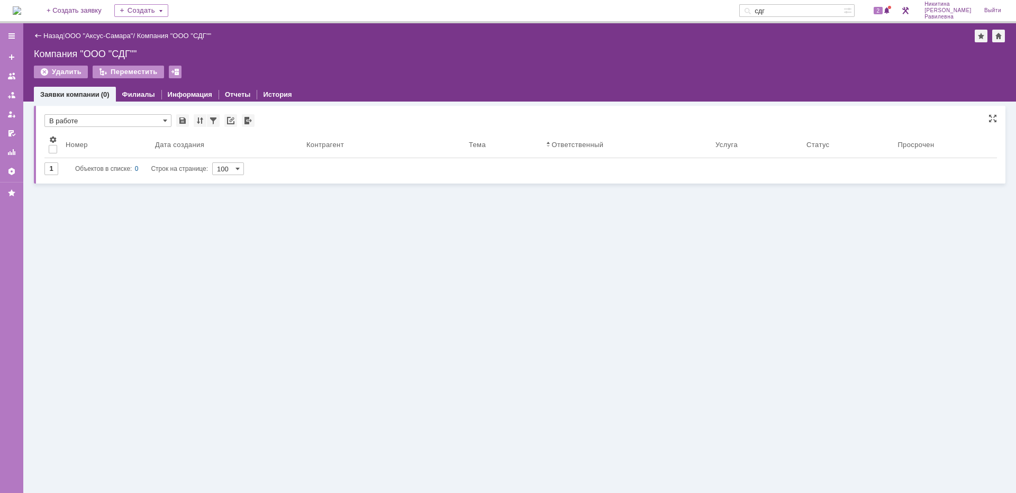
click at [162, 120] on input "В работе" at bounding box center [107, 120] width 127 height 13
click at [75, 263] on span "Отложена" at bounding box center [107, 260] width 113 height 8
click at [165, 122] on span at bounding box center [165, 120] width 4 height 8
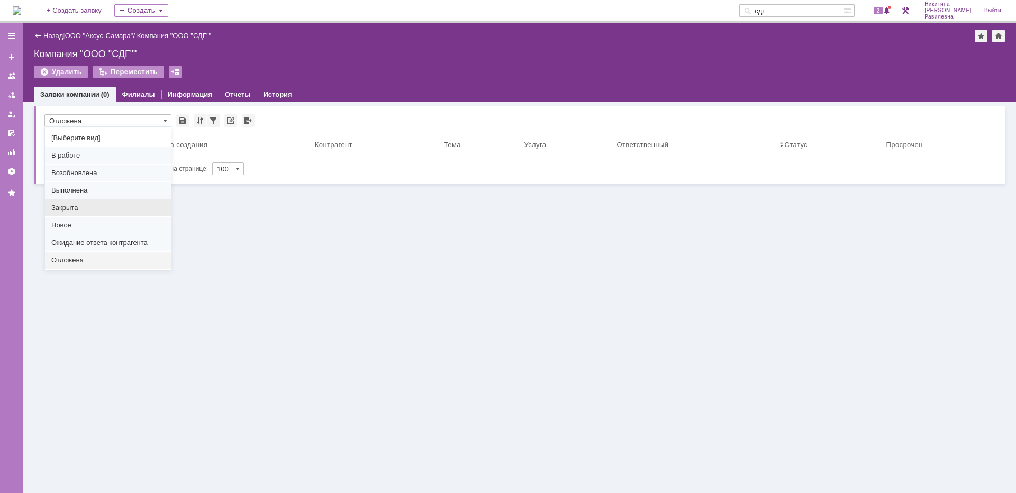
click at [87, 201] on div "Закрыта" at bounding box center [108, 207] width 126 height 17
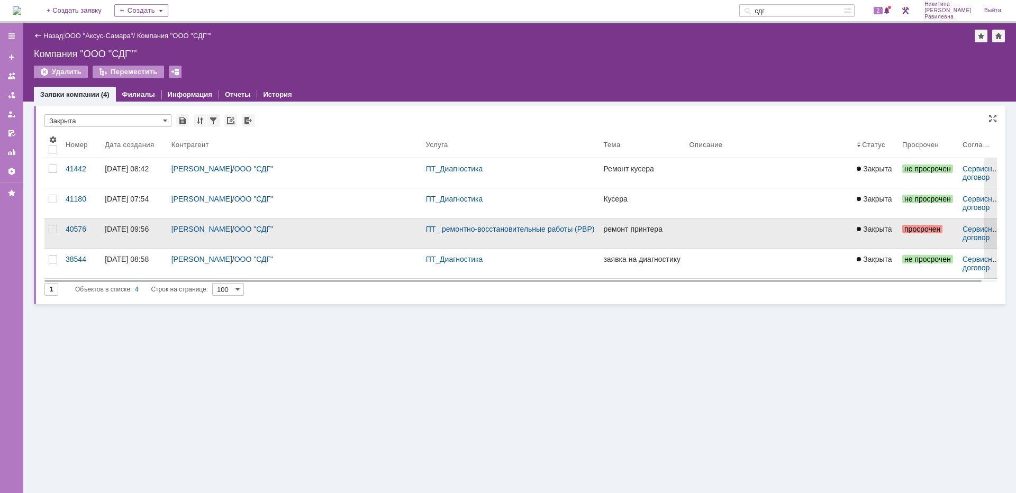
type input "Закрыта"
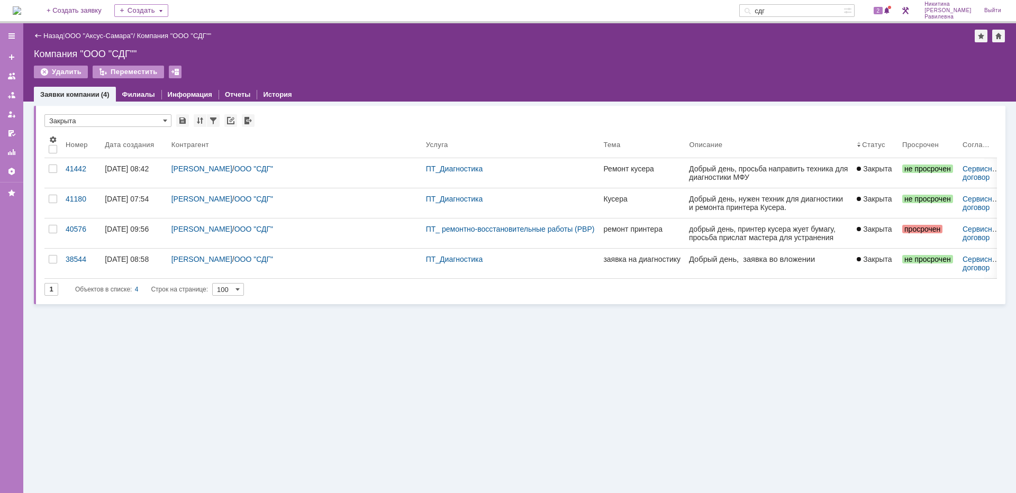
click at [829, 13] on input "сдг" at bounding box center [791, 10] width 104 height 13
type input "сладпром"
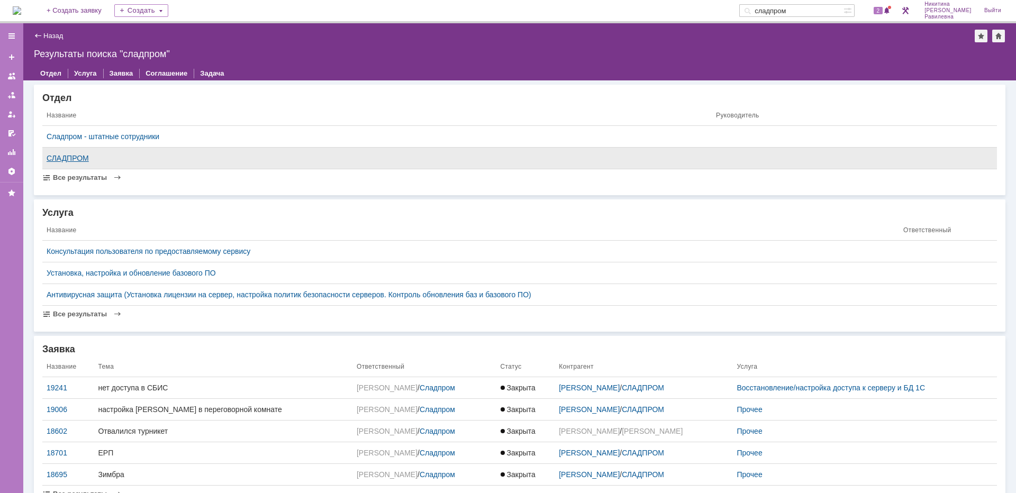
click at [69, 158] on div "СЛАДПРОМ" at bounding box center [377, 158] width 661 height 8
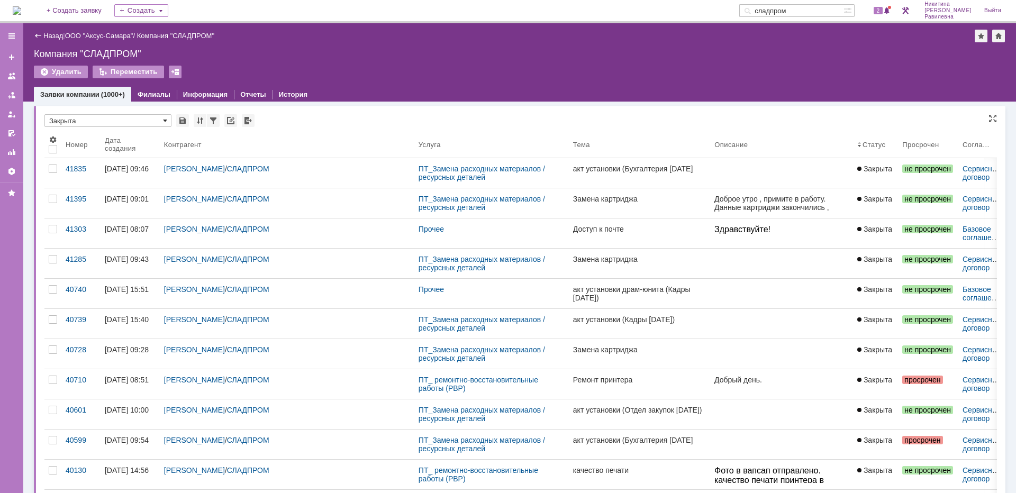
click at [165, 119] on span at bounding box center [165, 120] width 4 height 8
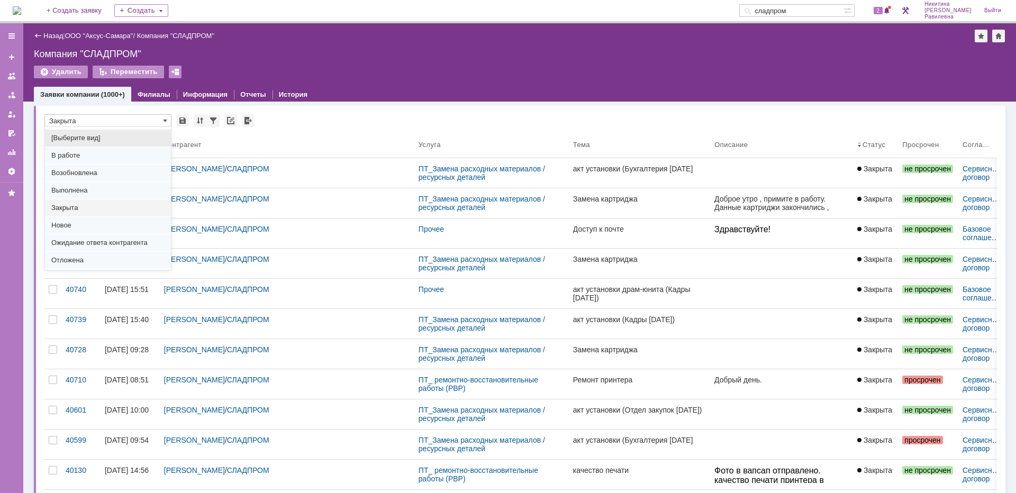
click at [92, 141] on span "[Выберите вид]" at bounding box center [107, 138] width 113 height 8
type input "[Выберите вид]"
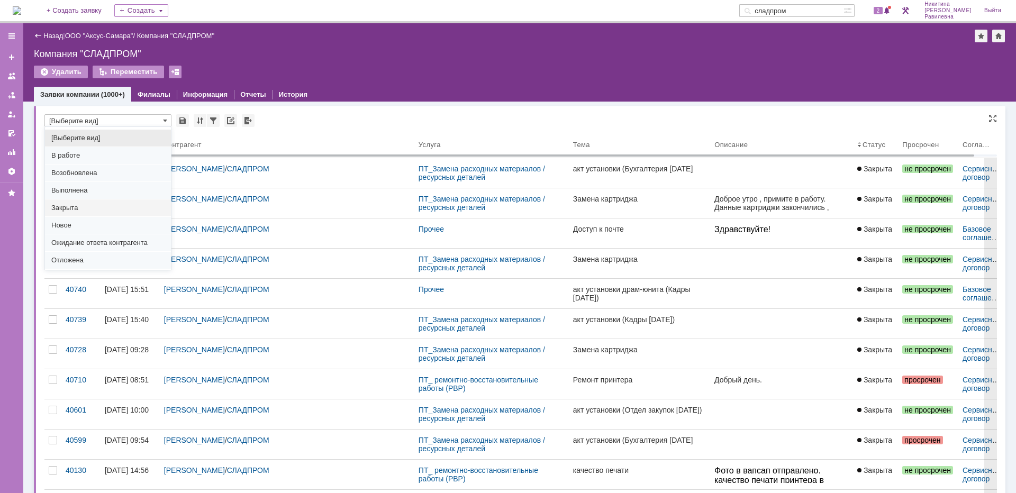
type input "20"
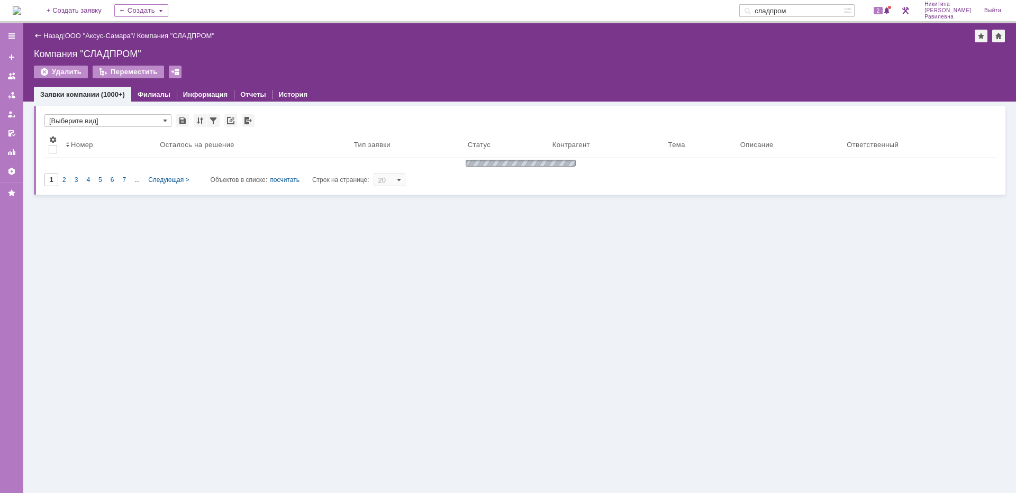
type input "[Выберите вид]"
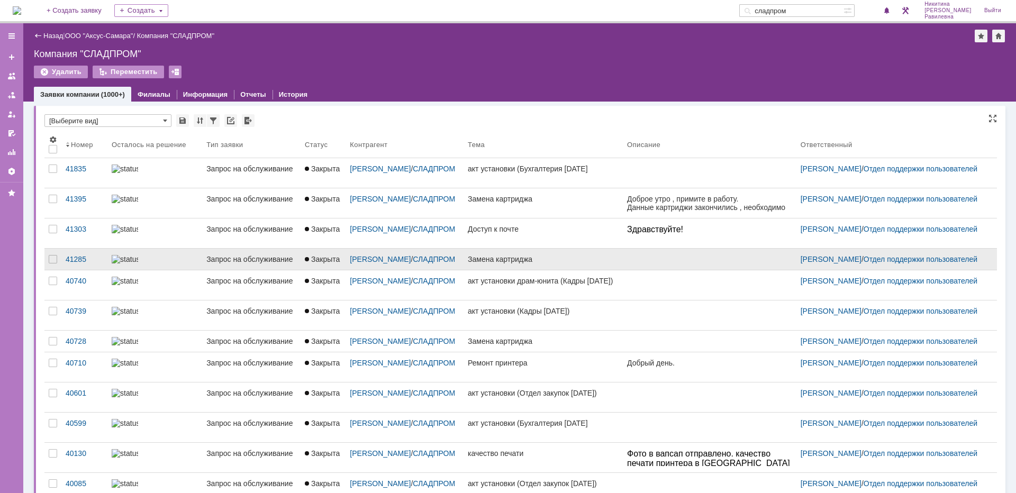
click at [131, 270] on link at bounding box center [154, 259] width 95 height 21
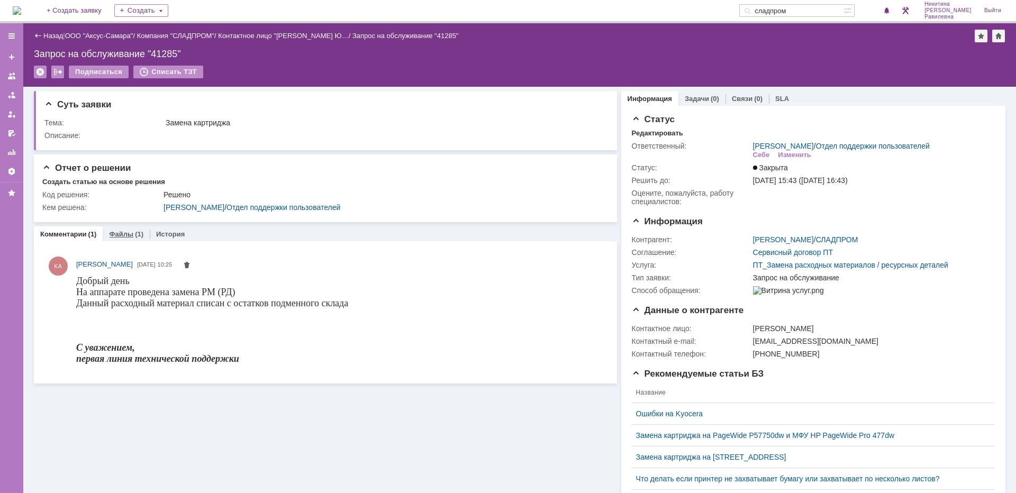
click at [131, 234] on link "Файлы" at bounding box center [121, 234] width 24 height 8
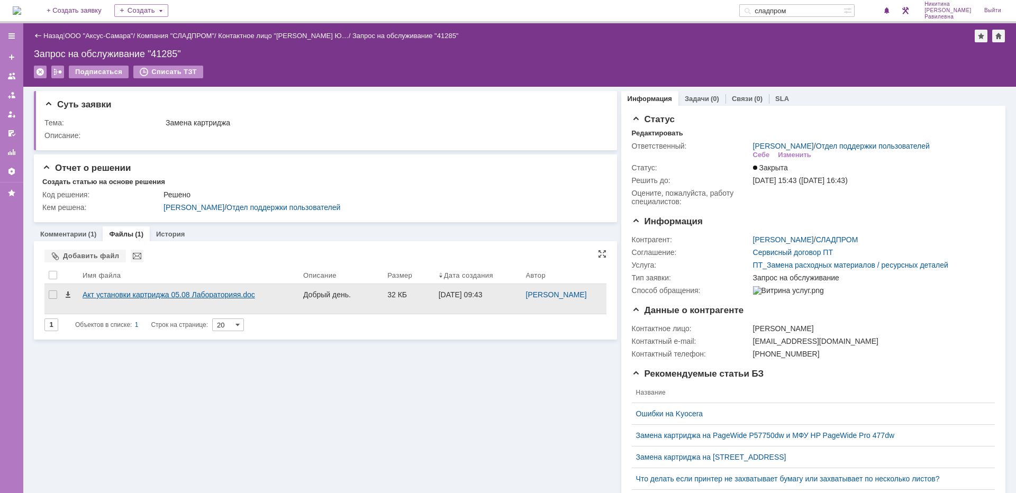
click at [168, 295] on div "Акт установки картриджа 05.08 Лабораторияя.doc" at bounding box center [189, 294] width 212 height 8
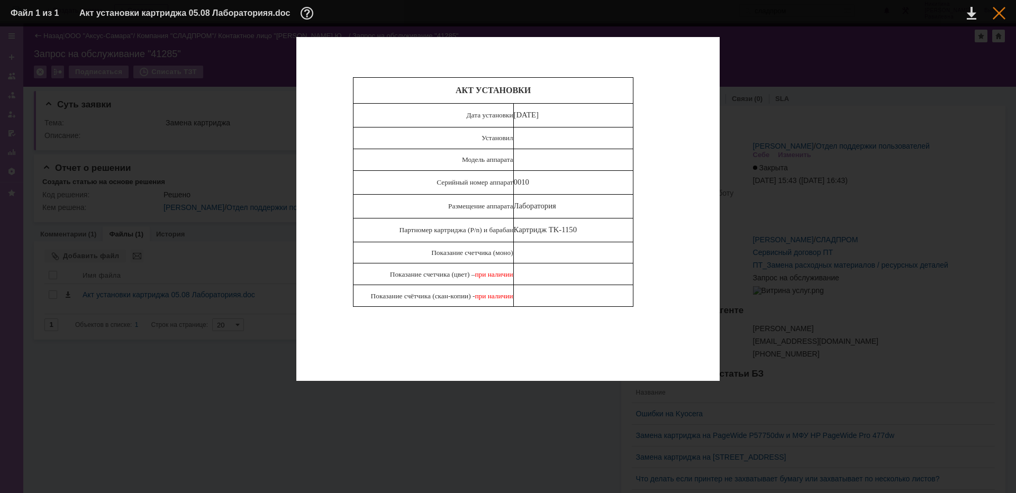
click at [999, 19] on div at bounding box center [999, 13] width 13 height 13
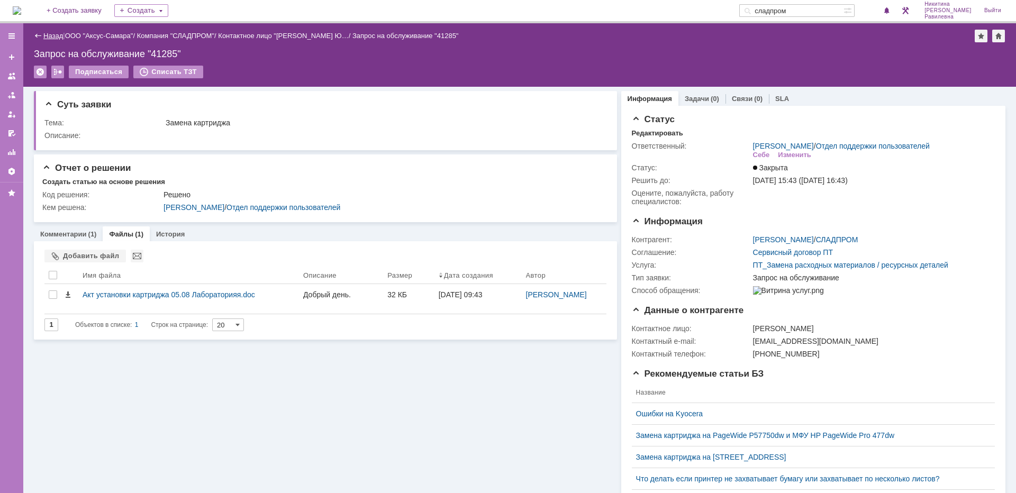
click at [51, 33] on link "Назад" at bounding box center [53, 36] width 20 height 8
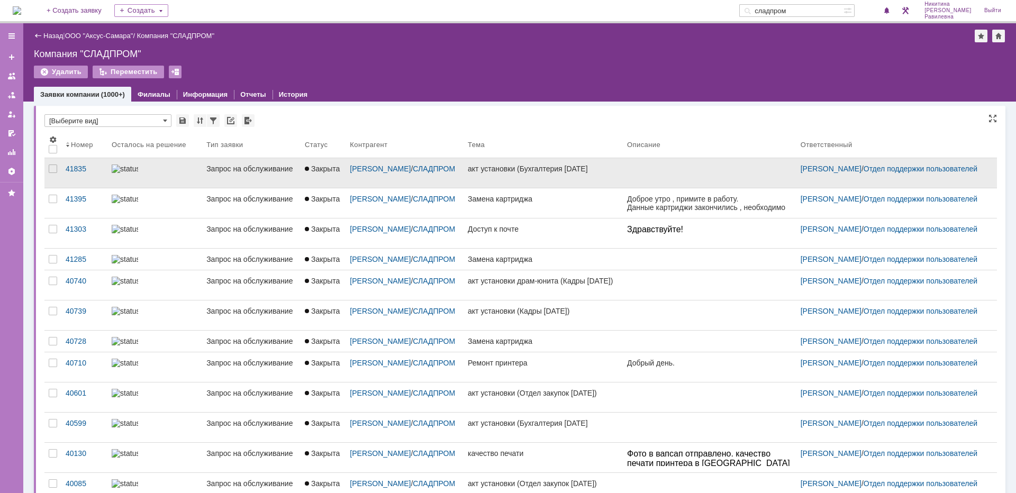
click at [202, 180] on link "Запрос на обслуживание" at bounding box center [251, 173] width 98 height 30
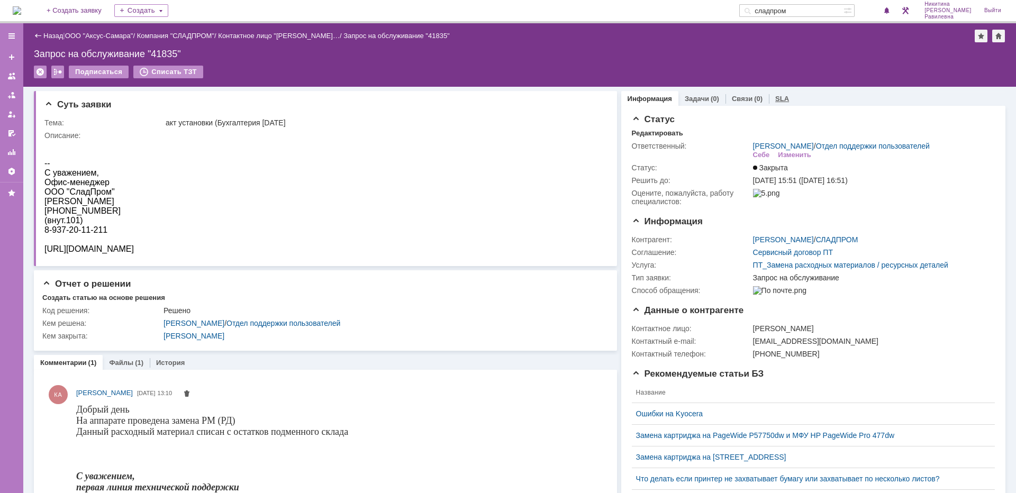
click at [775, 102] on link "SLA" at bounding box center [782, 99] width 14 height 8
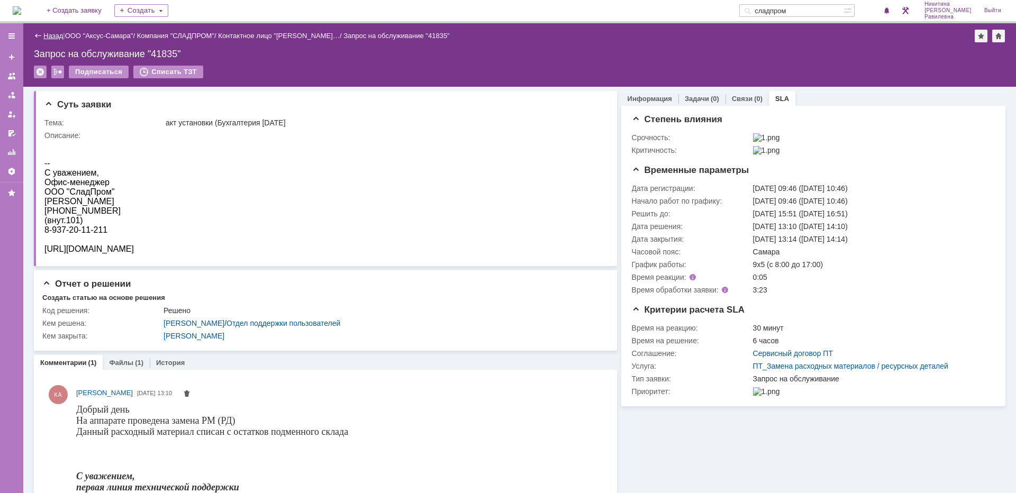
click at [50, 34] on link "Назад" at bounding box center [53, 36] width 20 height 8
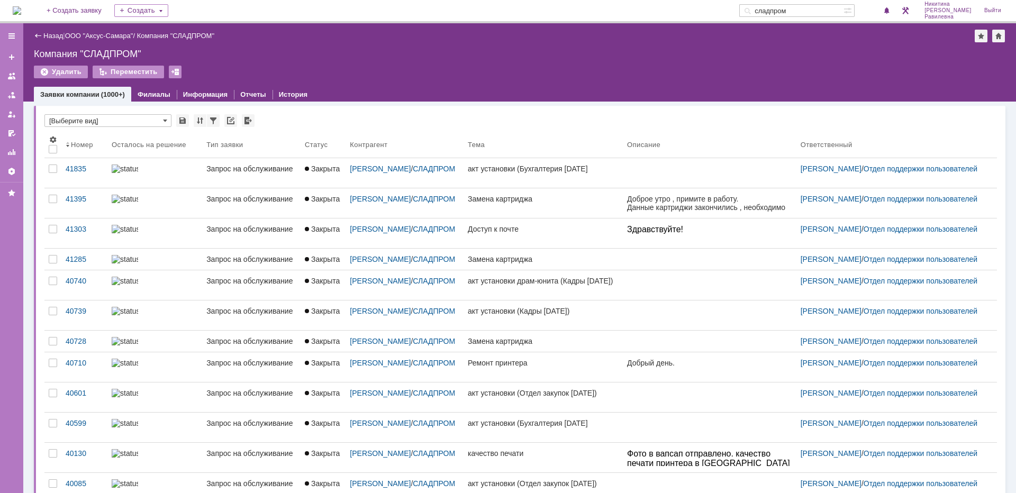
click at [50, 34] on link "Назад" at bounding box center [53, 36] width 20 height 8
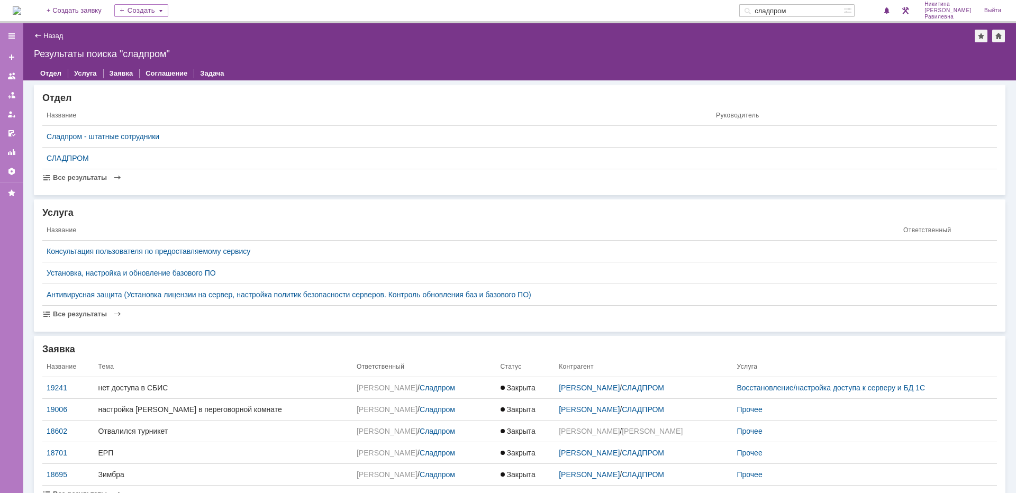
click at [65, 32] on div "Назад | Результаты поиска "сладпром"" at bounding box center [519, 36] width 971 height 13
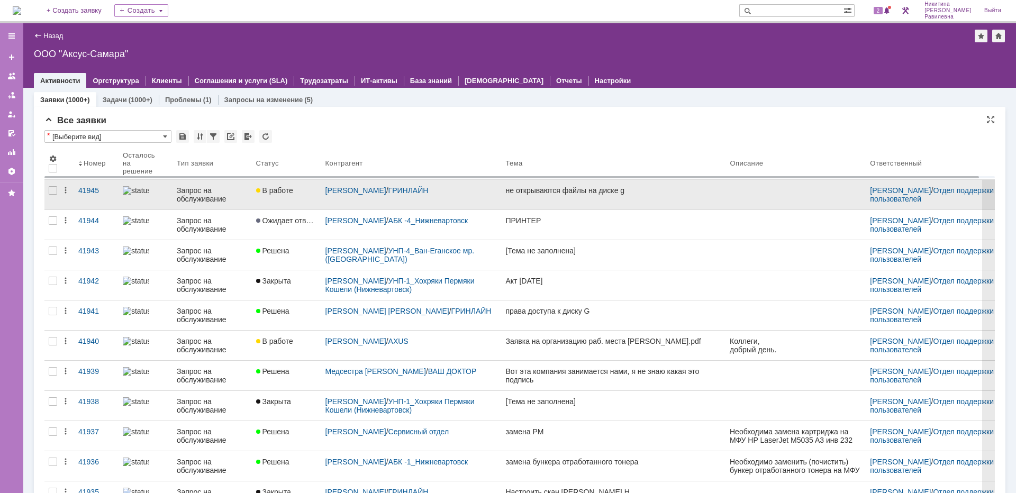
click at [197, 189] on div "Запрос на обслуживание" at bounding box center [212, 194] width 71 height 17
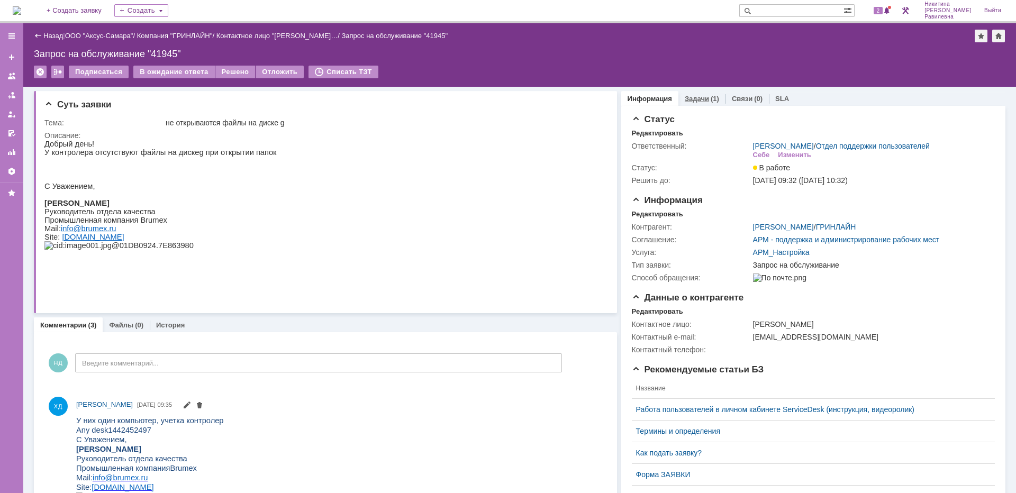
click at [707, 93] on div "Задачи (1)" at bounding box center [701, 98] width 47 height 15
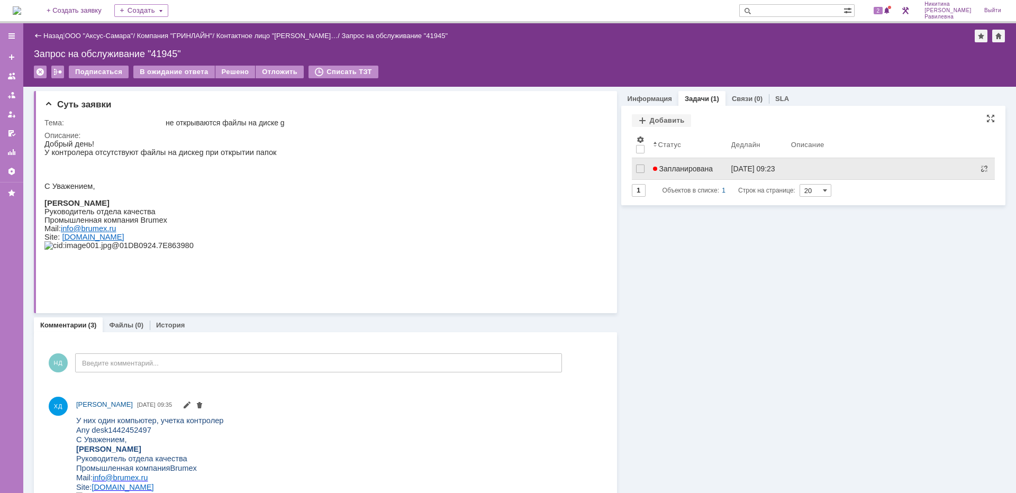
click at [698, 163] on link "Запланирована" at bounding box center [688, 168] width 78 height 21
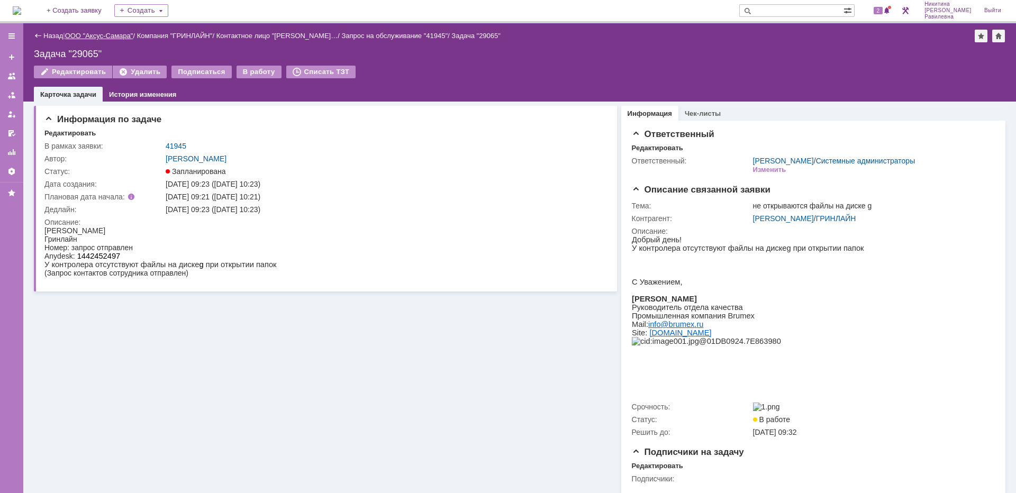
click at [116, 35] on link "ООО "Аксус-Самара"" at bounding box center [99, 36] width 68 height 8
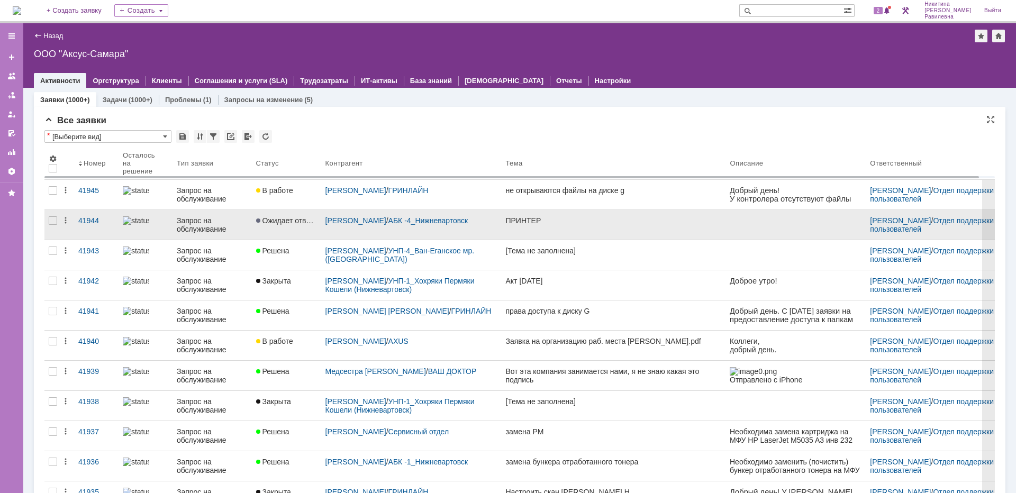
click at [207, 228] on div "Запрос на обслуживание" at bounding box center [212, 224] width 71 height 17
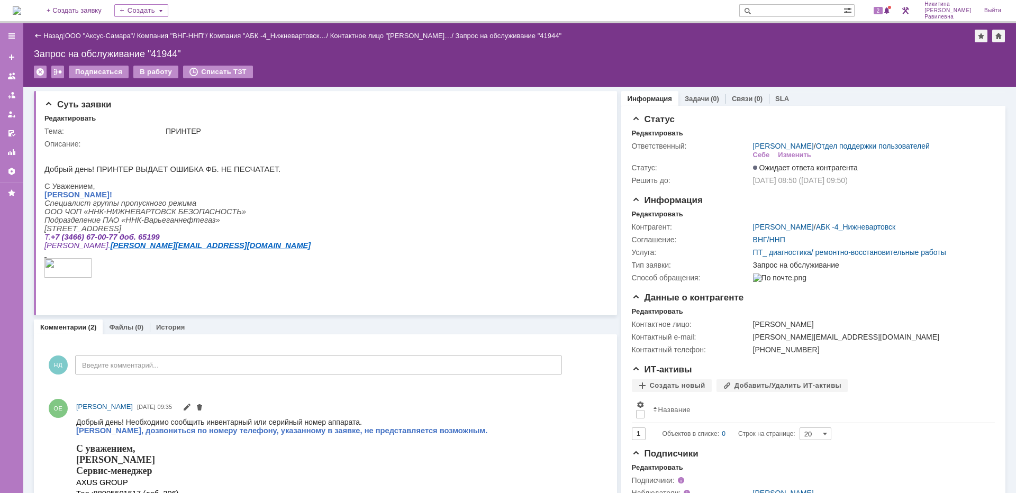
click at [840, 13] on input "text" at bounding box center [791, 10] width 104 height 13
type input "28111"
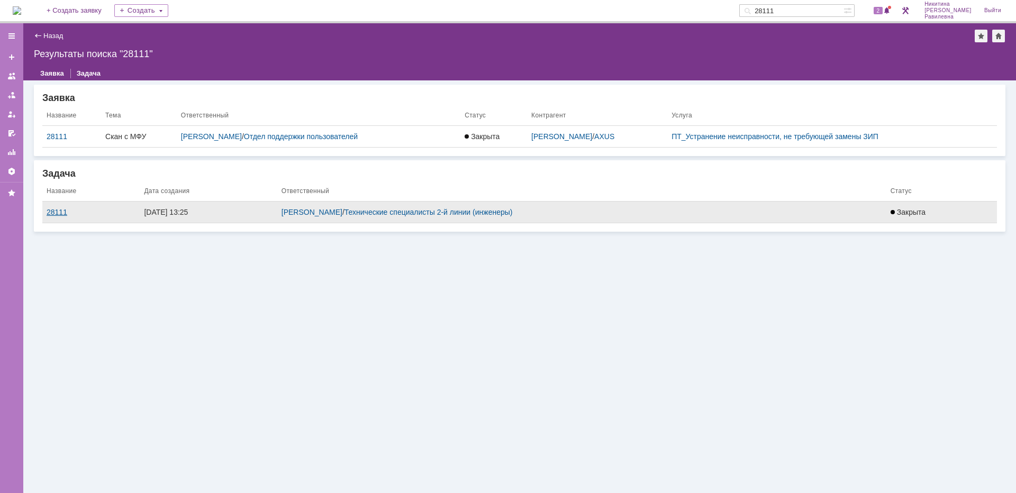
click at [55, 209] on div "28111" at bounding box center [91, 212] width 89 height 8
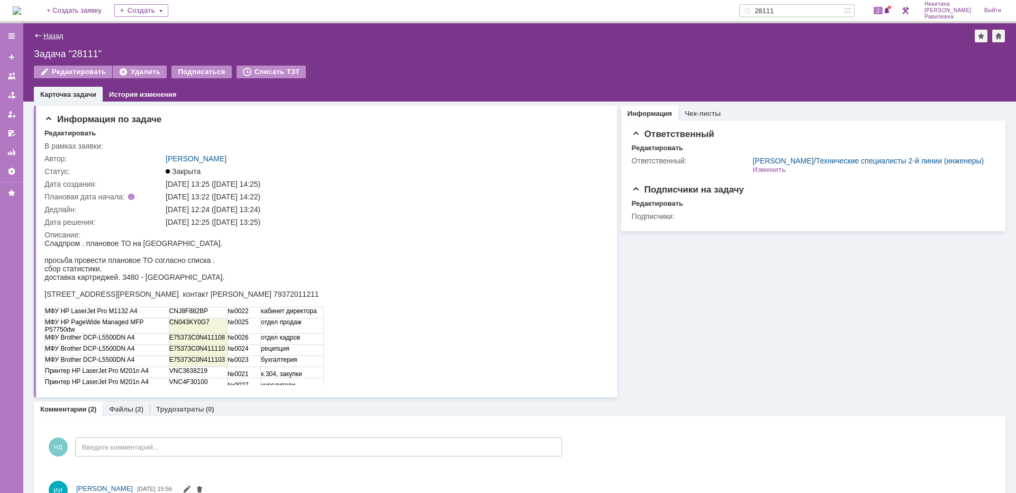
click at [53, 34] on link "Назад" at bounding box center [53, 36] width 20 height 8
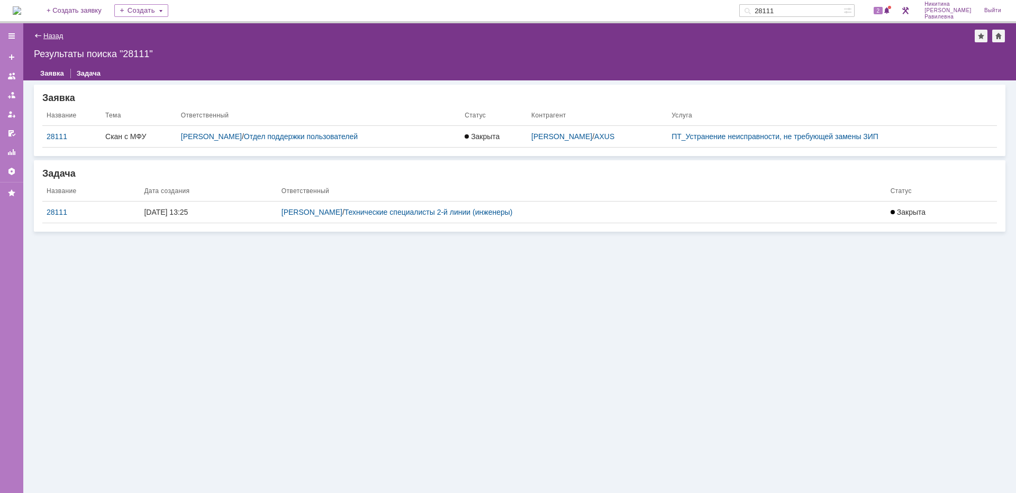
click at [52, 37] on link "Назад" at bounding box center [53, 36] width 20 height 8
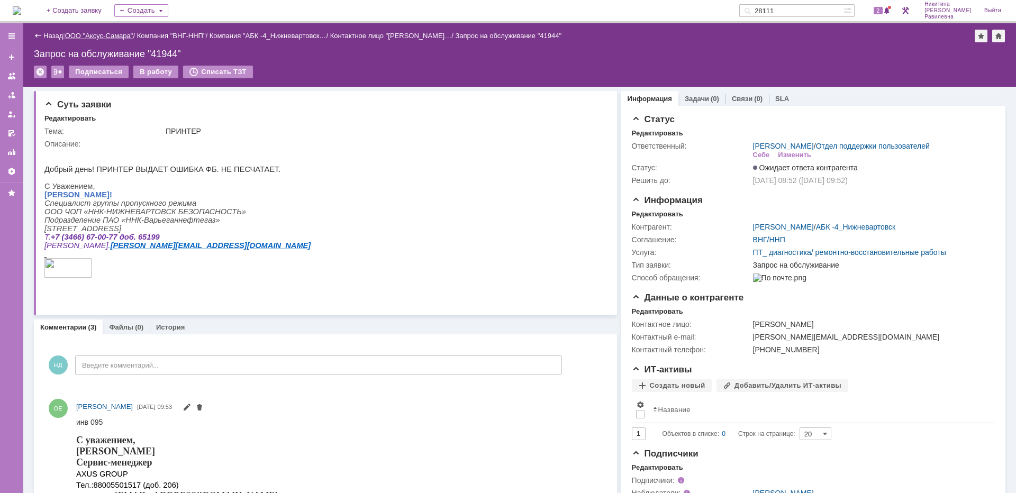
click at [105, 37] on link "ООО "Аксус-Самара"" at bounding box center [99, 36] width 68 height 8
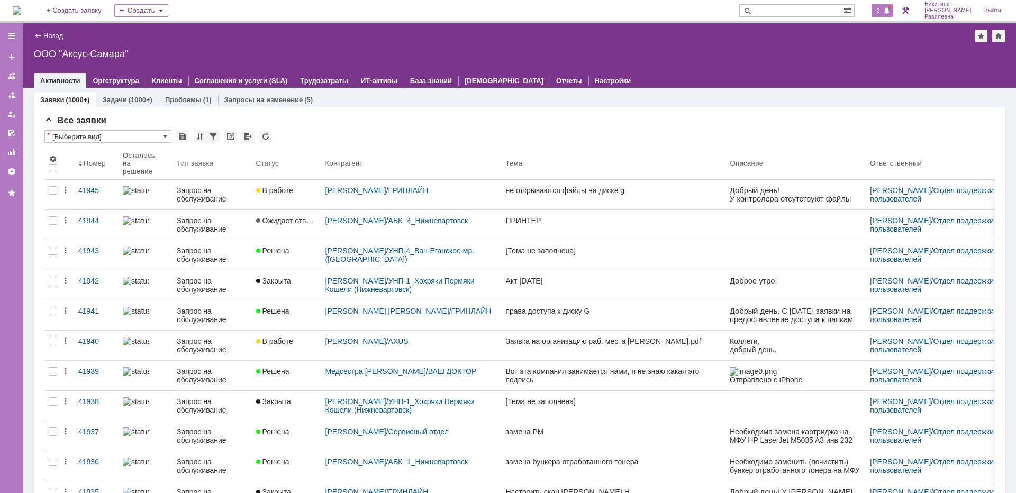
click at [883, 7] on span "2" at bounding box center [879, 10] width 10 height 7
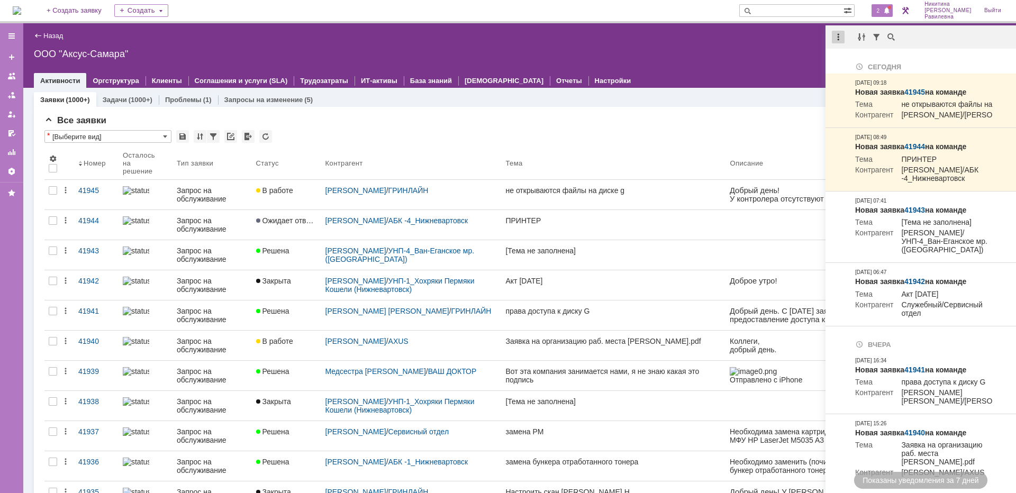
click at [838, 42] on div at bounding box center [838, 37] width 13 height 13
click at [850, 65] on div "Отметить уведомления прочитанными" at bounding box center [911, 63] width 142 height 7
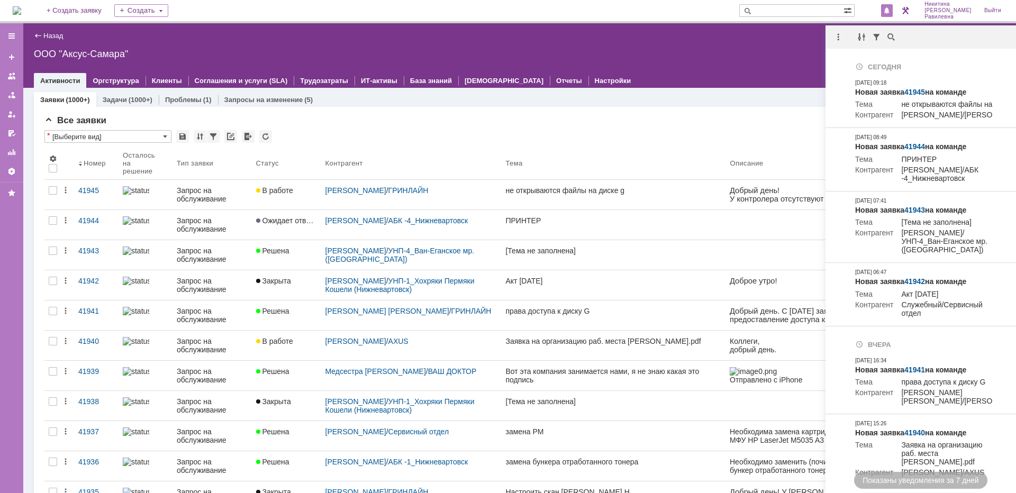
click at [471, 121] on div "Все заявки" at bounding box center [519, 120] width 950 height 11
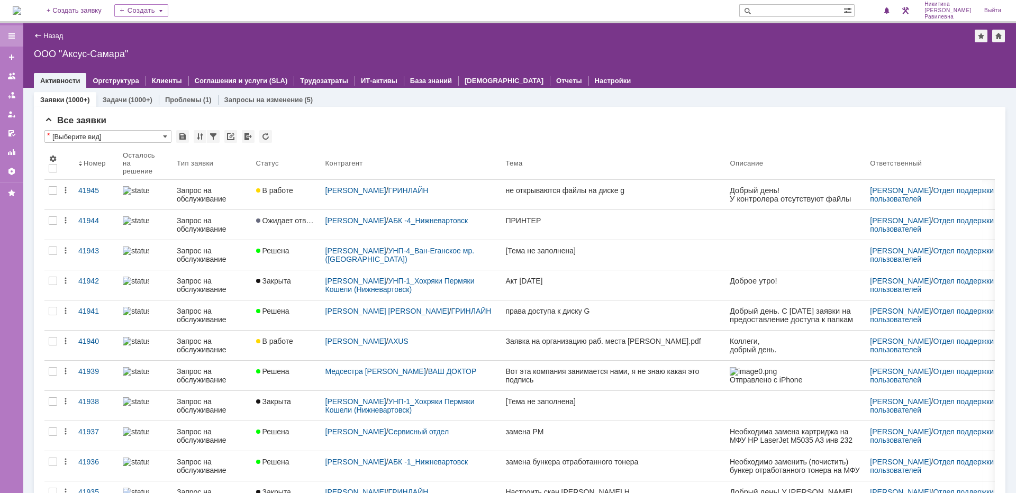
click at [11, 37] on div at bounding box center [11, 36] width 8 height 8
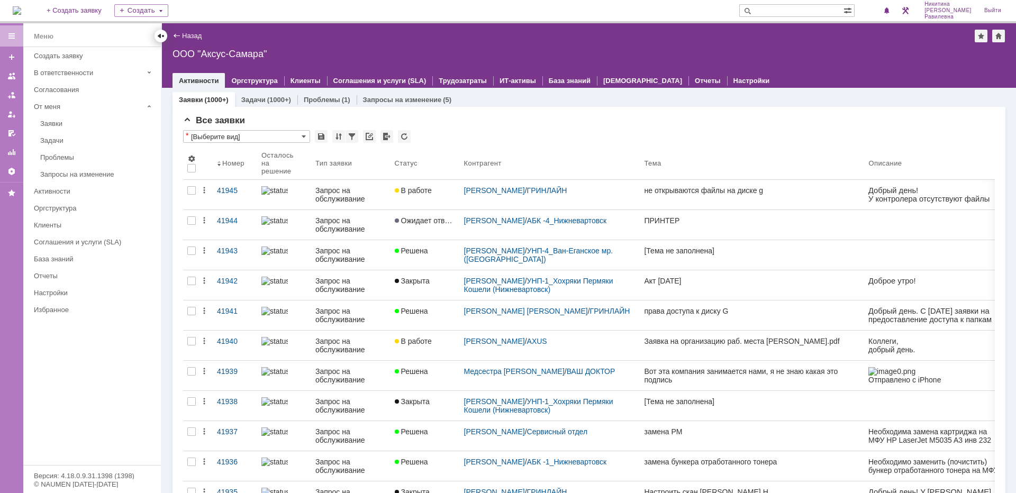
click at [164, 36] on div at bounding box center [161, 36] width 8 height 8
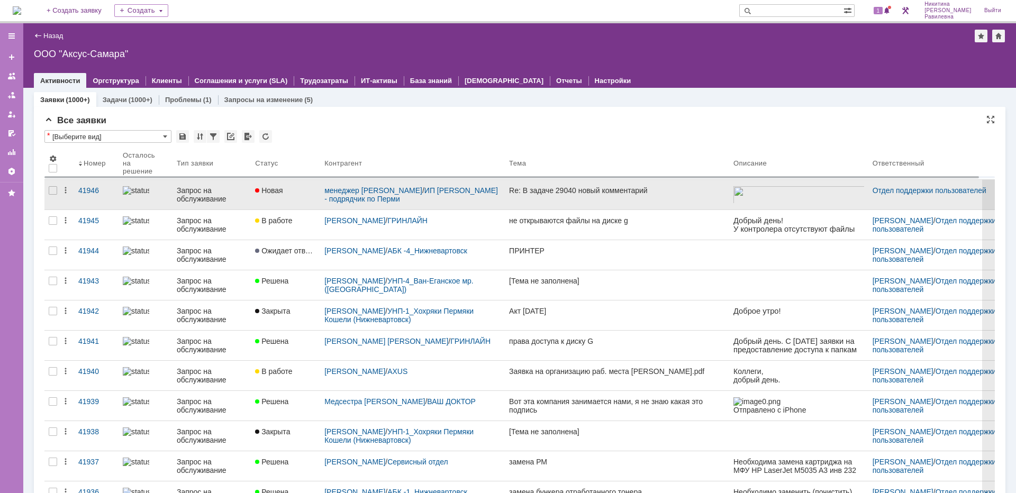
click at [186, 193] on div "Запрос на обслуживание" at bounding box center [212, 194] width 70 height 17
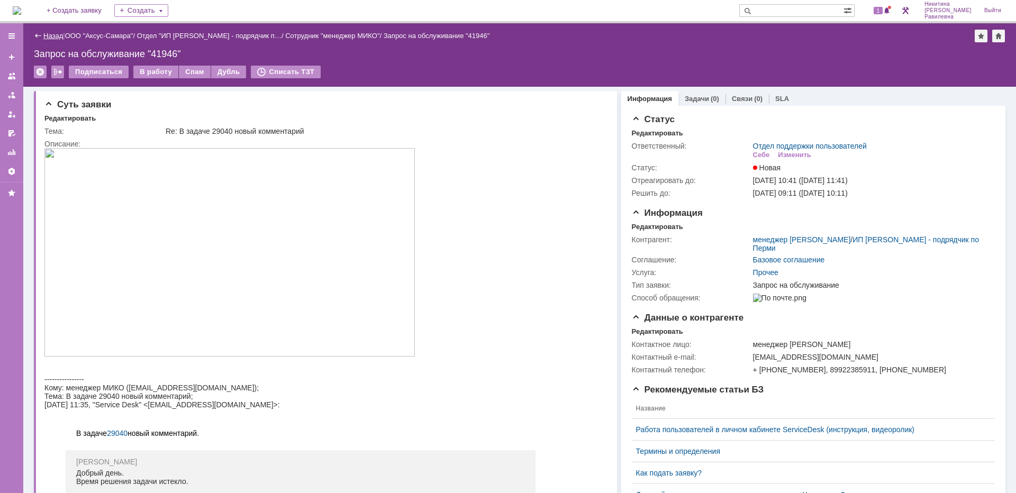
click at [44, 35] on link "Назад" at bounding box center [53, 36] width 20 height 8
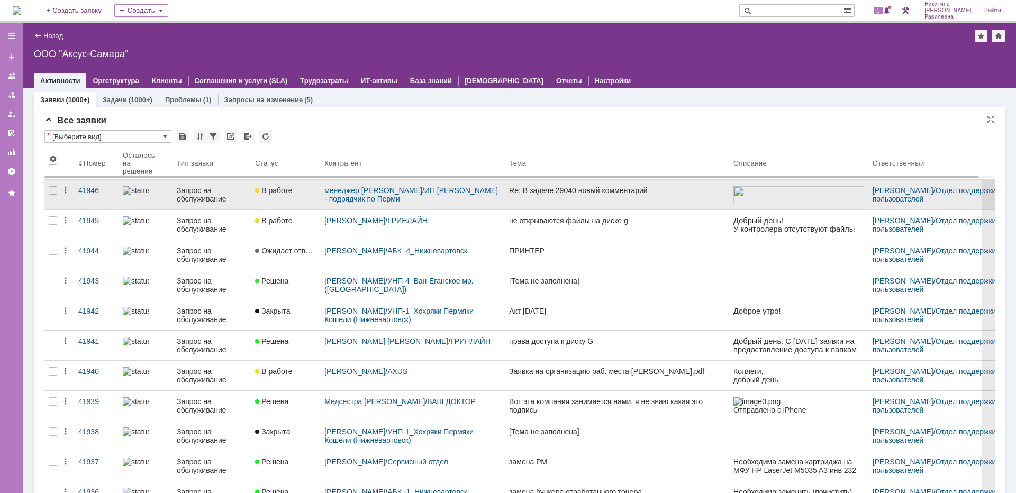
click at [205, 193] on div "Запрос на обслуживание" at bounding box center [212, 194] width 70 height 17
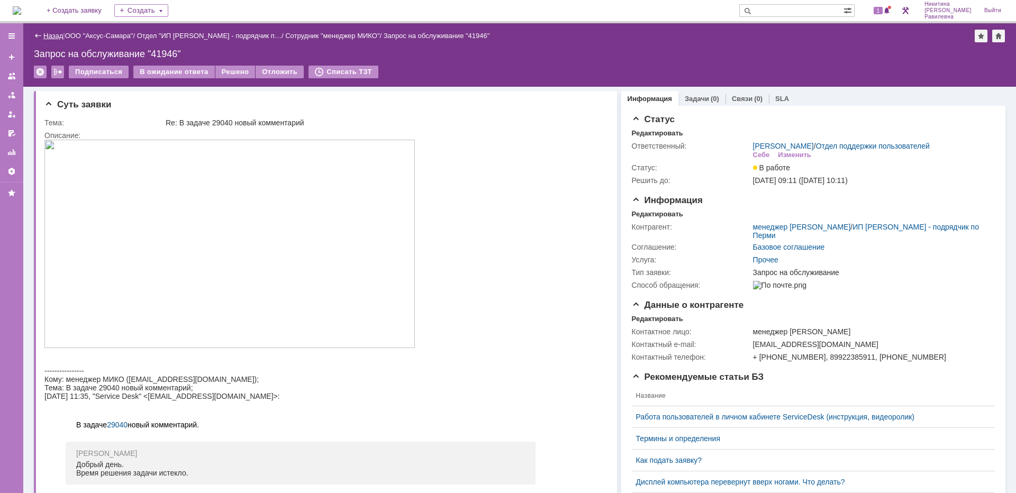
click at [46, 34] on link "Назад" at bounding box center [53, 36] width 20 height 8
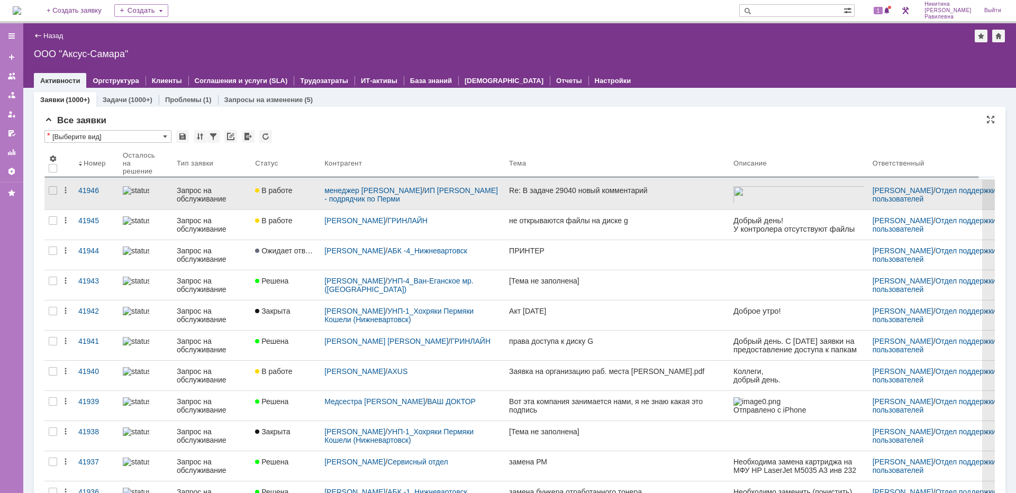
click at [208, 192] on div "Запрос на обслуживание" at bounding box center [212, 194] width 70 height 17
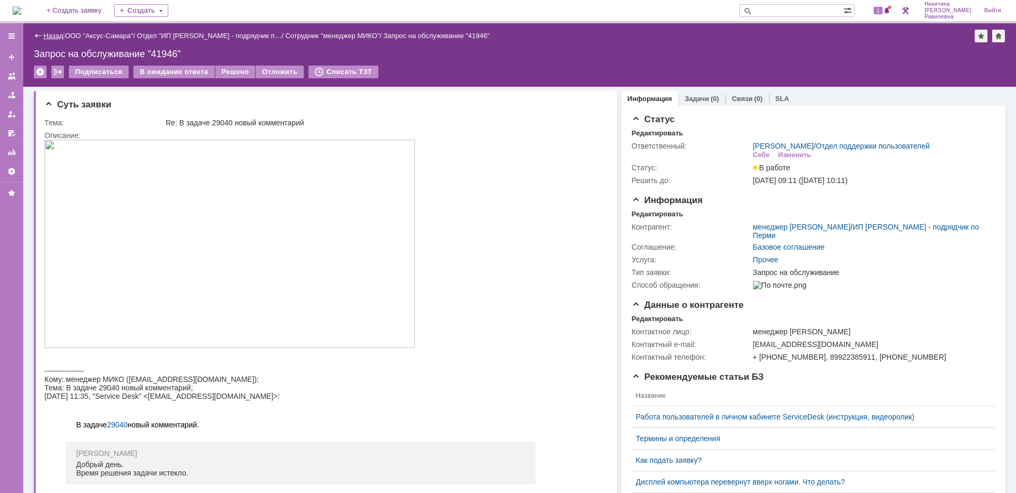
click at [62, 37] on link "Назад" at bounding box center [53, 36] width 20 height 8
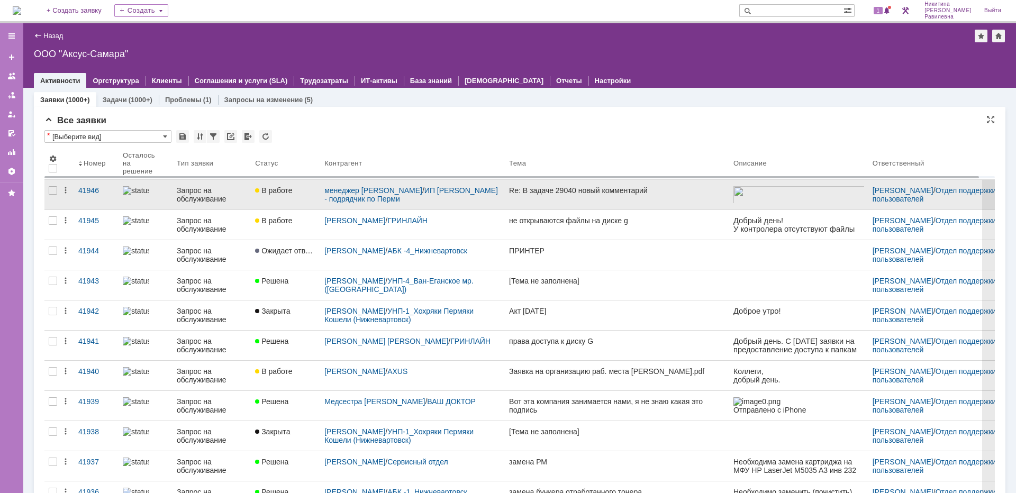
click at [217, 202] on div "Запрос на обслуживание" at bounding box center [212, 194] width 70 height 17
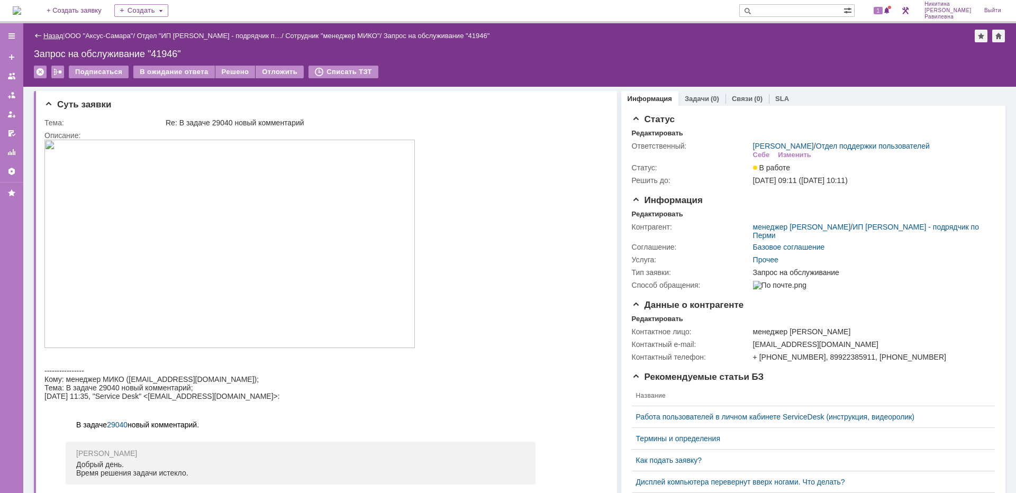
click at [55, 35] on link "Назад" at bounding box center [53, 36] width 20 height 8
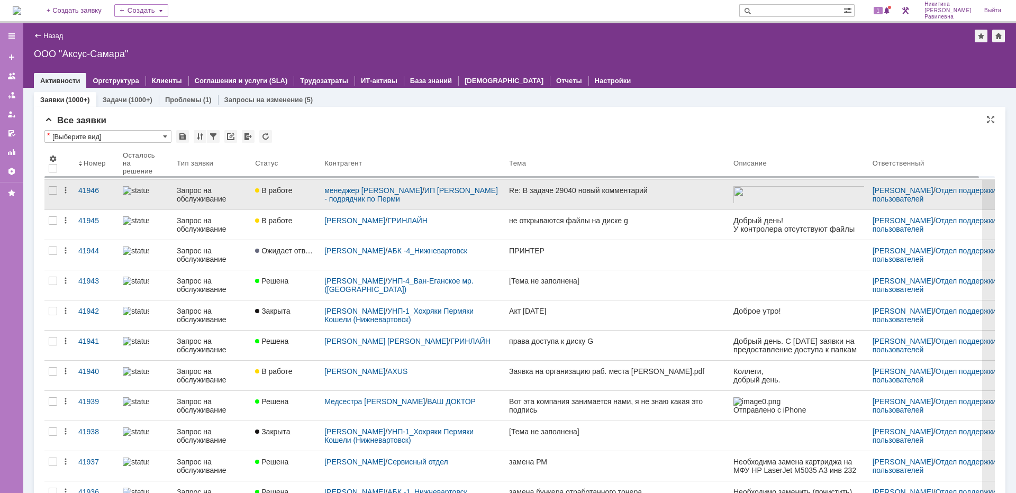
click at [183, 195] on div "Запрос на обслуживание" at bounding box center [212, 194] width 70 height 17
click at [183, 195] on div "Назад | ООО "Аксус-Самара" ООО "Аксус-Самара" root$101 Активности Оргструктура …" at bounding box center [519, 258] width 993 height 470
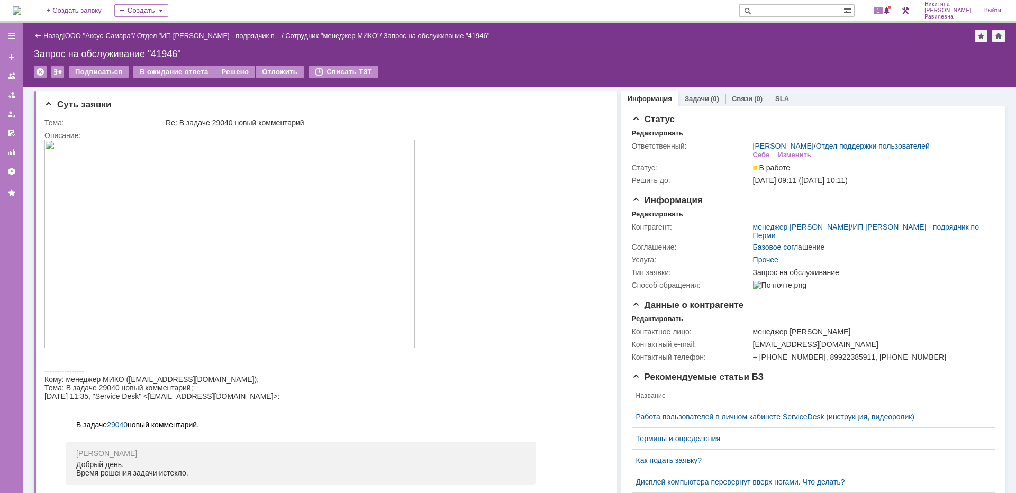
click at [807, 10] on input "text" at bounding box center [791, 10] width 104 height 13
type input "29040"
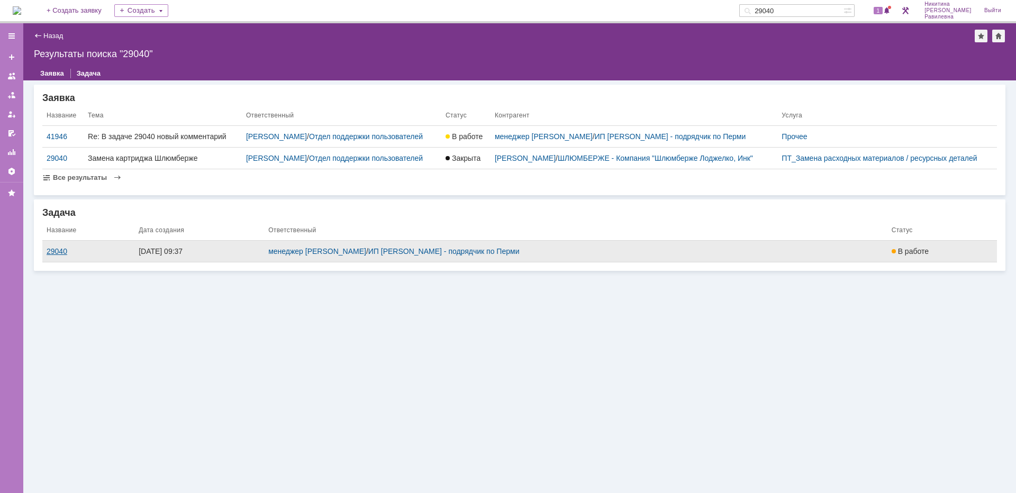
click at [64, 250] on div "29040" at bounding box center [89, 251] width 84 height 8
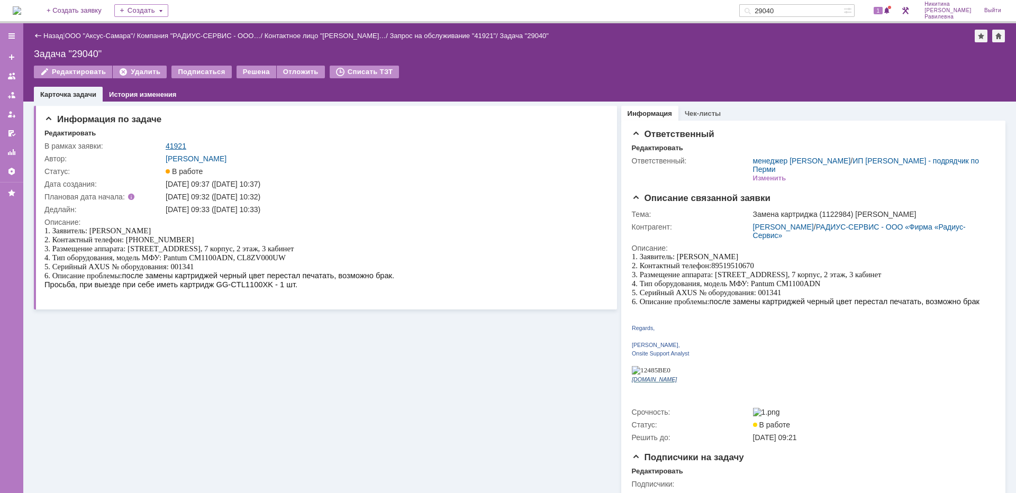
click at [180, 142] on link "41921" at bounding box center [176, 146] width 21 height 8
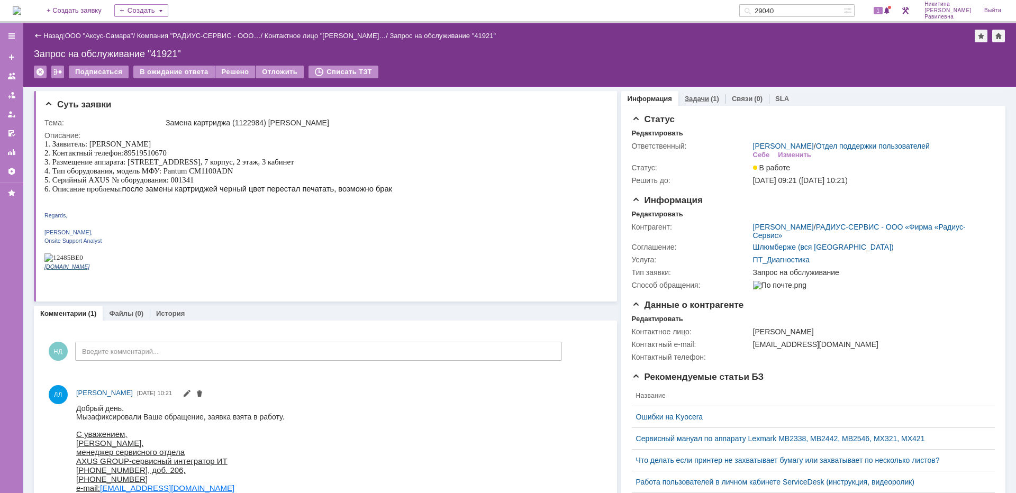
click at [711, 95] on div "(1)" at bounding box center [715, 99] width 8 height 8
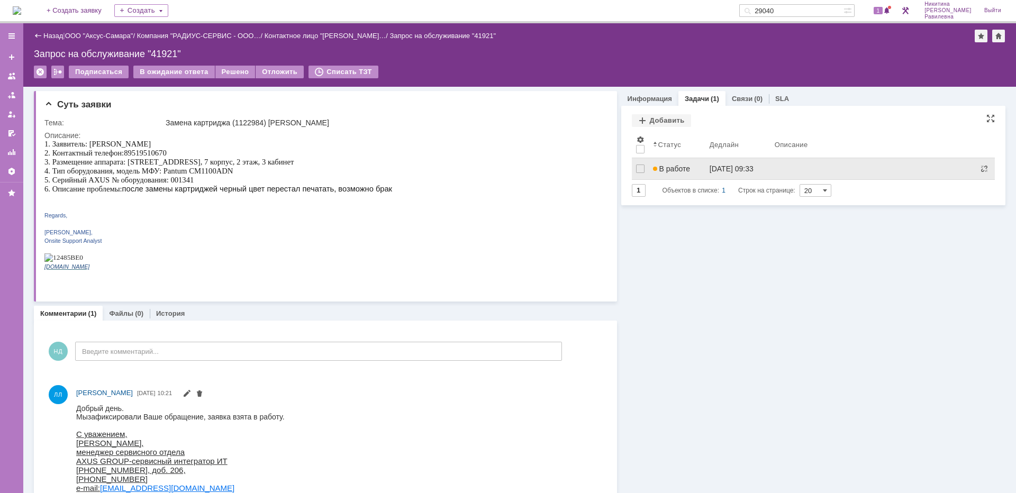
click at [675, 164] on link "В работе" at bounding box center [677, 168] width 57 height 21
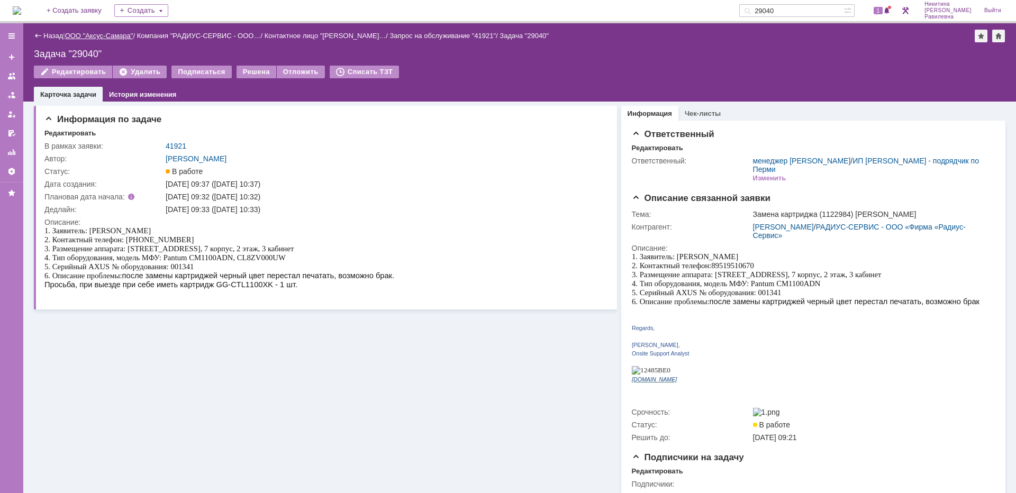
click at [105, 34] on link "ООО "Аксус-Самара"" at bounding box center [99, 36] width 68 height 8
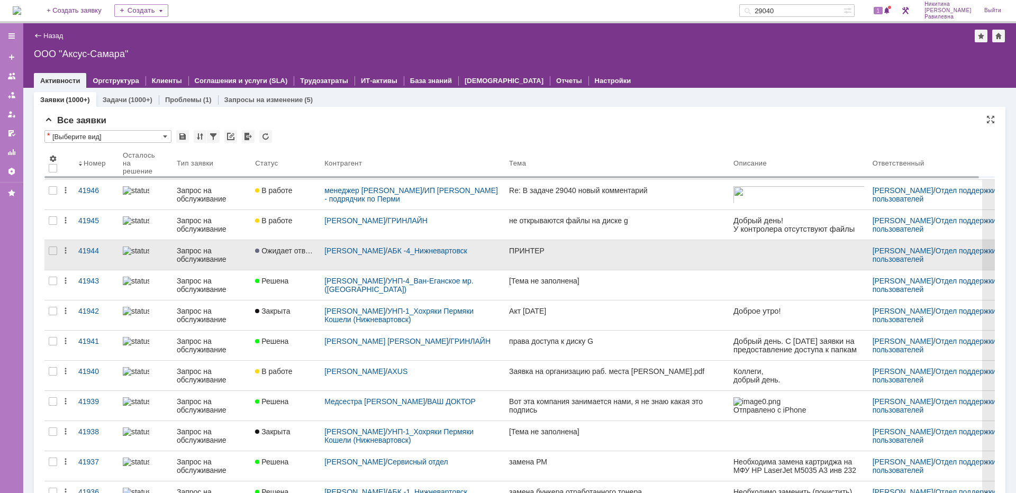
click at [206, 258] on div "Запрос на обслуживание" at bounding box center [212, 255] width 70 height 17
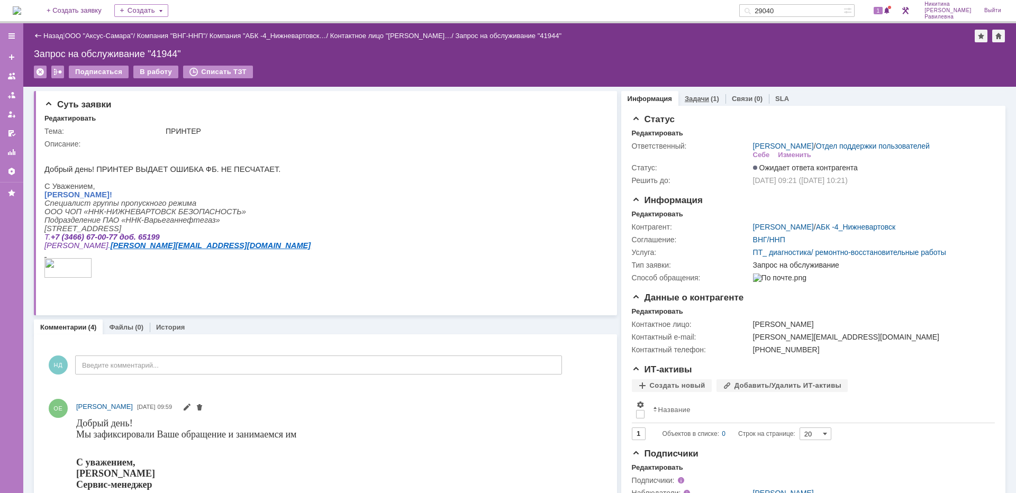
click at [691, 95] on link "Задачи" at bounding box center [697, 99] width 24 height 8
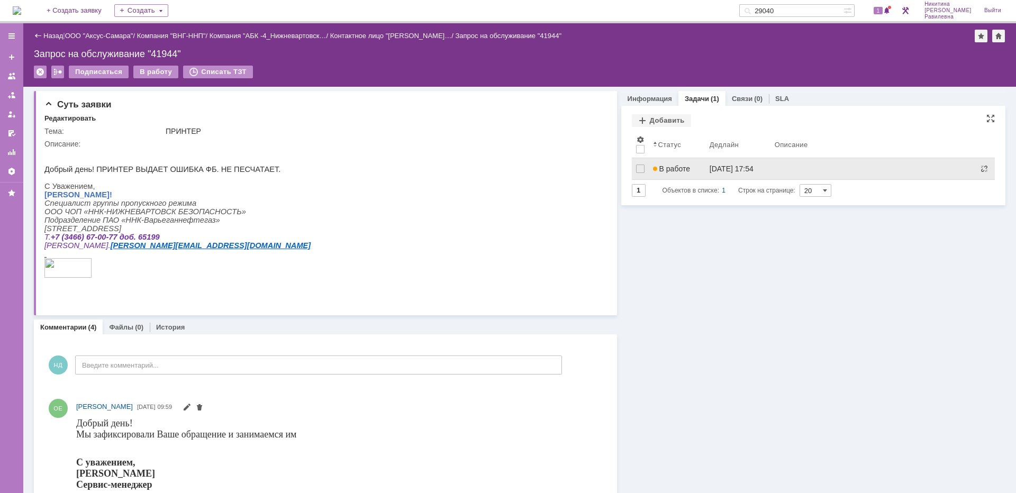
click at [695, 164] on link "В работе" at bounding box center [677, 168] width 57 height 21
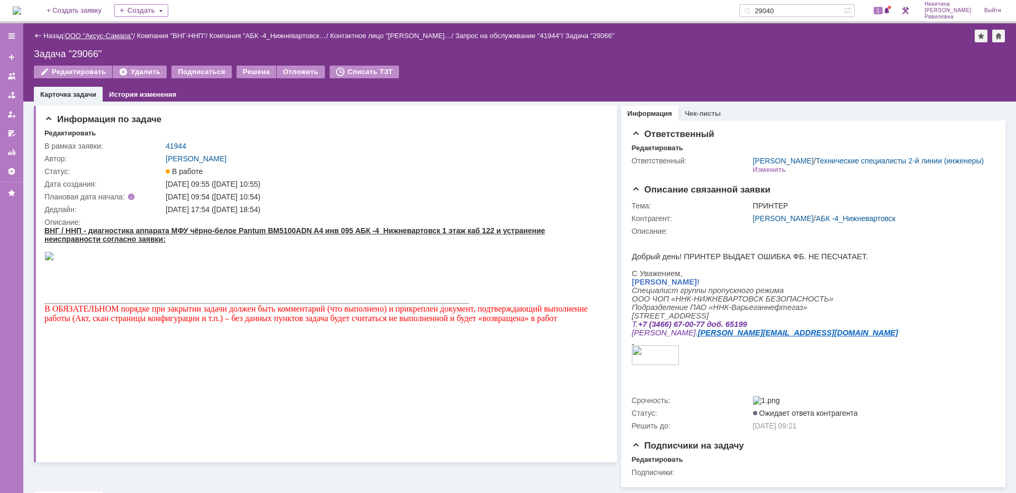
click at [90, 37] on link "ООО "Аксус-Самара"" at bounding box center [99, 36] width 68 height 8
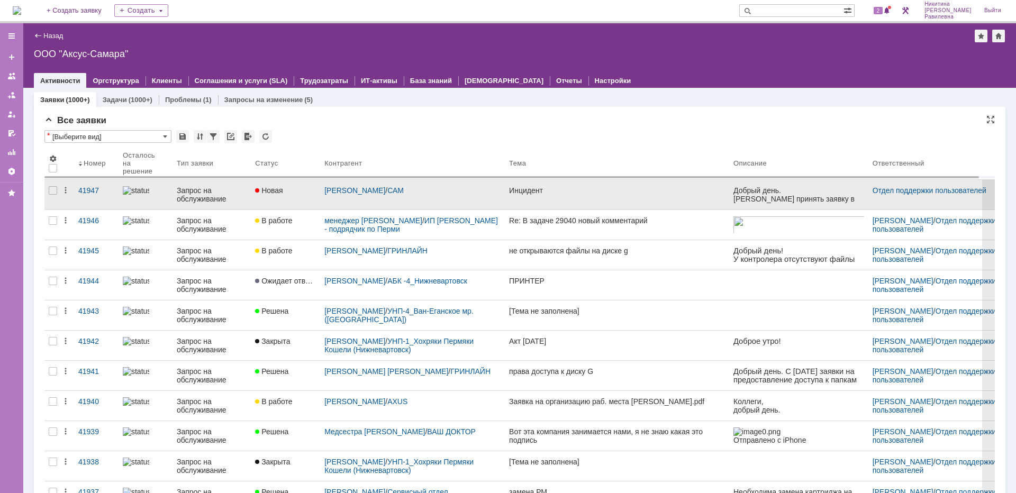
click at [203, 199] on div "Запрос на обслуживание" at bounding box center [212, 194] width 70 height 17
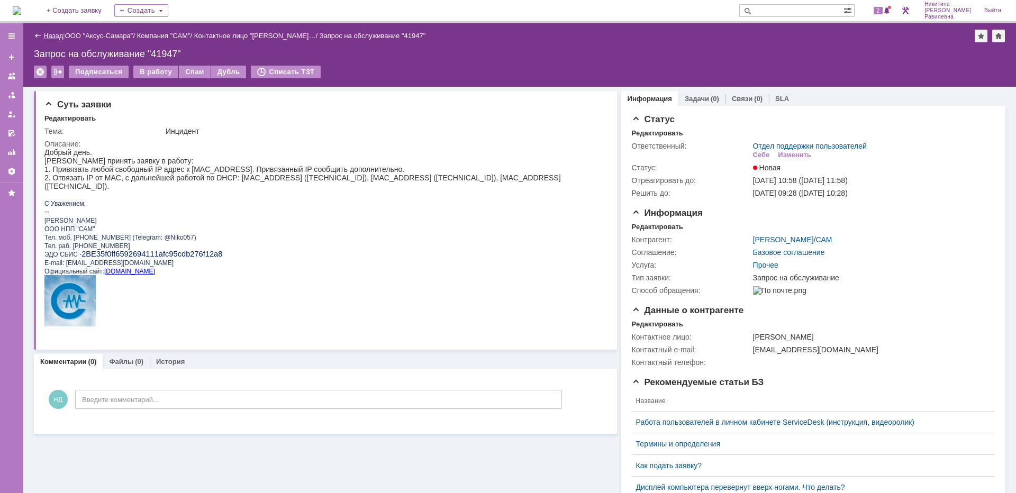
click at [58, 37] on link "Назад" at bounding box center [53, 36] width 20 height 8
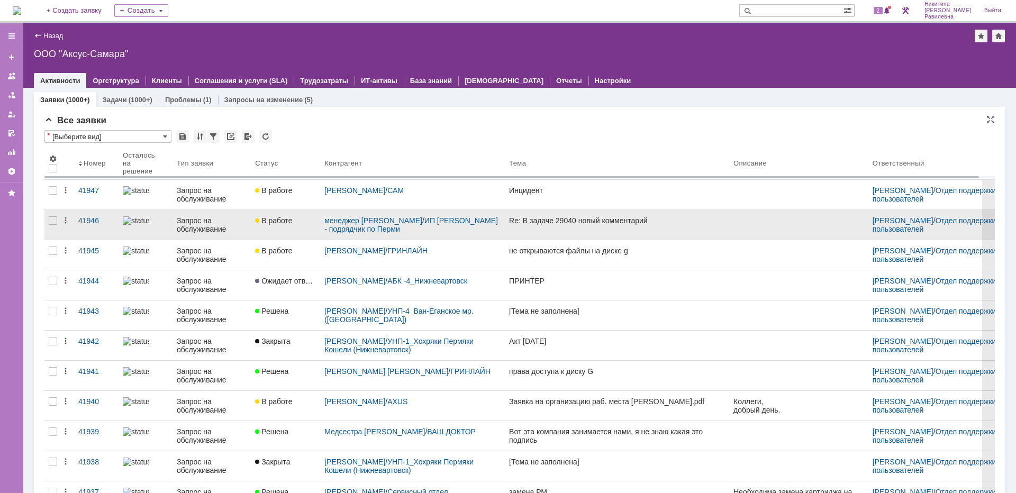
click at [196, 224] on div "Запрос на обслуживание" at bounding box center [212, 224] width 70 height 17
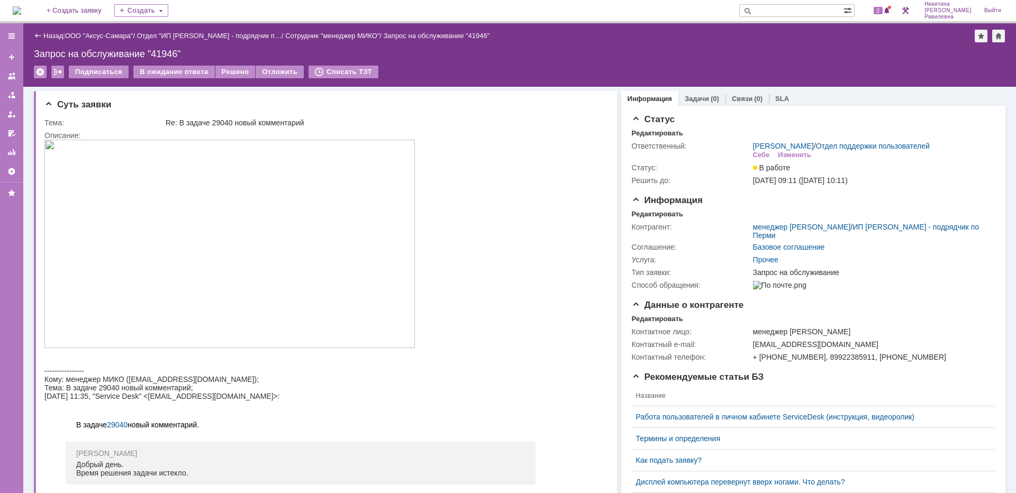
click at [56, 40] on div "Назад | ООО "Аксус-Самара" / Отдел "ИП Мишкин - подрядчик п… / Сотрудник "менед…" at bounding box center [519, 36] width 971 height 13
click at [54, 34] on link "Назад" at bounding box center [53, 36] width 20 height 8
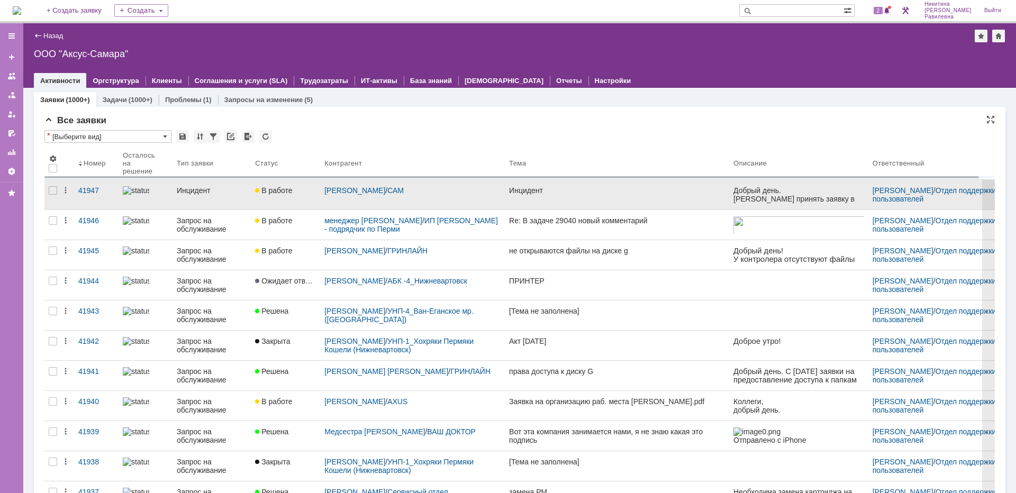
click at [211, 195] on link "Инцидент" at bounding box center [211, 195] width 78 height 30
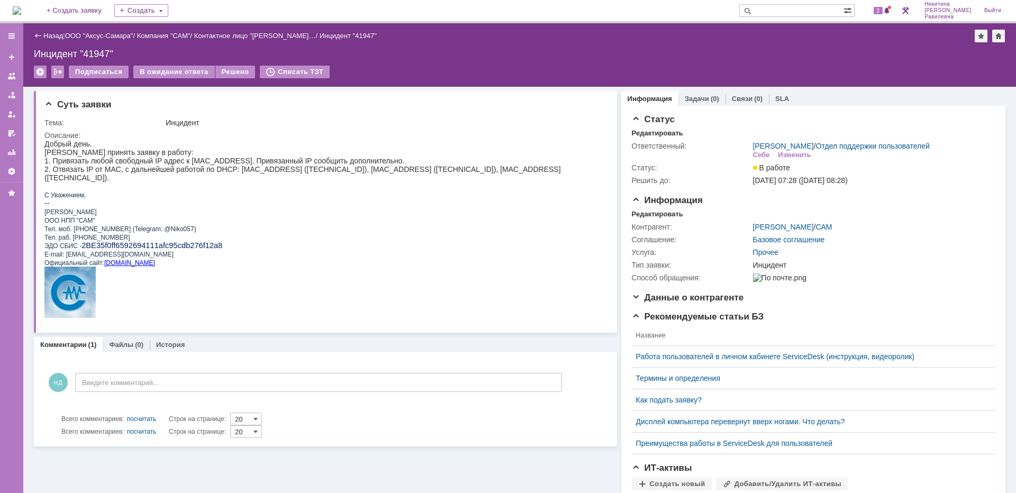
click at [52, 33] on link "Назад" at bounding box center [53, 36] width 20 height 8
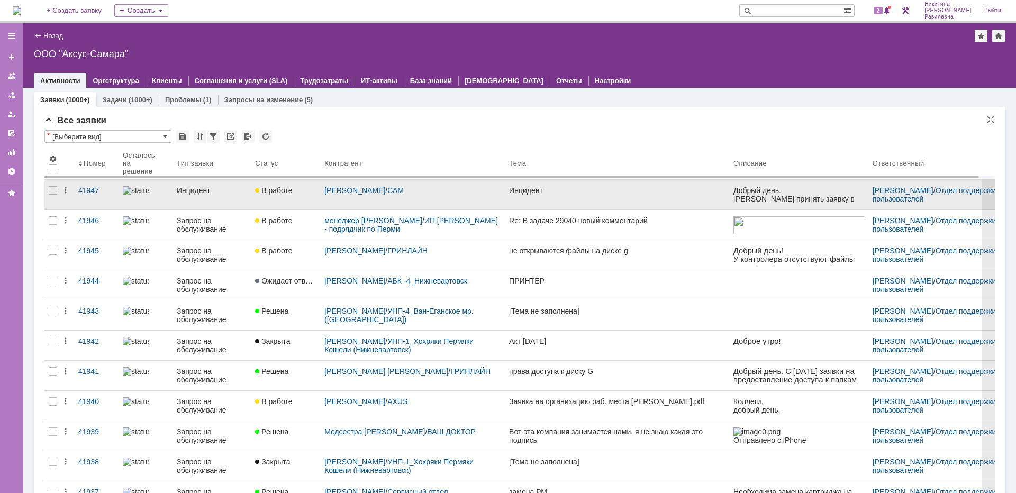
click at [210, 201] on link "Инцидент" at bounding box center [211, 195] width 78 height 30
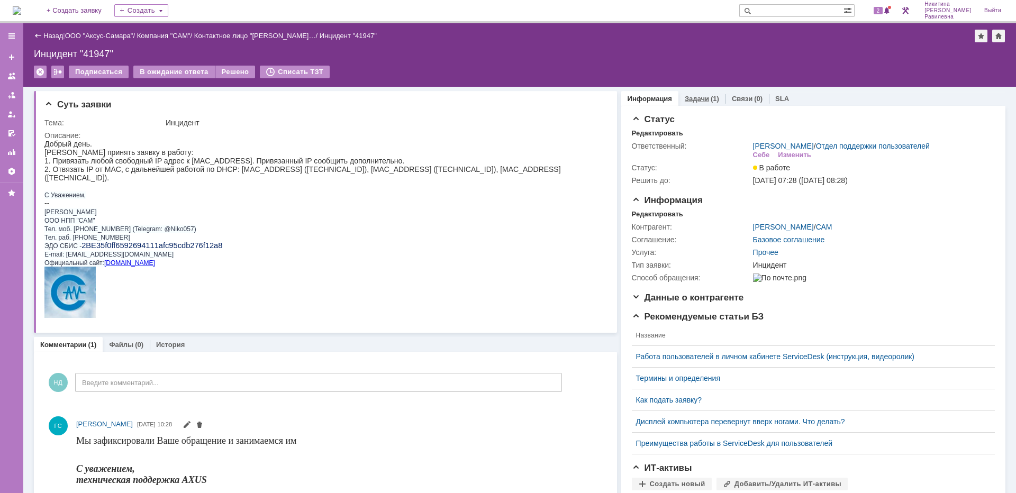
click at [692, 102] on link "Задачи" at bounding box center [697, 99] width 24 height 8
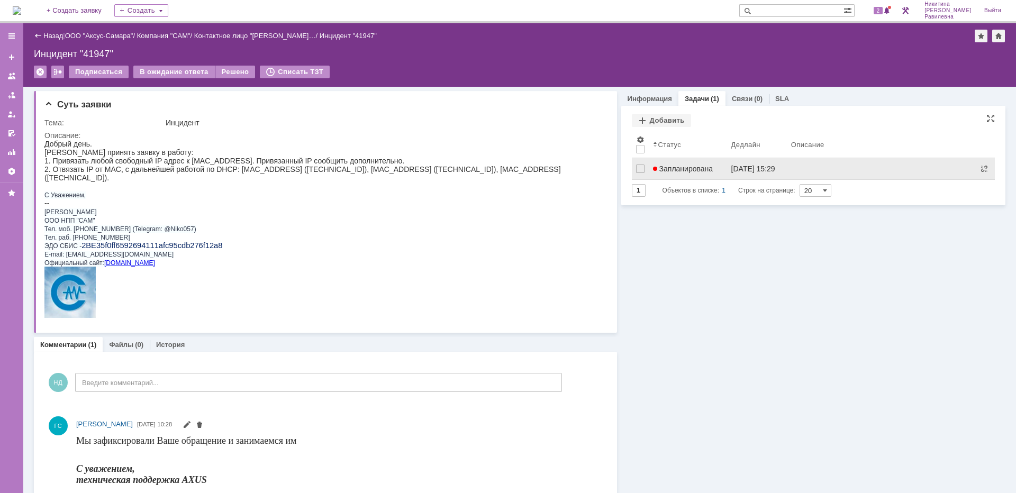
click at [674, 170] on span "Запланирована" at bounding box center [683, 169] width 60 height 8
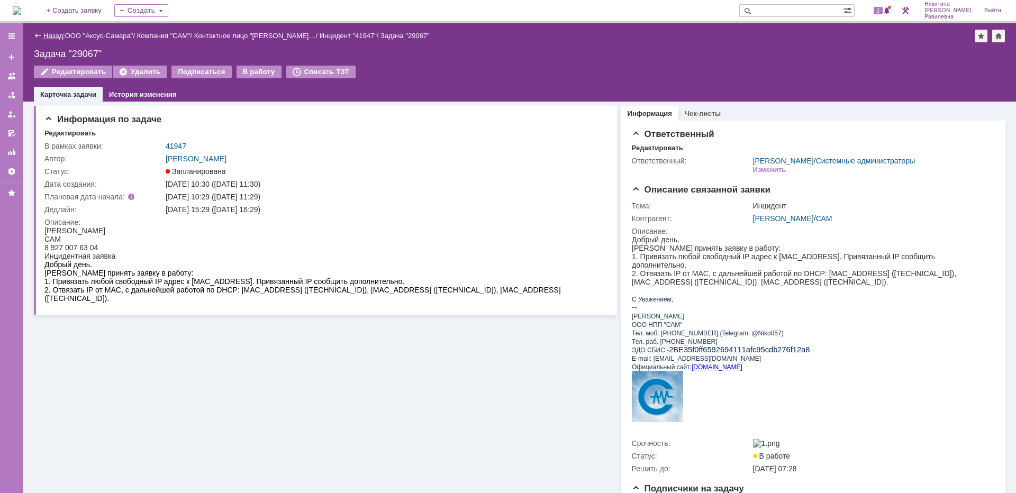
click at [53, 33] on link "Назад" at bounding box center [53, 36] width 20 height 8
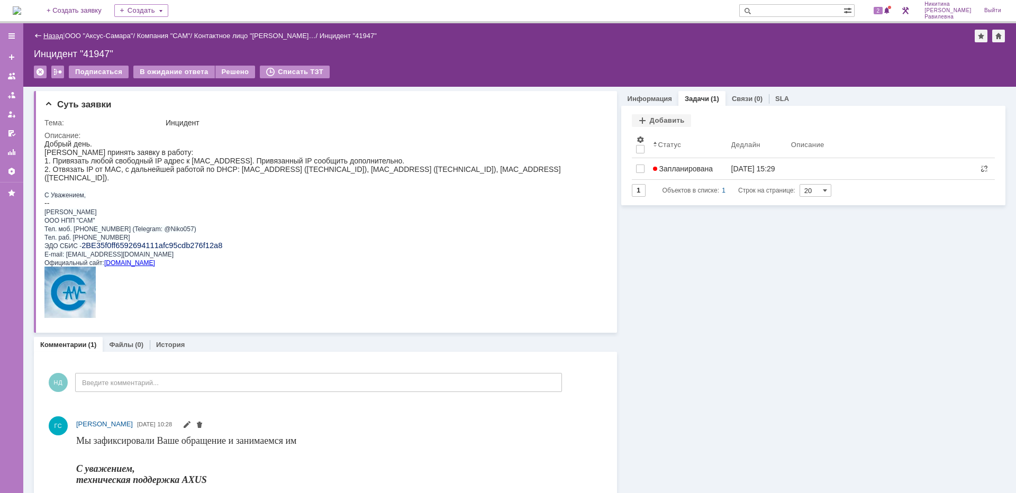
click at [58, 35] on link "Назад" at bounding box center [53, 36] width 20 height 8
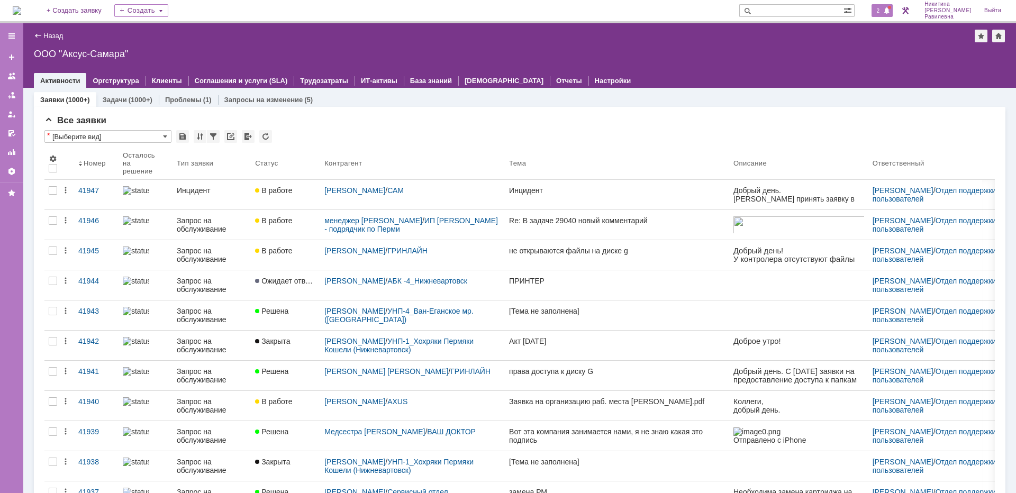
click at [883, 14] on span "2" at bounding box center [879, 10] width 10 height 7
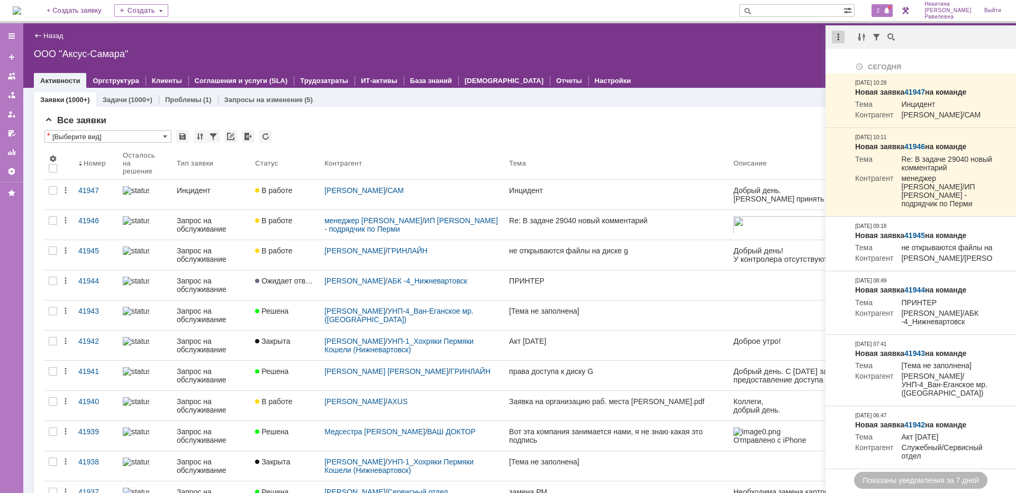
click at [840, 37] on div at bounding box center [838, 37] width 13 height 13
click at [843, 65] on div "Отметить уведомления прочитанными" at bounding box center [911, 63] width 142 height 7
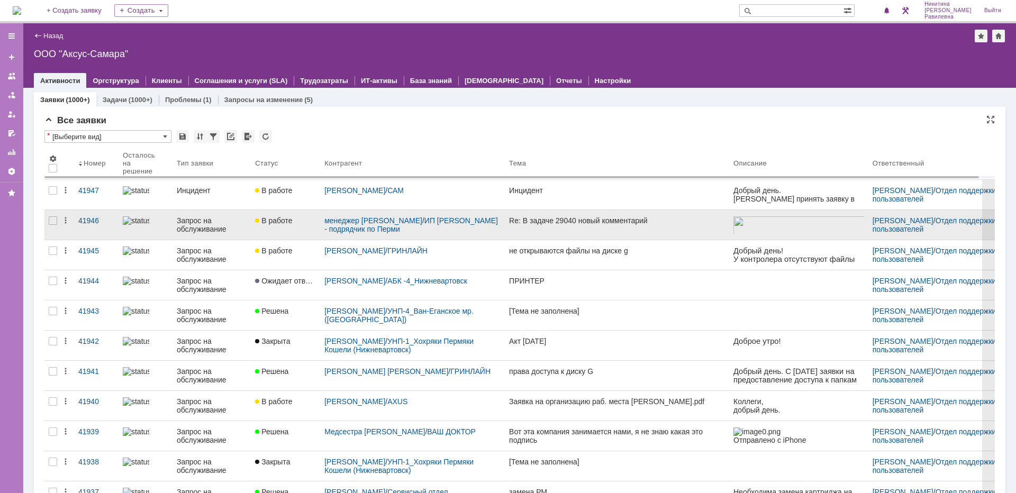
click at [204, 220] on div "Запрос на обслуживание" at bounding box center [212, 224] width 70 height 17
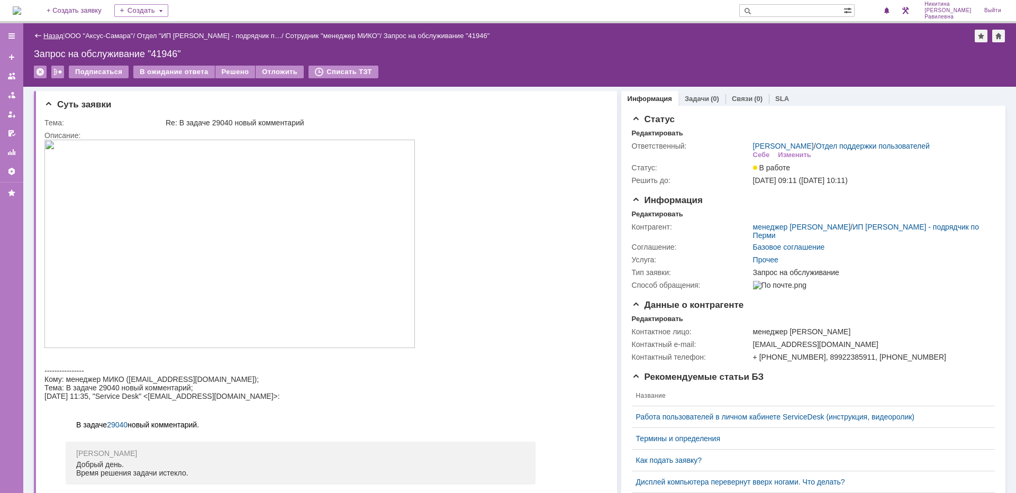
click at [61, 32] on link "Назад" at bounding box center [53, 36] width 20 height 8
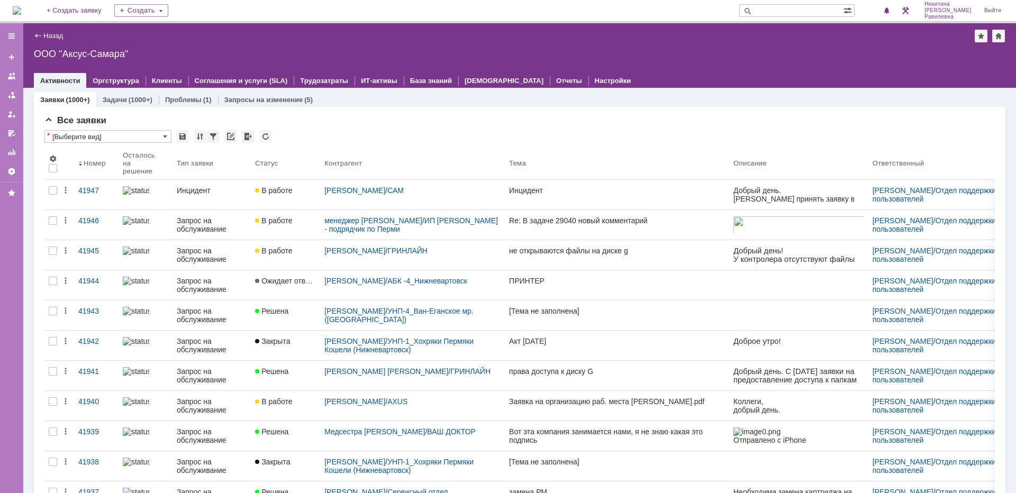
click at [820, 7] on input "text" at bounding box center [791, 10] width 104 height 13
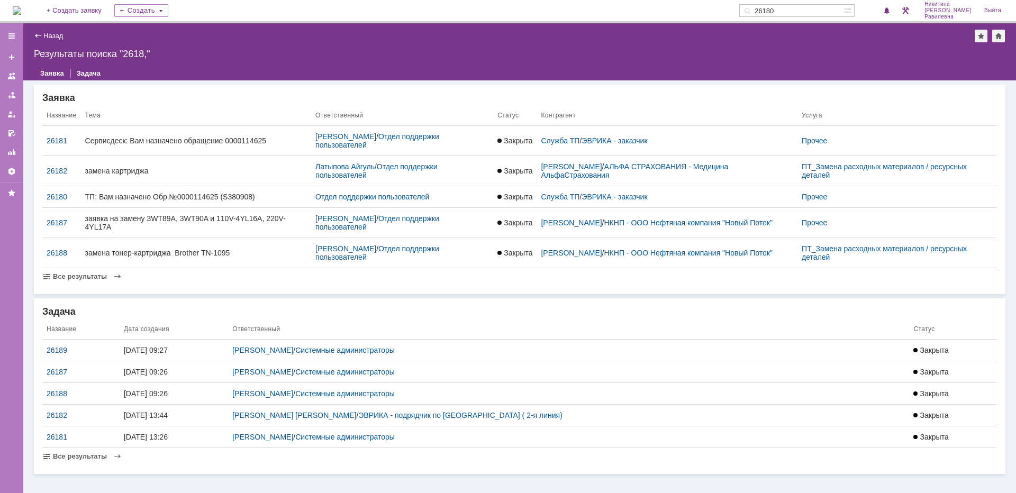
type input "26180"
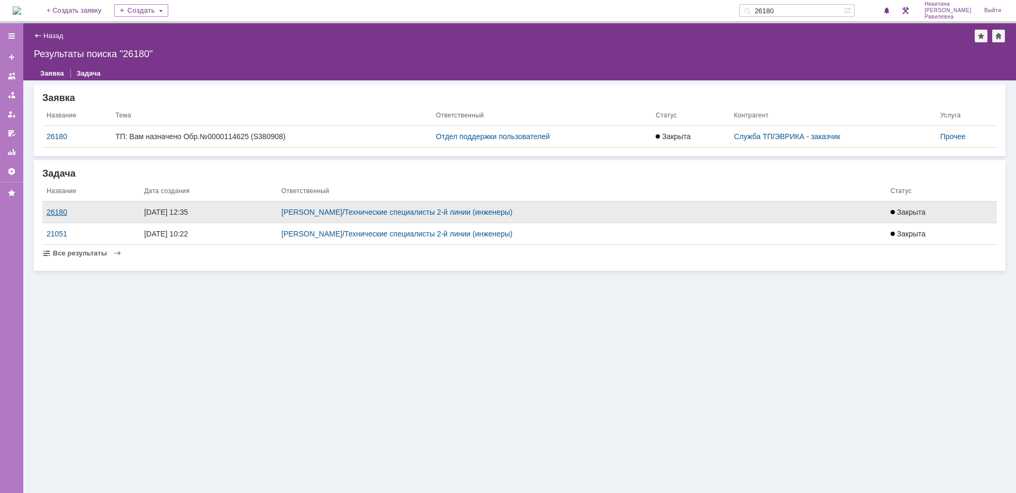
click at [60, 208] on div "26180" at bounding box center [91, 212] width 89 height 8
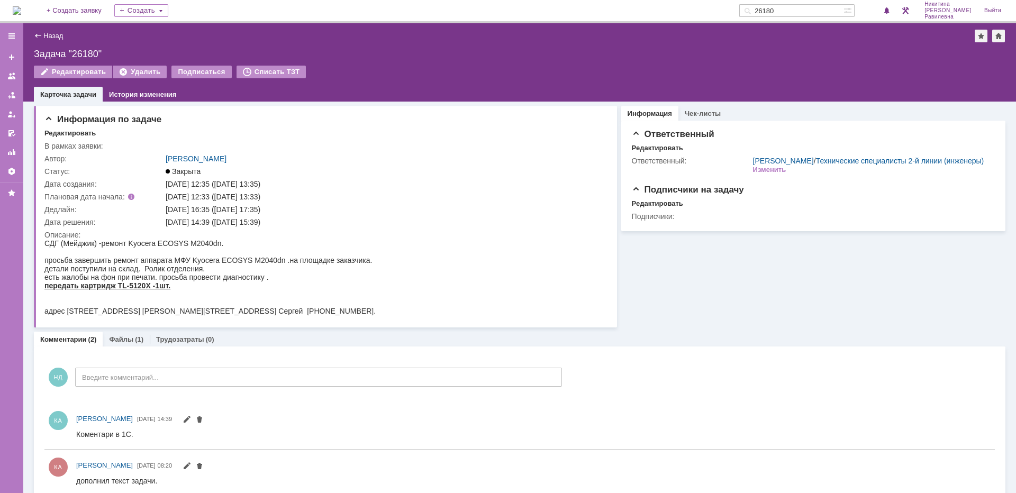
click at [21, 11] on img at bounding box center [17, 10] width 8 height 8
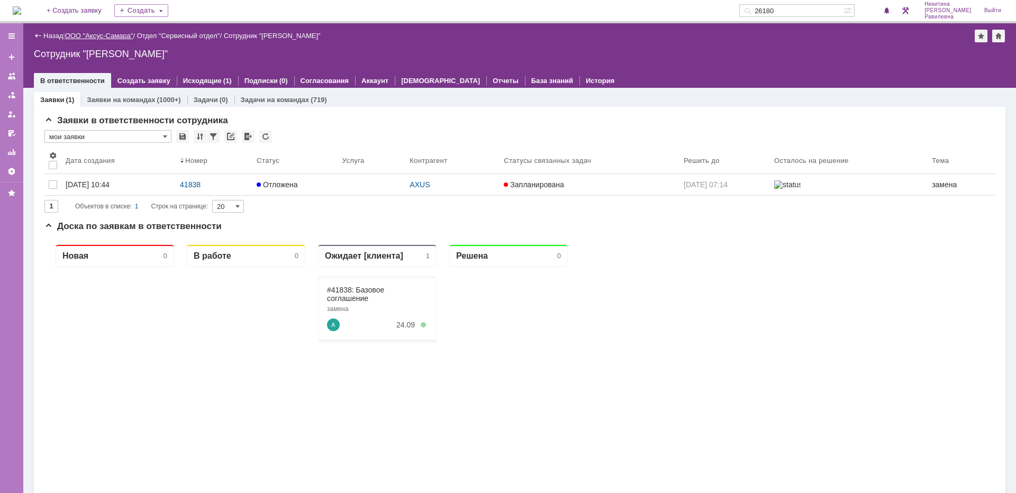
click at [112, 35] on link "ООО "Аксус-Самара"" at bounding box center [99, 36] width 68 height 8
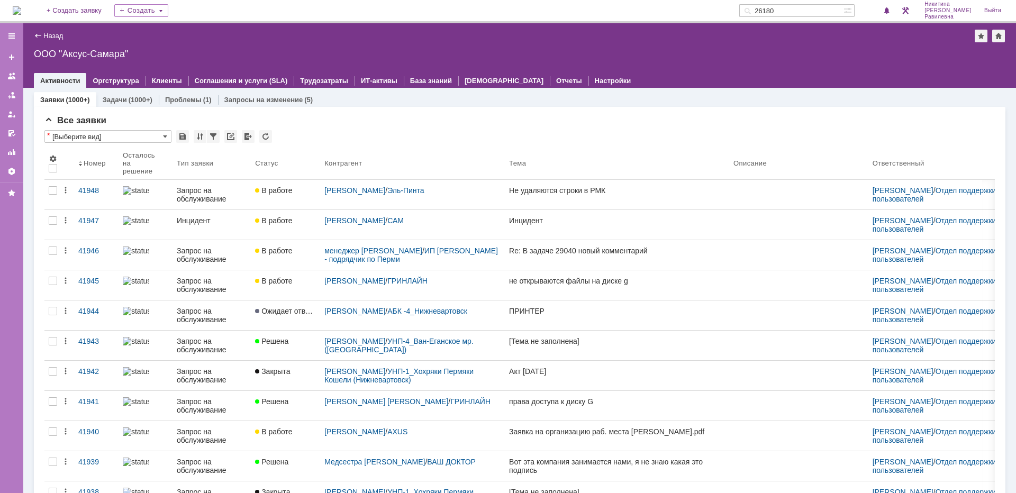
click at [817, 12] on input "26180" at bounding box center [791, 10] width 104 height 13
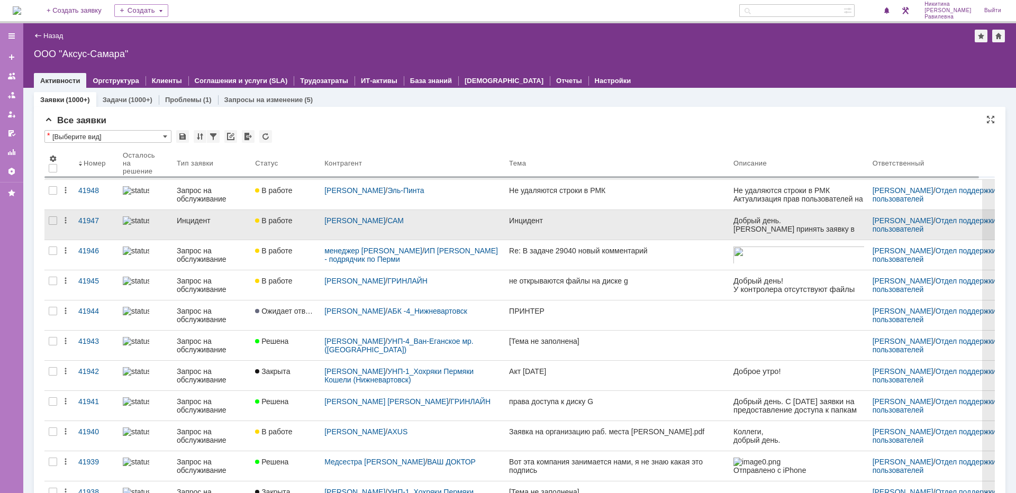
click at [187, 219] on div "Инцидент" at bounding box center [212, 220] width 70 height 8
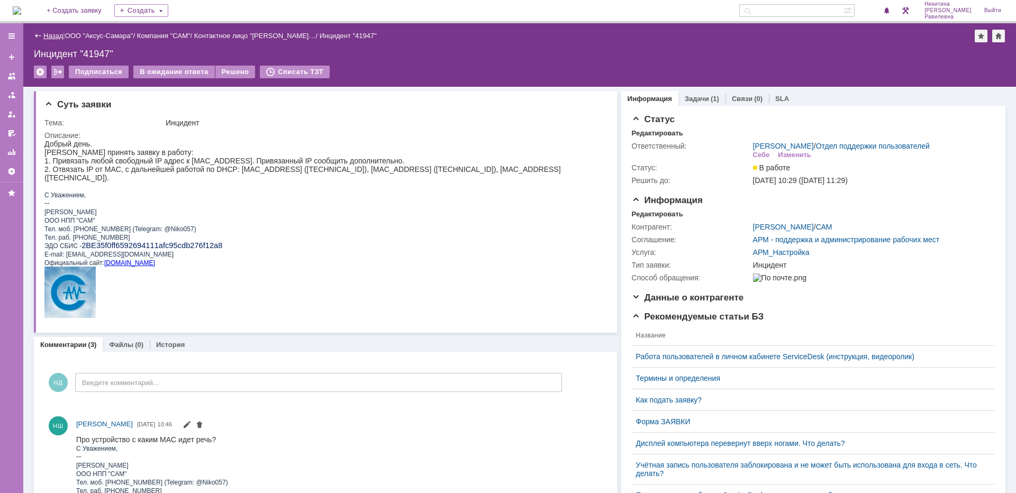
click at [47, 32] on link "Назад" at bounding box center [53, 36] width 20 height 8
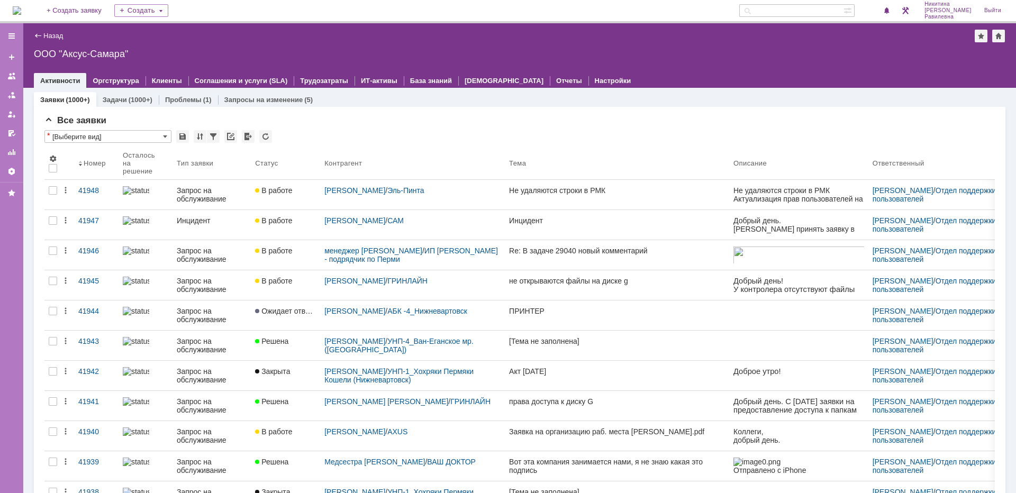
click at [807, 7] on input "text" at bounding box center [791, 10] width 104 height 13
type input "25072"
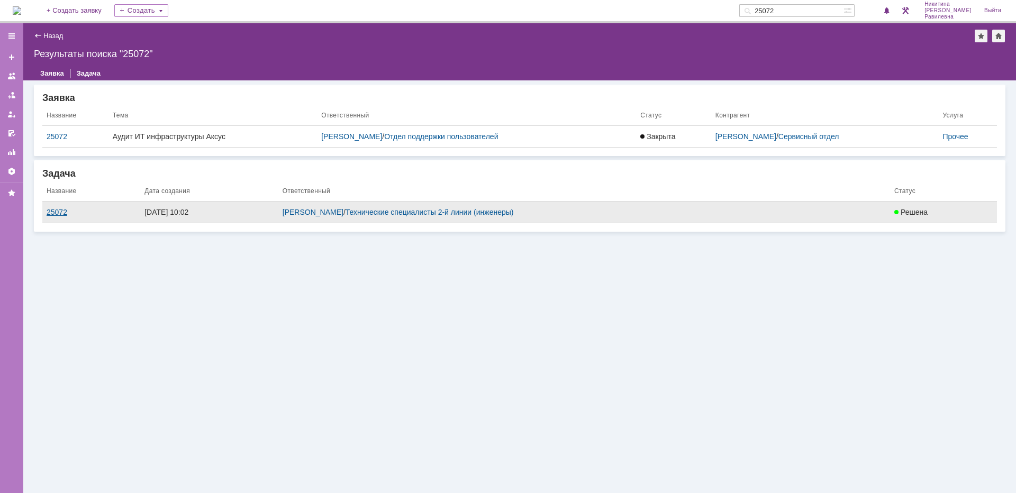
click at [58, 212] on div "25072" at bounding box center [91, 212] width 89 height 8
